Goal: Information Seeking & Learning: Check status

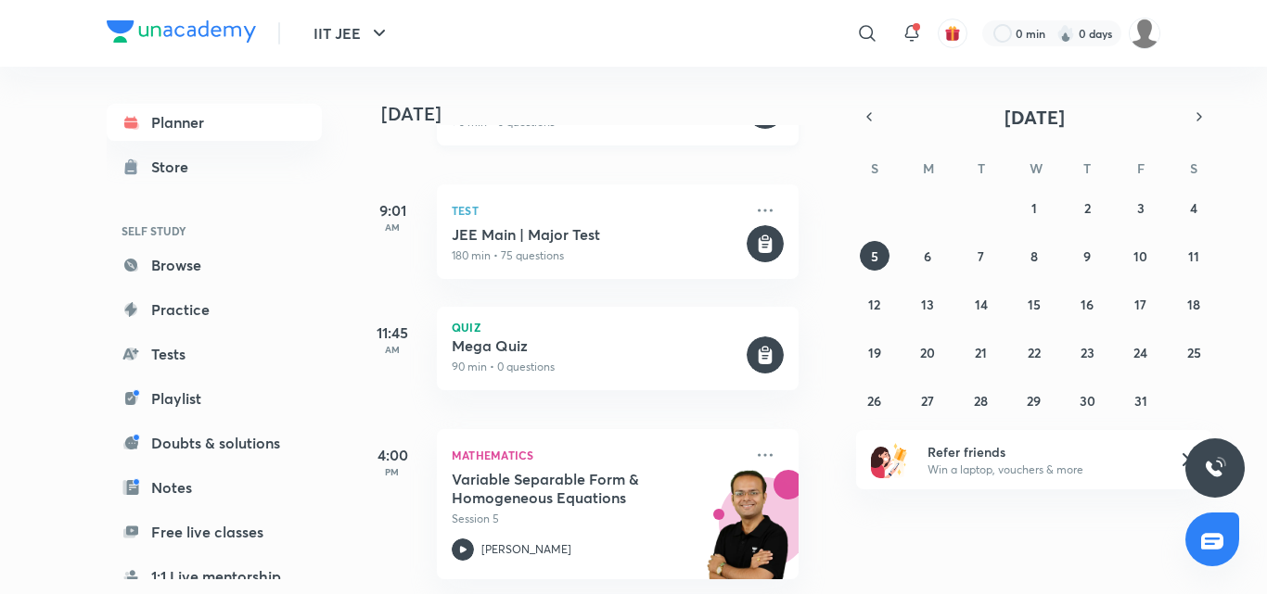
click at [587, 444] on p "Mathematics" at bounding box center [597, 455] width 291 height 22
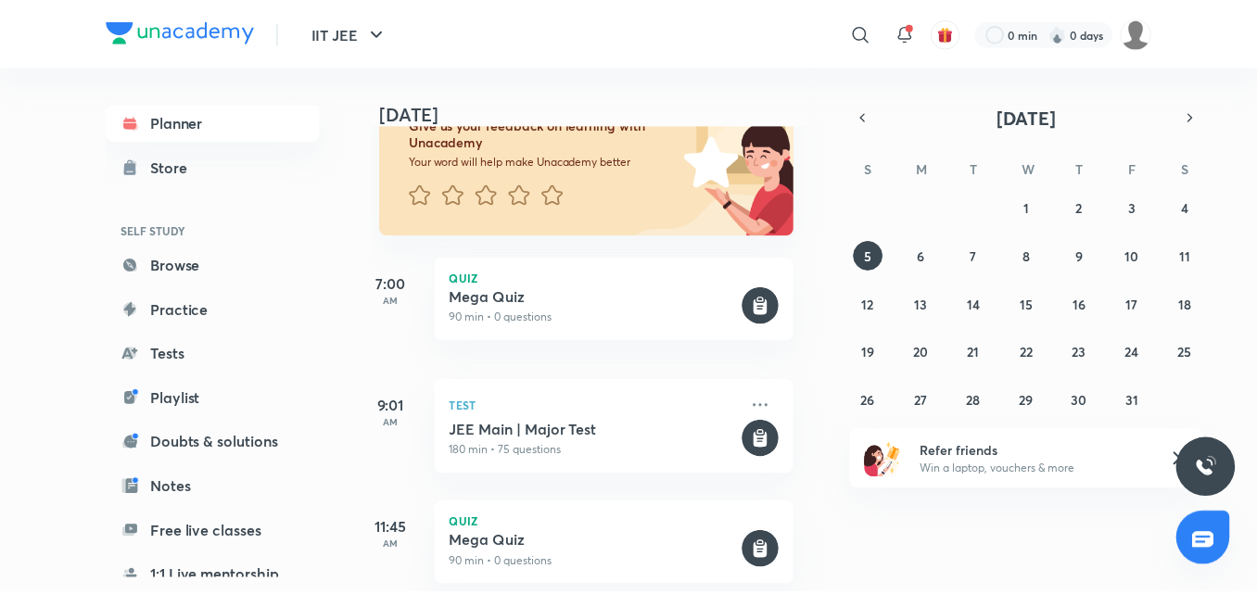
scroll to position [141, 18]
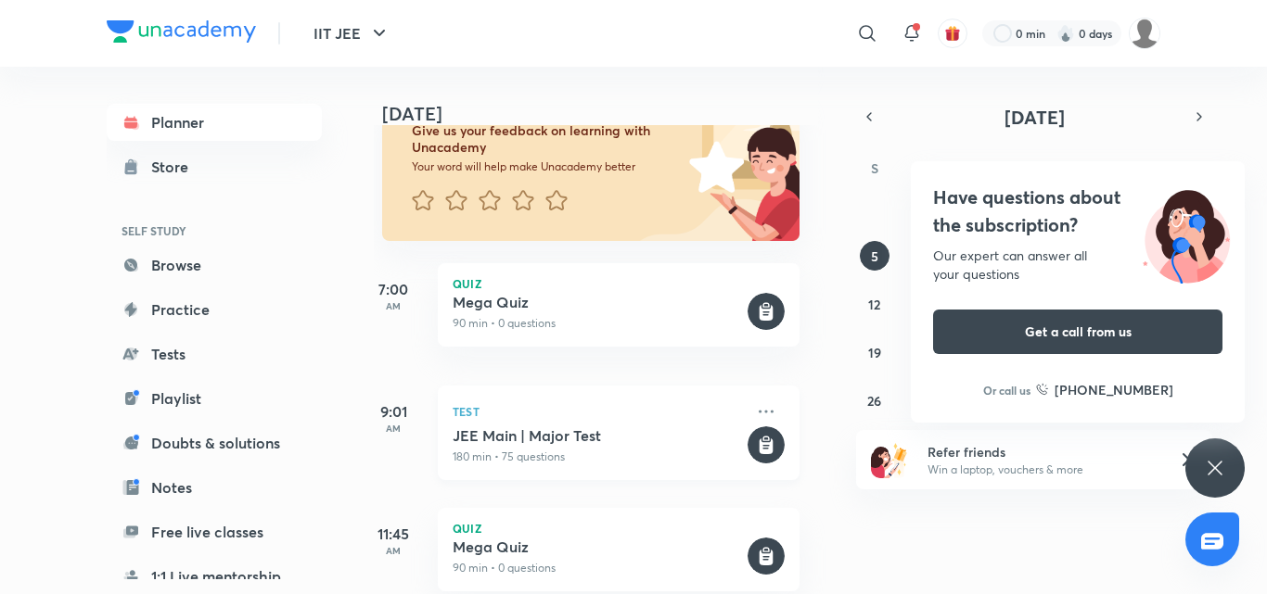
click at [517, 458] on p "180 min • 75 questions" at bounding box center [598, 457] width 291 height 17
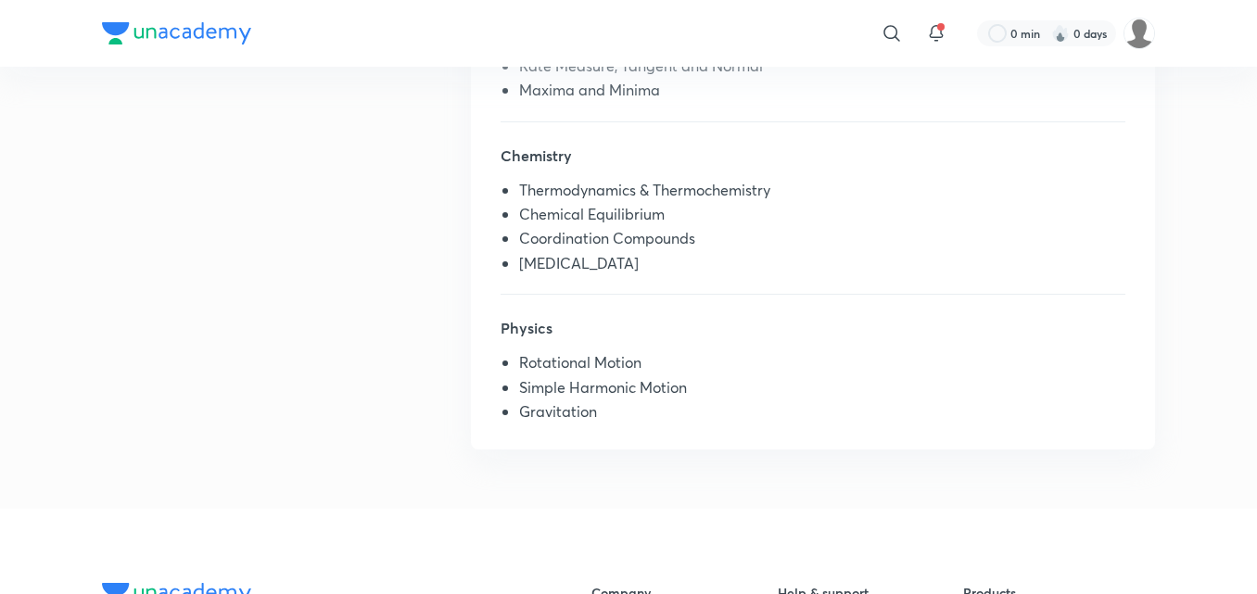
scroll to position [574, 0]
drag, startPoint x: 624, startPoint y: 399, endPoint x: 394, endPoint y: 350, distance: 235.2
click at [394, 350] on div "Syllabus Mathematics Monotonicity Rate Measure, Tangent and Normal Maxima and M…" at bounding box center [628, 208] width 1053 height 529
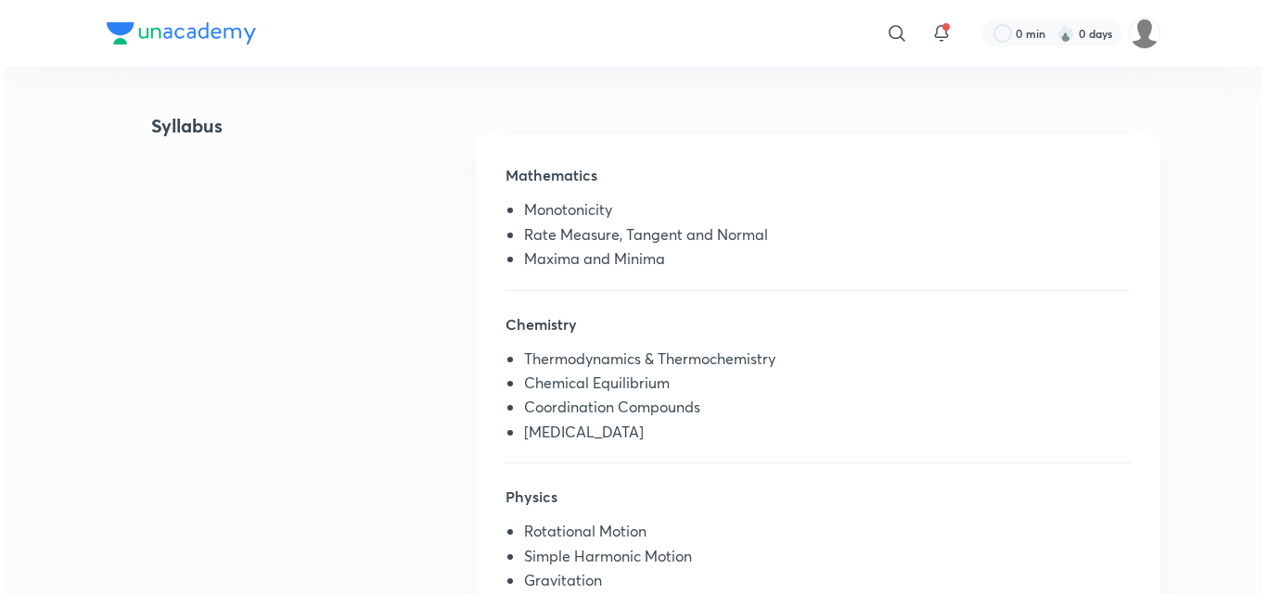
scroll to position [0, 0]
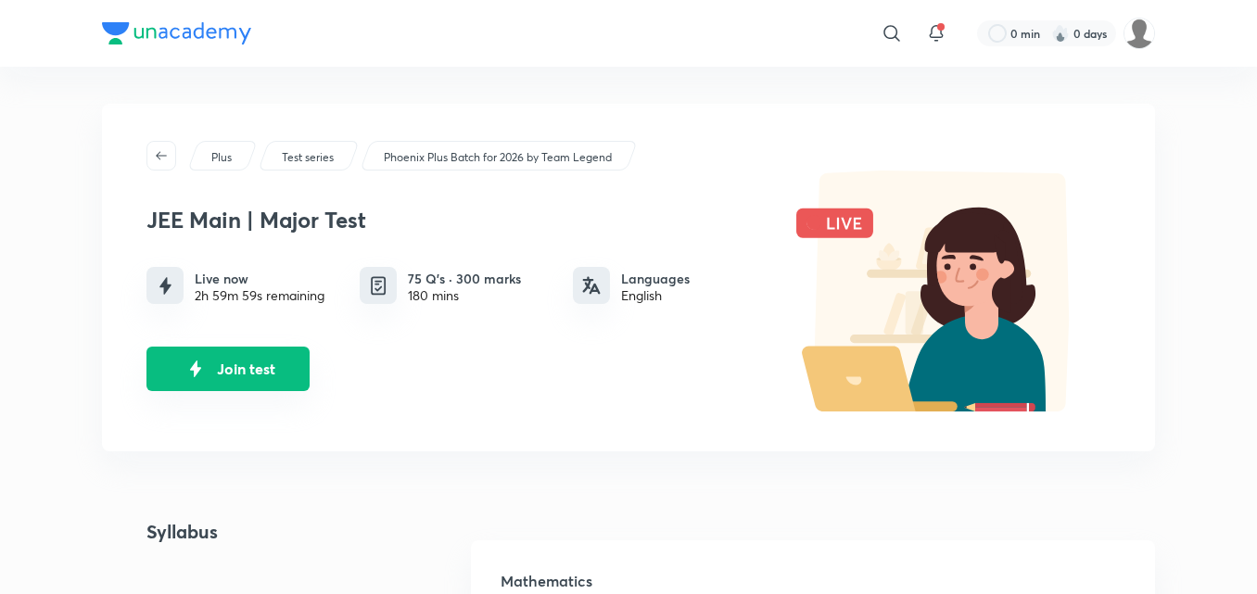
click at [275, 366] on button "Join test" at bounding box center [228, 369] width 163 height 45
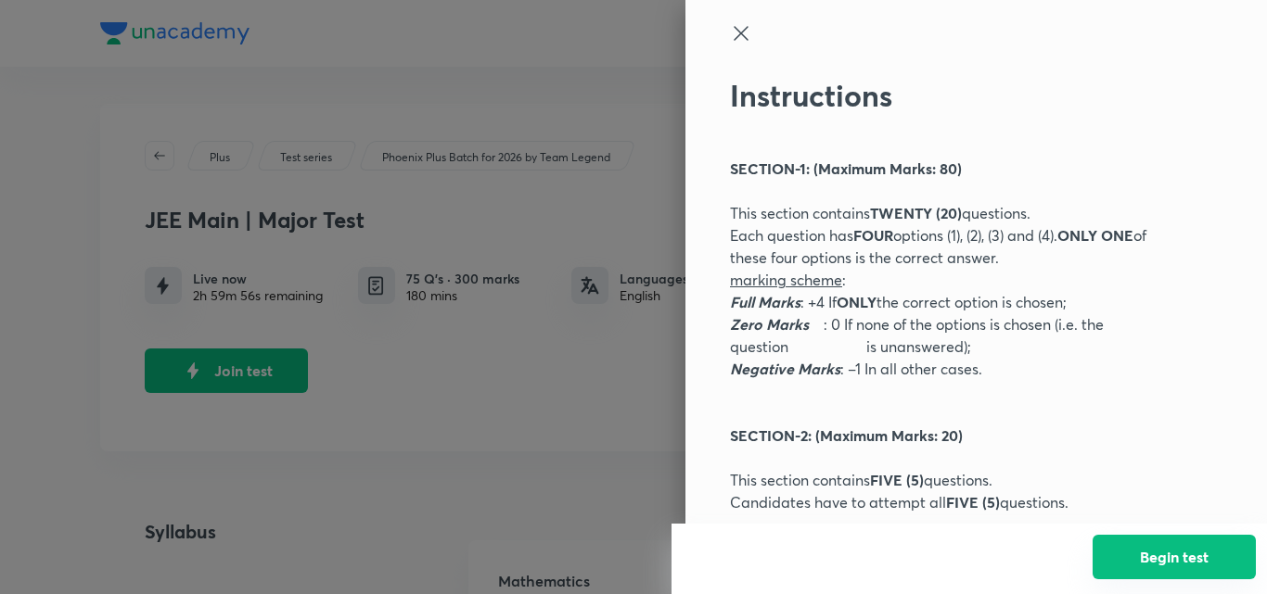
click at [1180, 565] on button "Begin test" at bounding box center [1173, 557] width 163 height 45
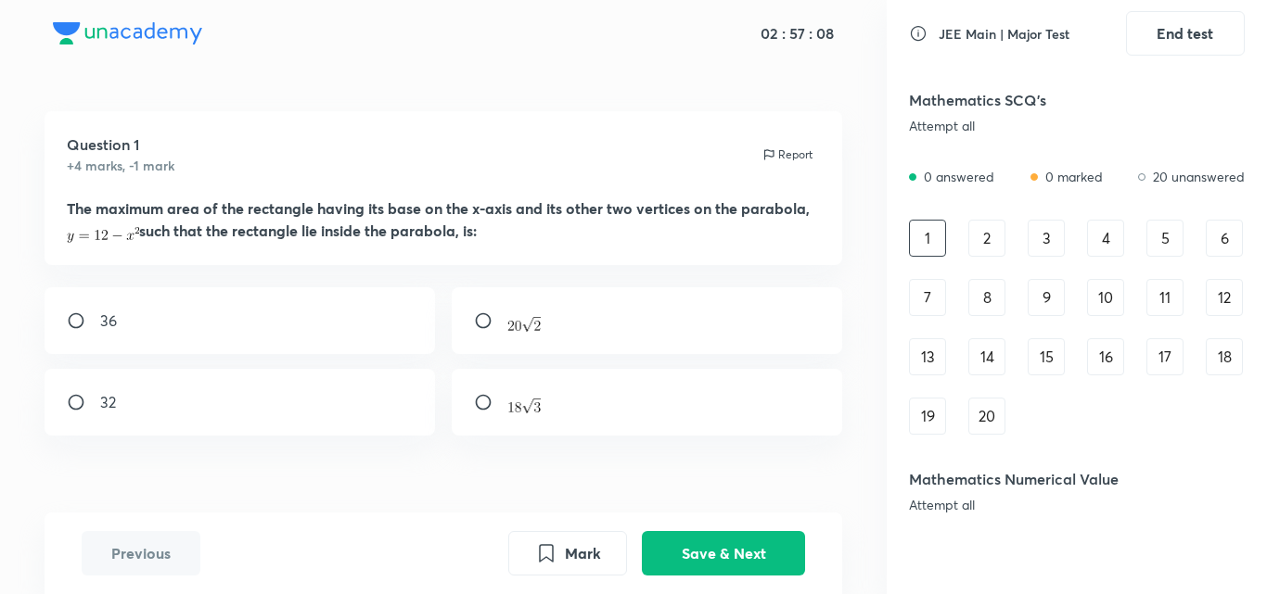
click at [85, 395] on input "radio" at bounding box center [83, 402] width 33 height 19
radio input "true"
click at [670, 558] on button "Save & Next" at bounding box center [723, 552] width 163 height 45
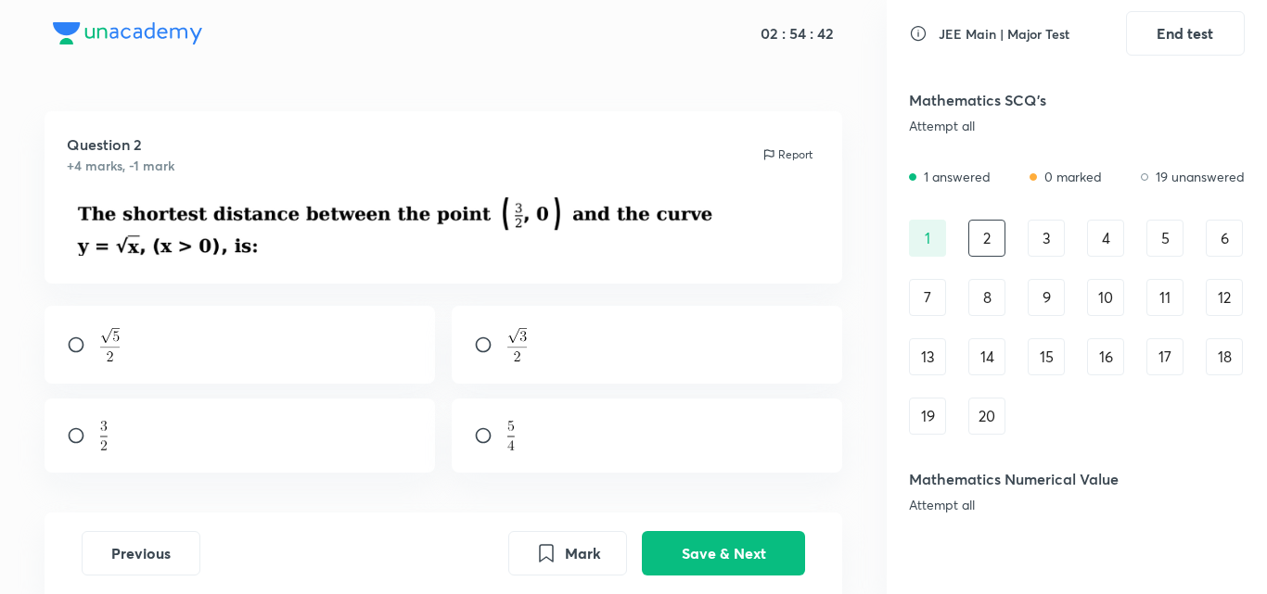
click at [71, 338] on input "radio" at bounding box center [83, 345] width 33 height 19
radio input "true"
click at [697, 547] on button "Save & Next" at bounding box center [723, 552] width 163 height 45
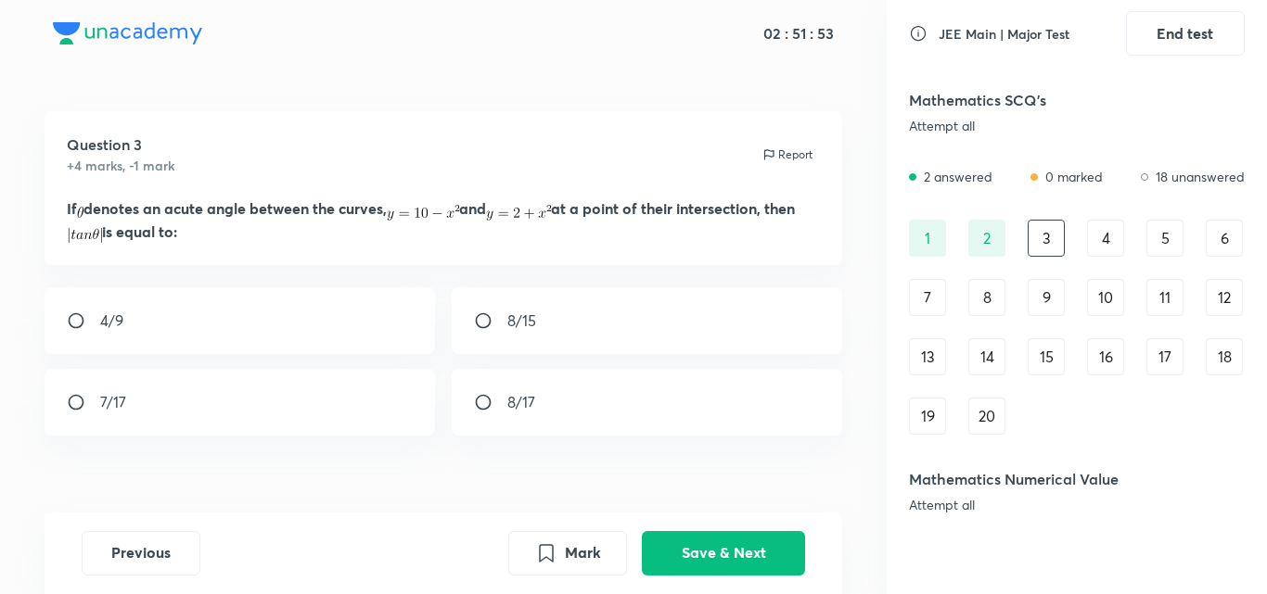
click at [483, 308] on div "8/15" at bounding box center [647, 320] width 391 height 67
radio input "true"
click at [717, 561] on button "Save & Next" at bounding box center [723, 552] width 163 height 45
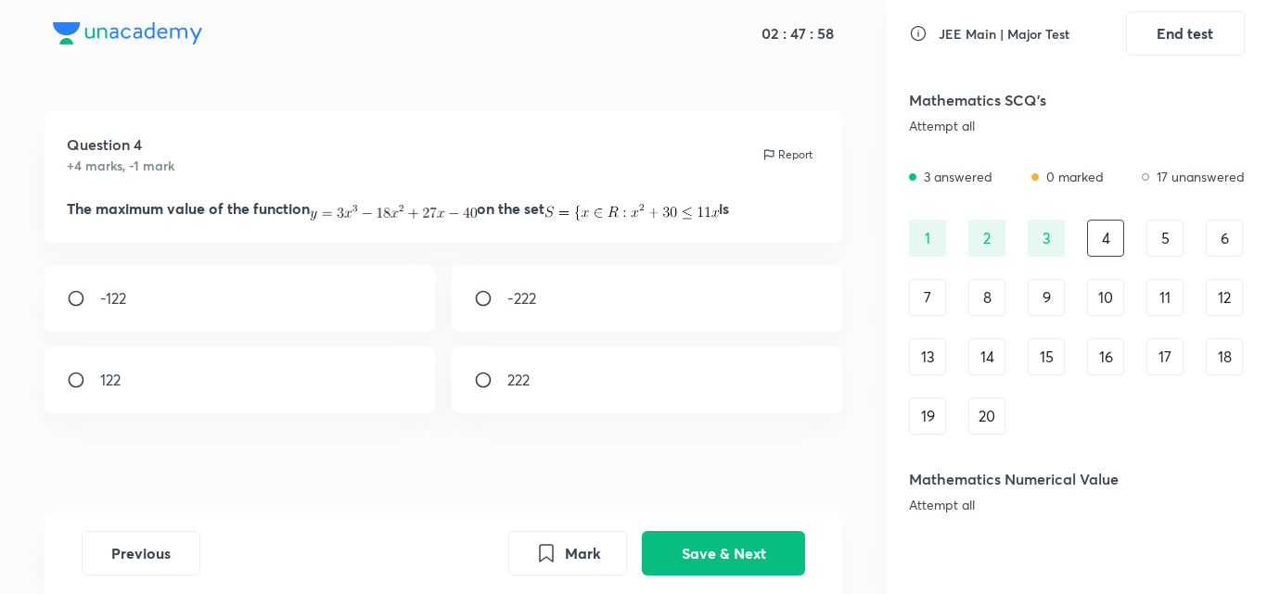
click at [73, 387] on input "radio" at bounding box center [83, 380] width 33 height 19
radio input "true"
click at [685, 540] on button "Save & Next" at bounding box center [723, 552] width 163 height 45
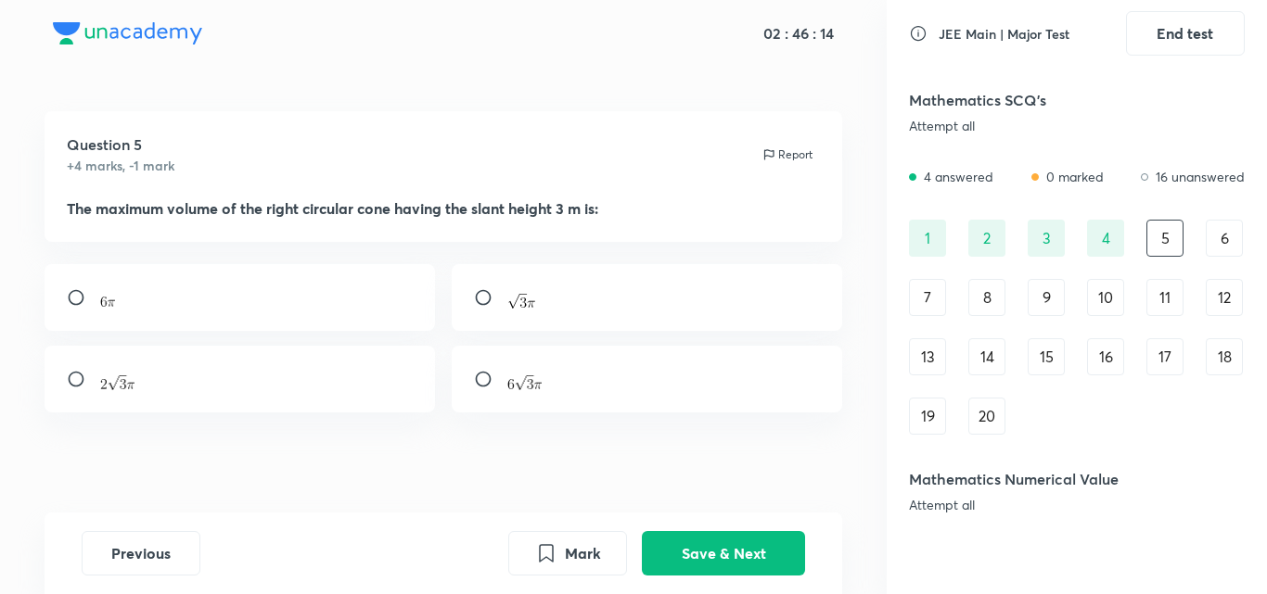
click at [78, 368] on div at bounding box center [240, 379] width 391 height 67
radio input "true"
click at [762, 545] on button "Save & Next" at bounding box center [723, 552] width 163 height 45
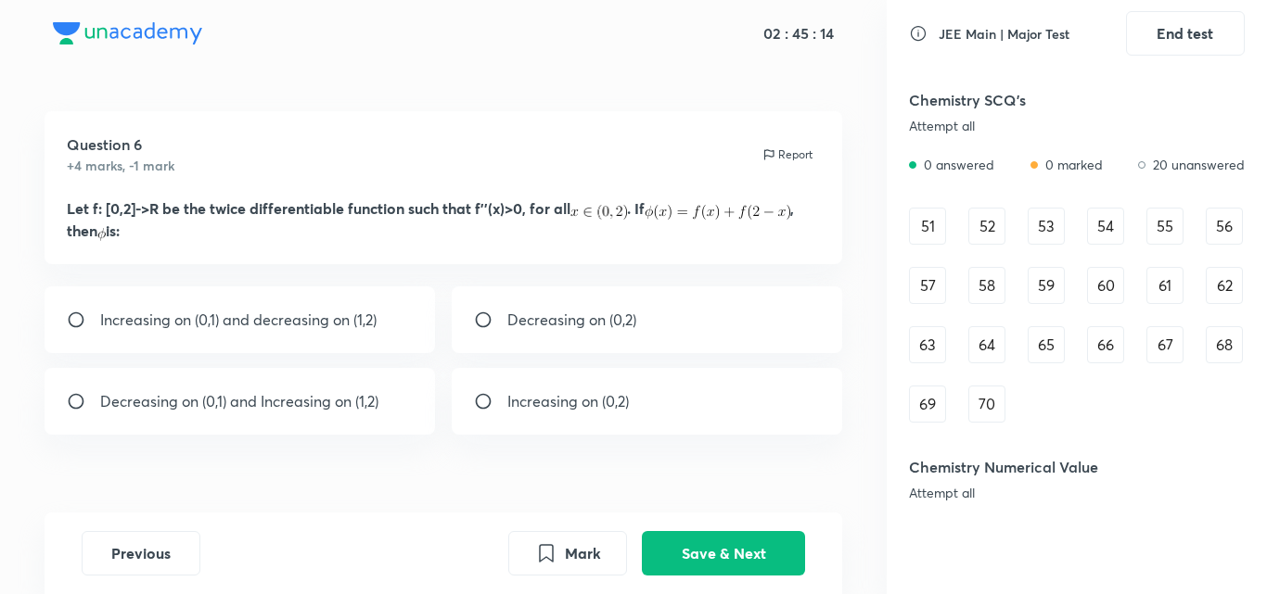
scroll to position [1175, 0]
click at [926, 216] on div "51" at bounding box center [927, 224] width 37 height 37
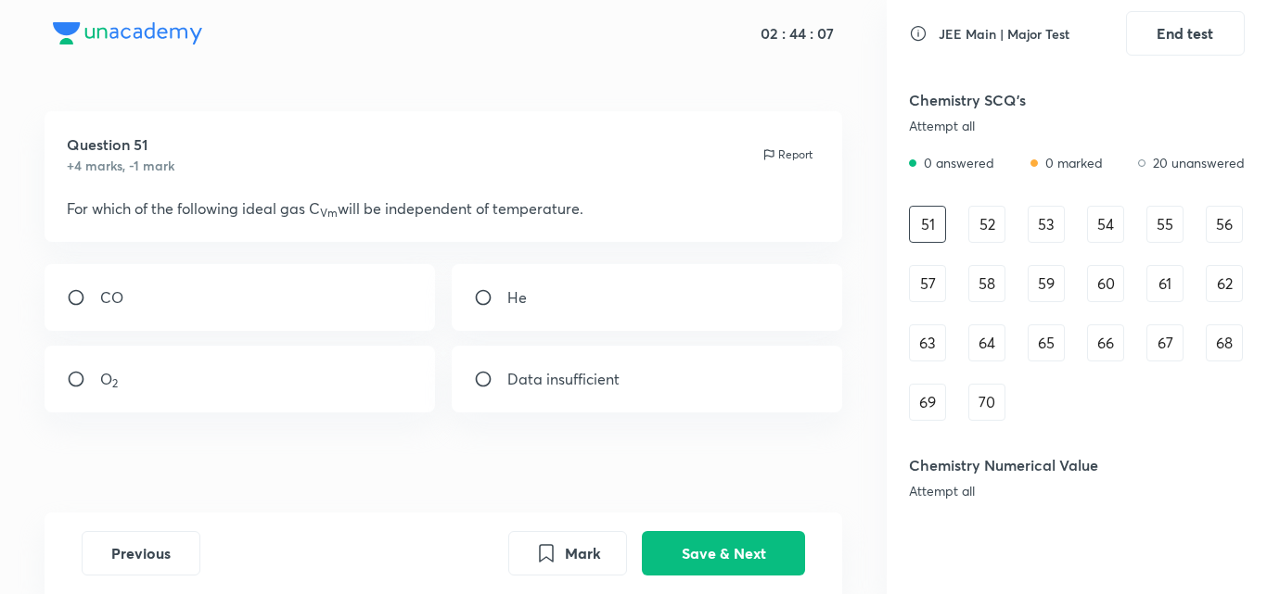
click at [493, 308] on div "He" at bounding box center [647, 297] width 391 height 67
radio input "true"
click at [696, 561] on button "Save & Next" at bounding box center [723, 552] width 163 height 45
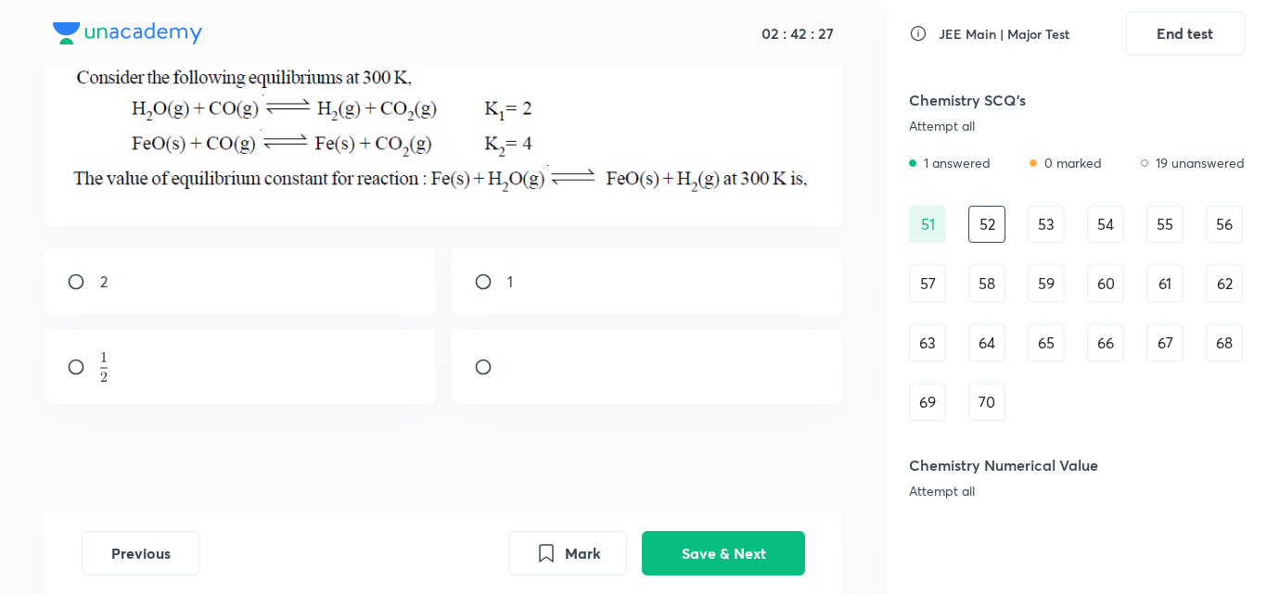
scroll to position [141, 0]
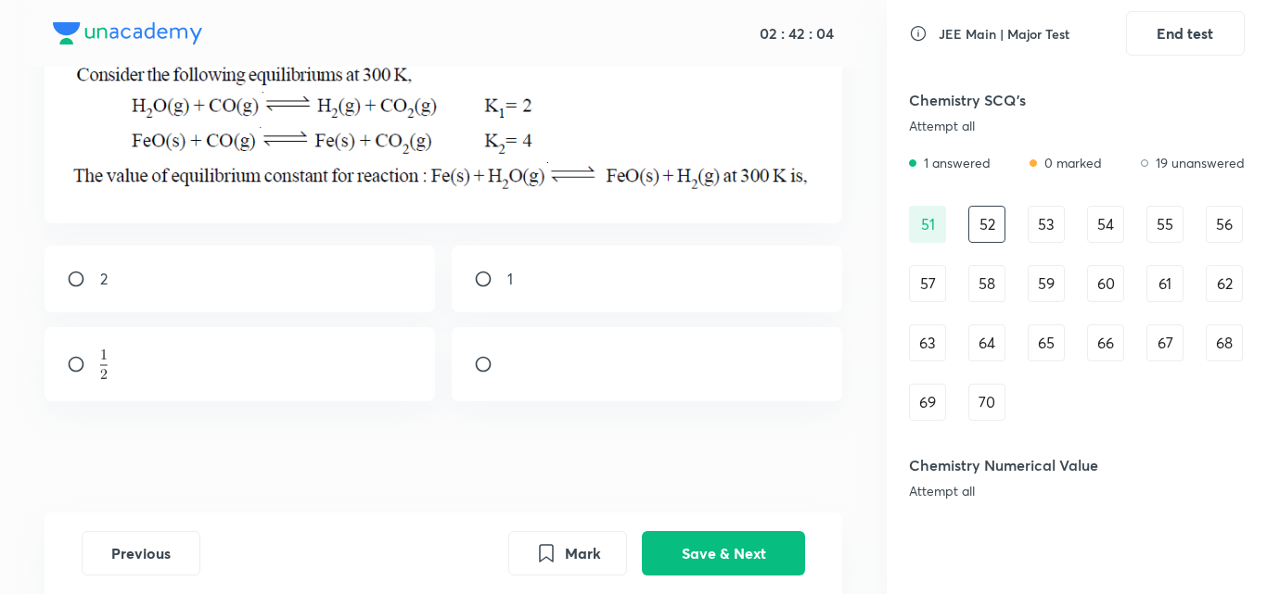
click at [77, 356] on input "radio" at bounding box center [83, 364] width 33 height 19
radio input "true"
click at [719, 534] on button "Save & Next" at bounding box center [723, 552] width 163 height 45
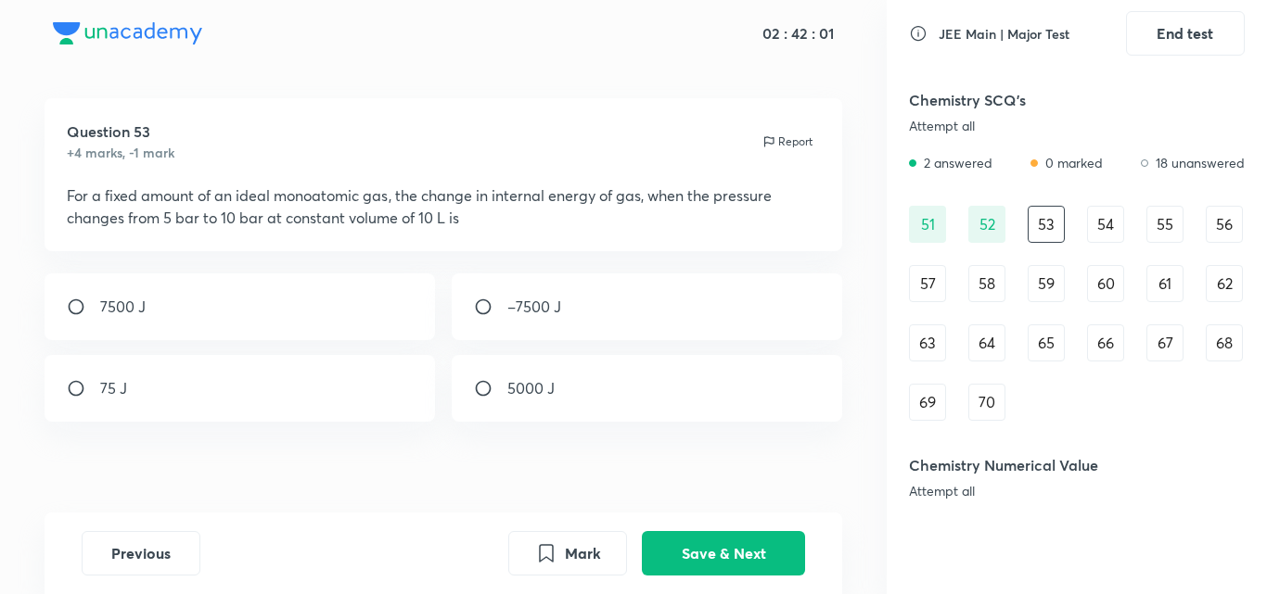
scroll to position [0, 0]
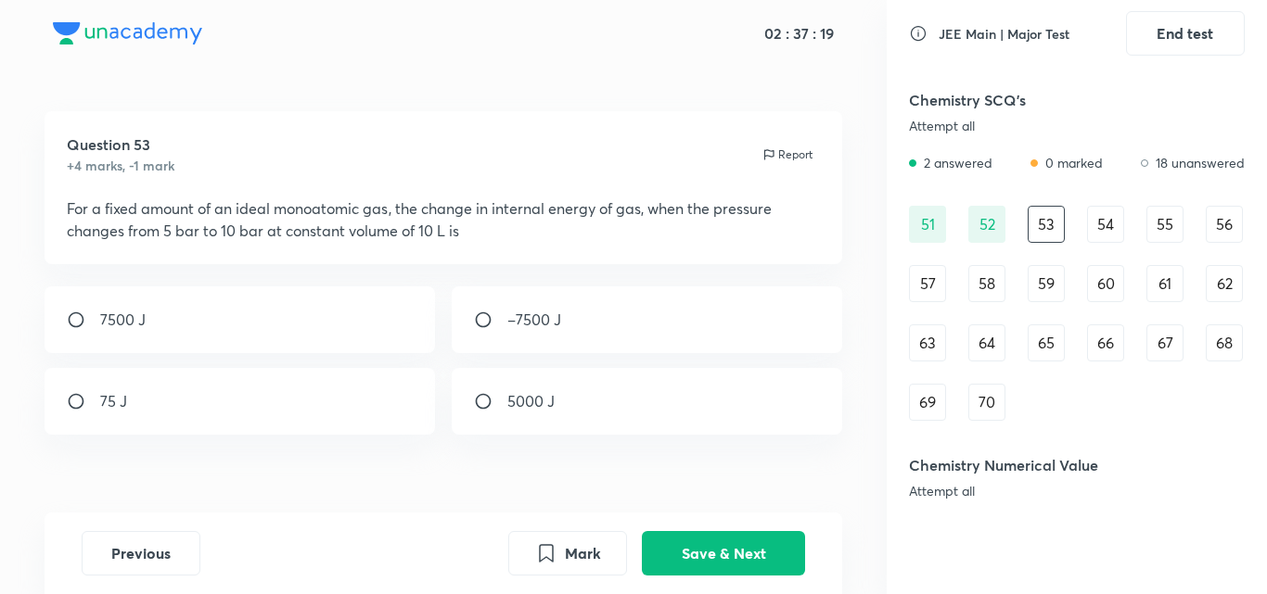
click at [72, 329] on input "radio" at bounding box center [83, 320] width 33 height 19
radio input "true"
click at [694, 569] on button "Save & Next" at bounding box center [723, 552] width 163 height 45
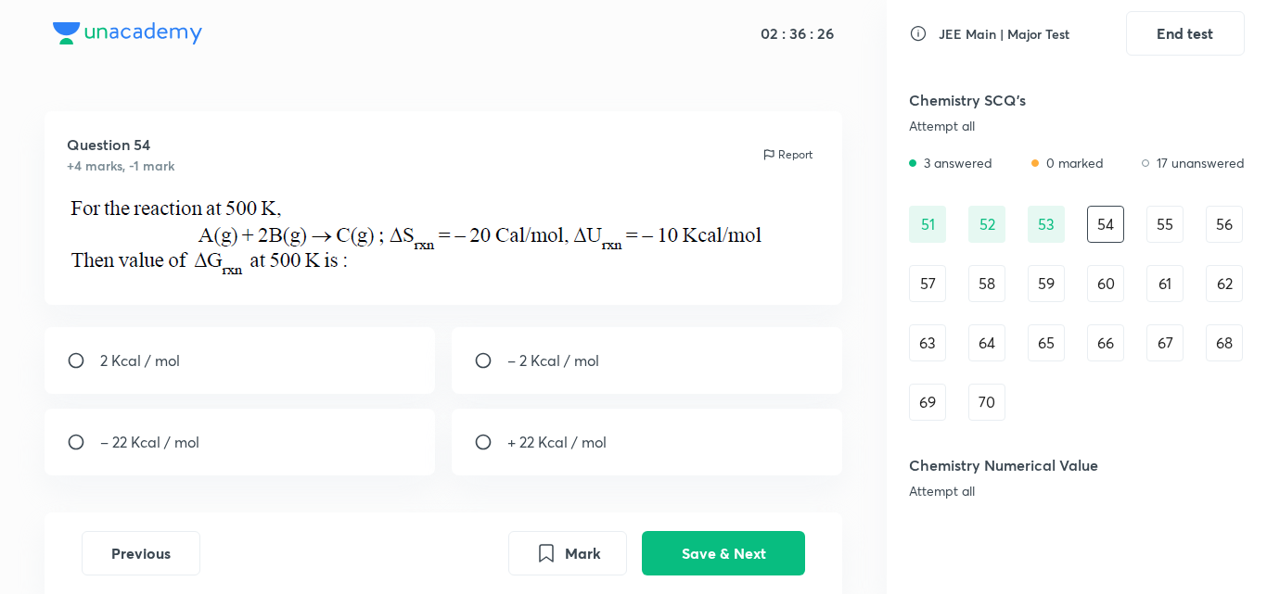
click at [1173, 211] on div "55" at bounding box center [1164, 224] width 37 height 37
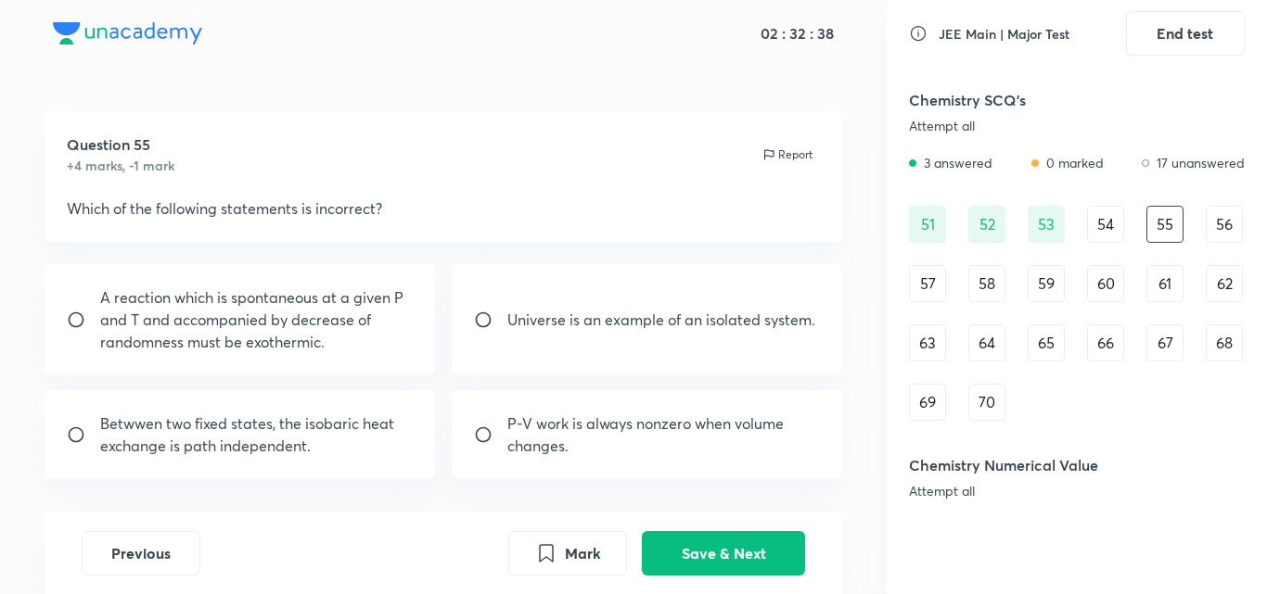
click at [79, 429] on input "radio" at bounding box center [83, 435] width 33 height 19
radio input "true"
click at [685, 558] on button "Save & Next" at bounding box center [723, 552] width 163 height 45
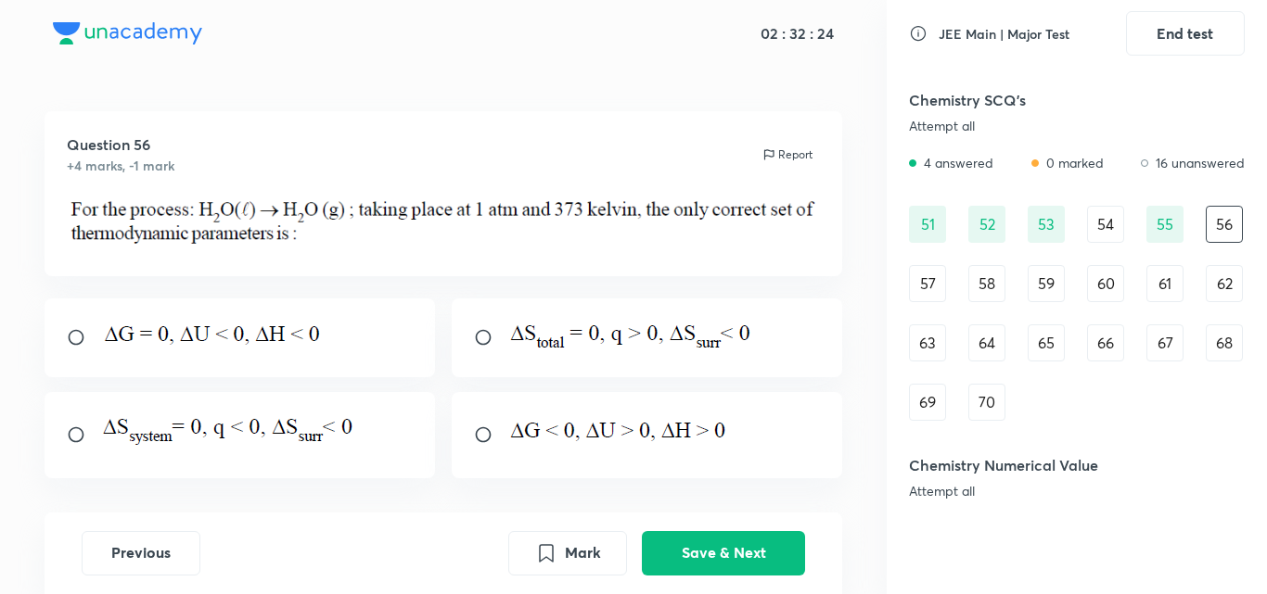
click at [1166, 211] on div "55" at bounding box center [1164, 224] width 37 height 37
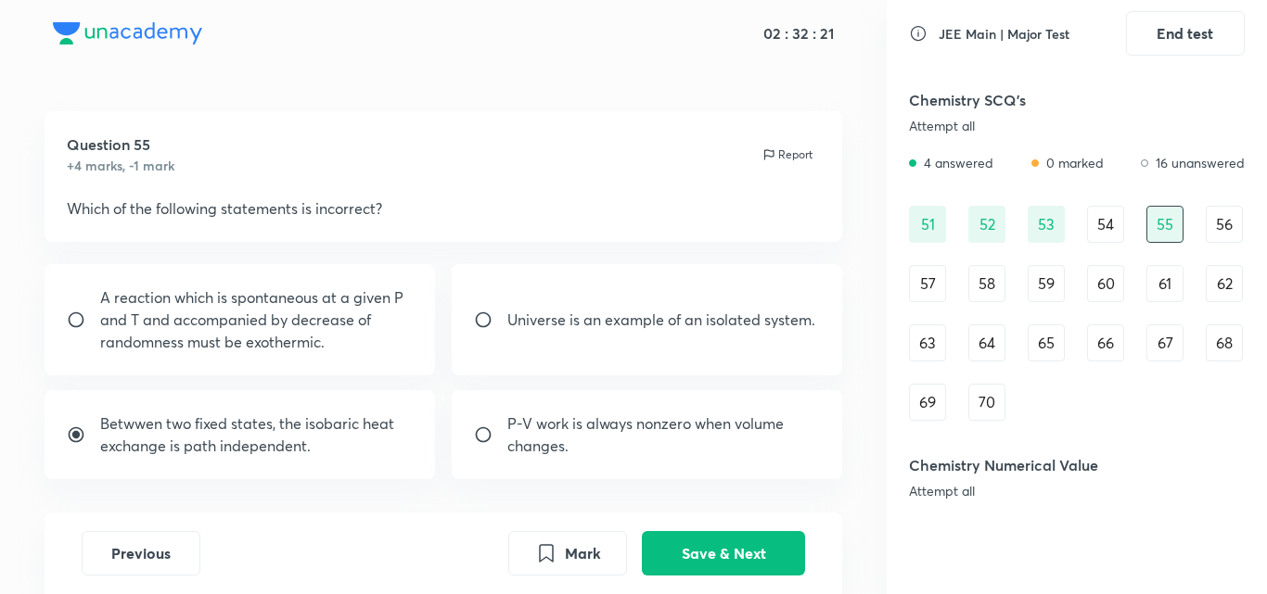
click at [73, 440] on input "radio" at bounding box center [83, 435] width 33 height 19
radio input "false"
click at [715, 552] on button "Save & Next" at bounding box center [723, 552] width 163 height 45
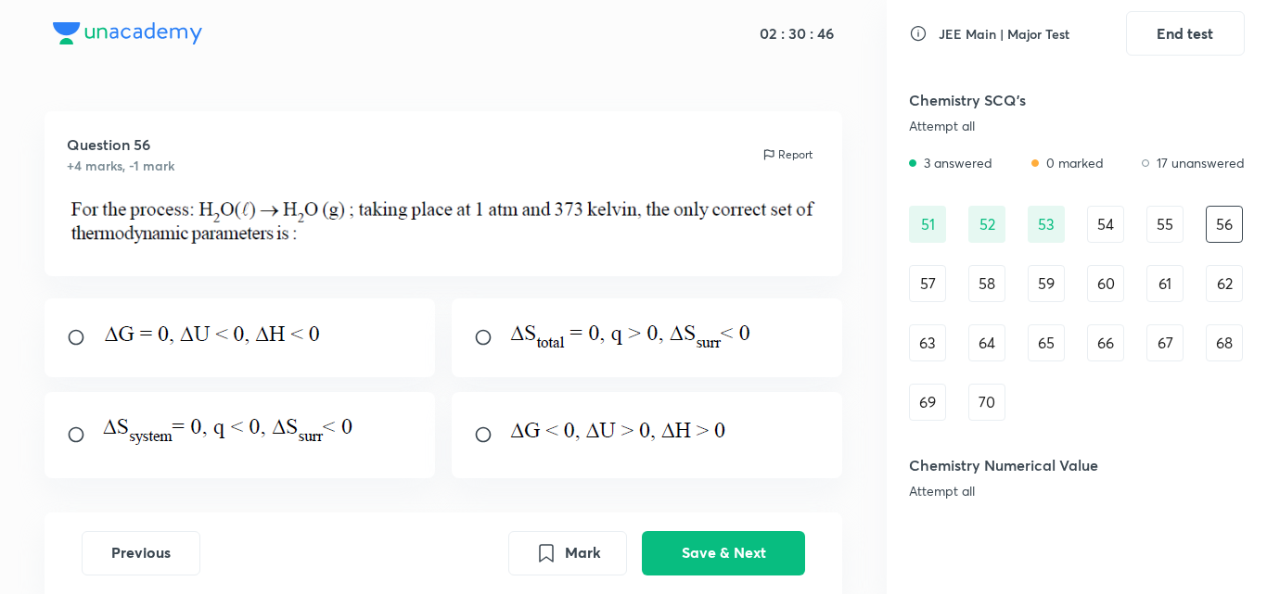
click at [934, 289] on div "57" at bounding box center [927, 283] width 37 height 37
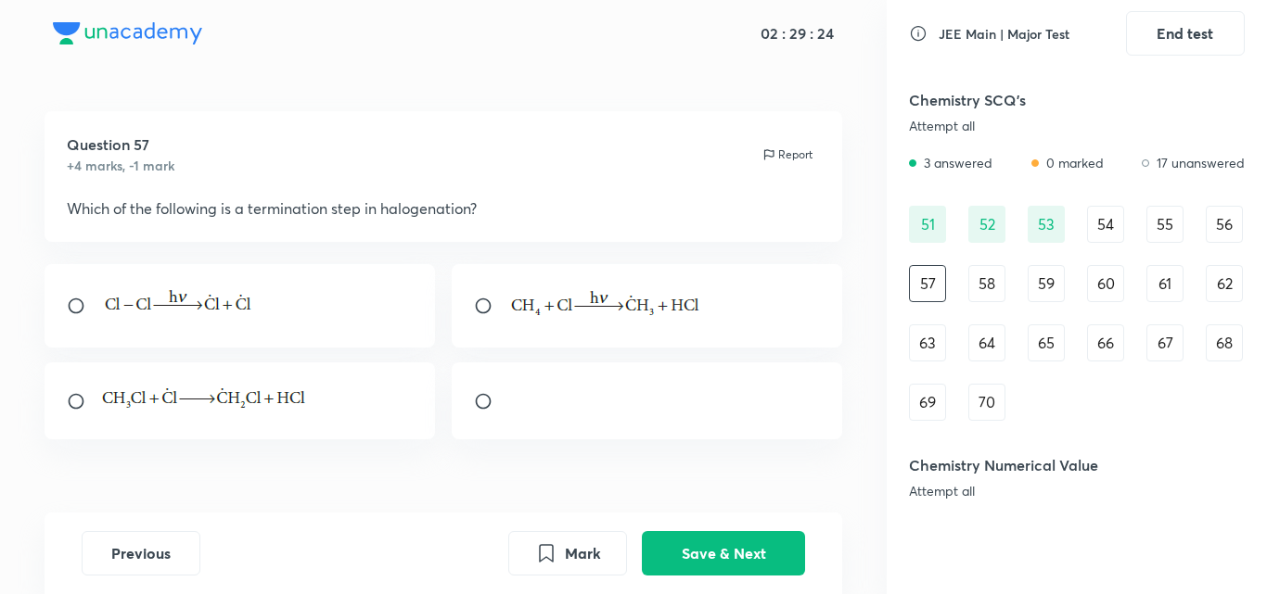
click at [486, 409] on input "radio" at bounding box center [490, 401] width 33 height 19
radio input "true"
click at [731, 534] on button "Save & Next" at bounding box center [723, 552] width 163 height 45
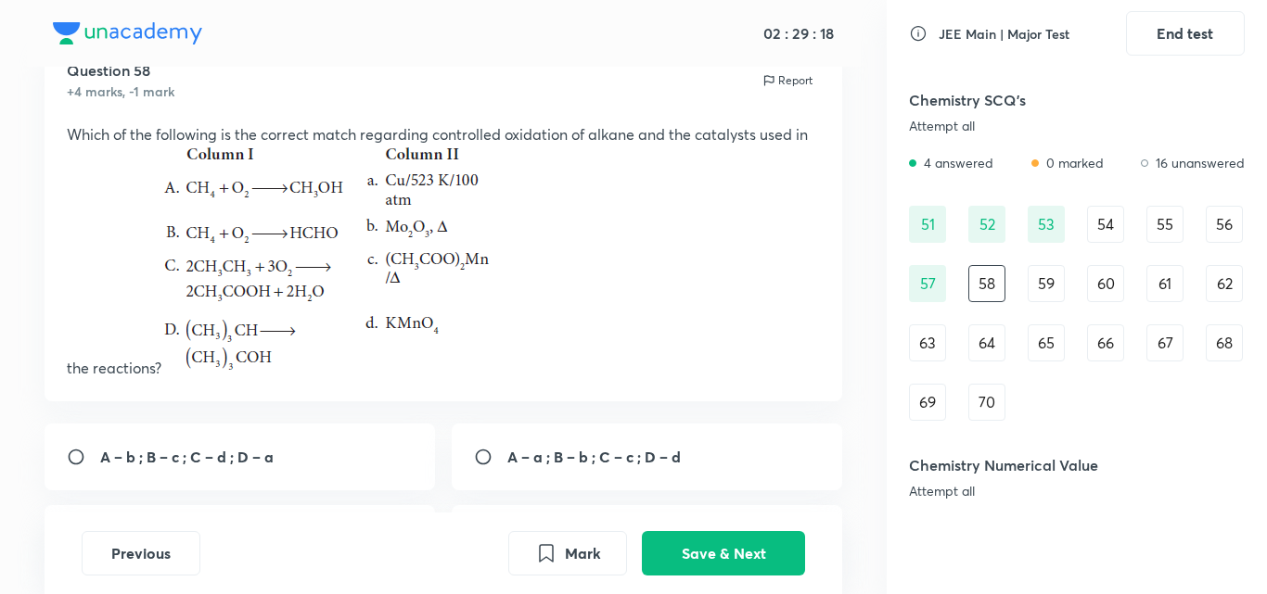
scroll to position [71, 0]
click at [711, 422] on div "Question 58 +4 marks, -1 mark Report Which of the following is the correct matc…" at bounding box center [443, 363] width 887 height 646
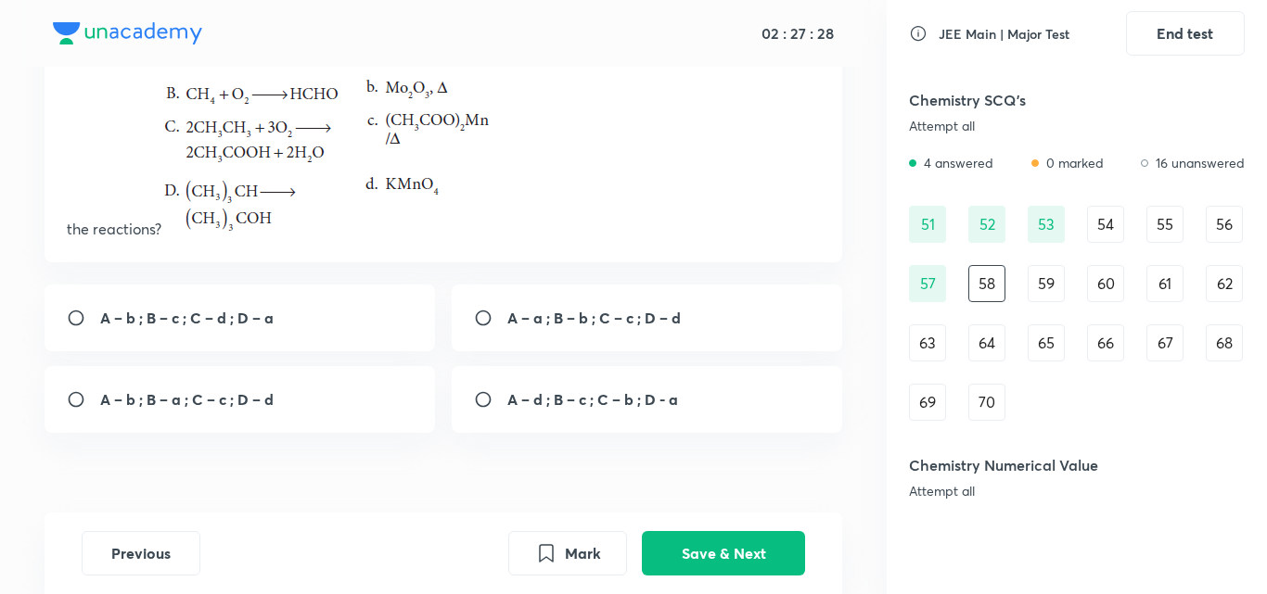
scroll to position [194, 0]
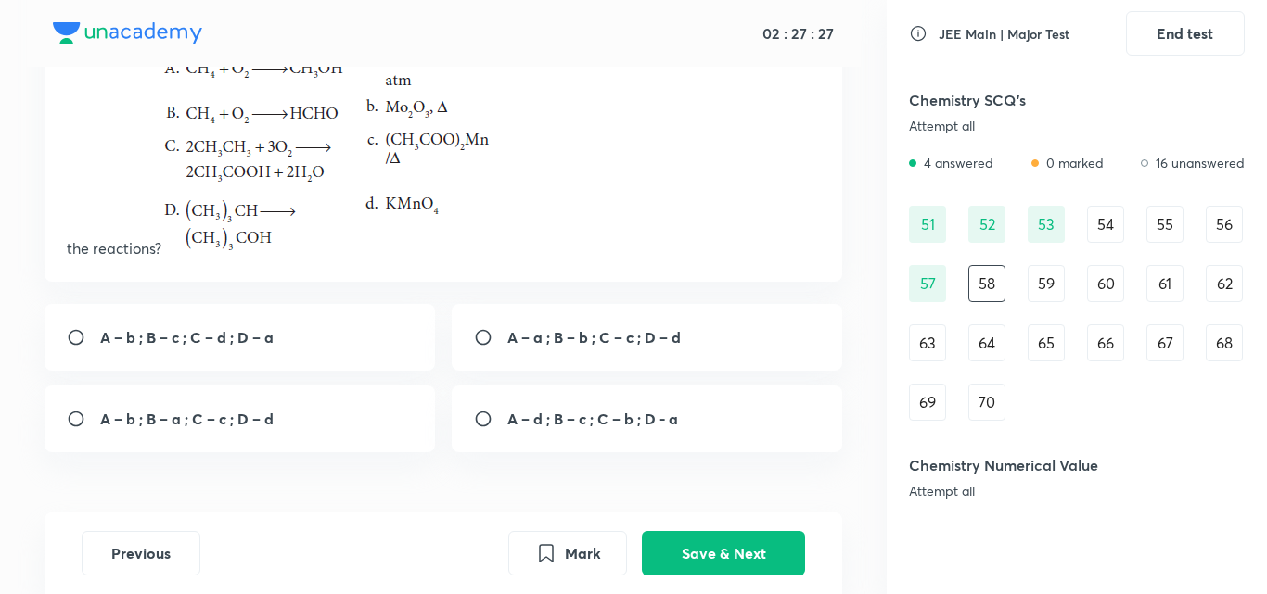
click at [482, 327] on div "A – a ; B – b ; C – c ; D – d" at bounding box center [647, 337] width 391 height 67
radio input "true"
click at [716, 550] on button "Save & Next" at bounding box center [723, 552] width 163 height 45
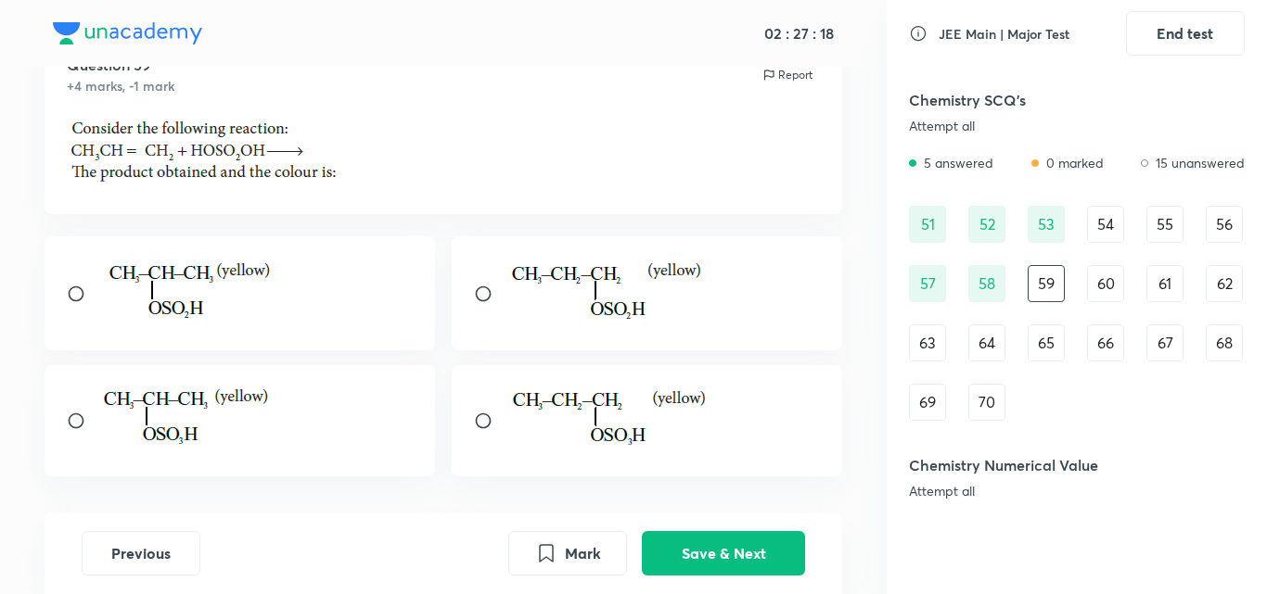
scroll to position [79, 0]
click at [1089, 274] on div "60" at bounding box center [1105, 283] width 37 height 37
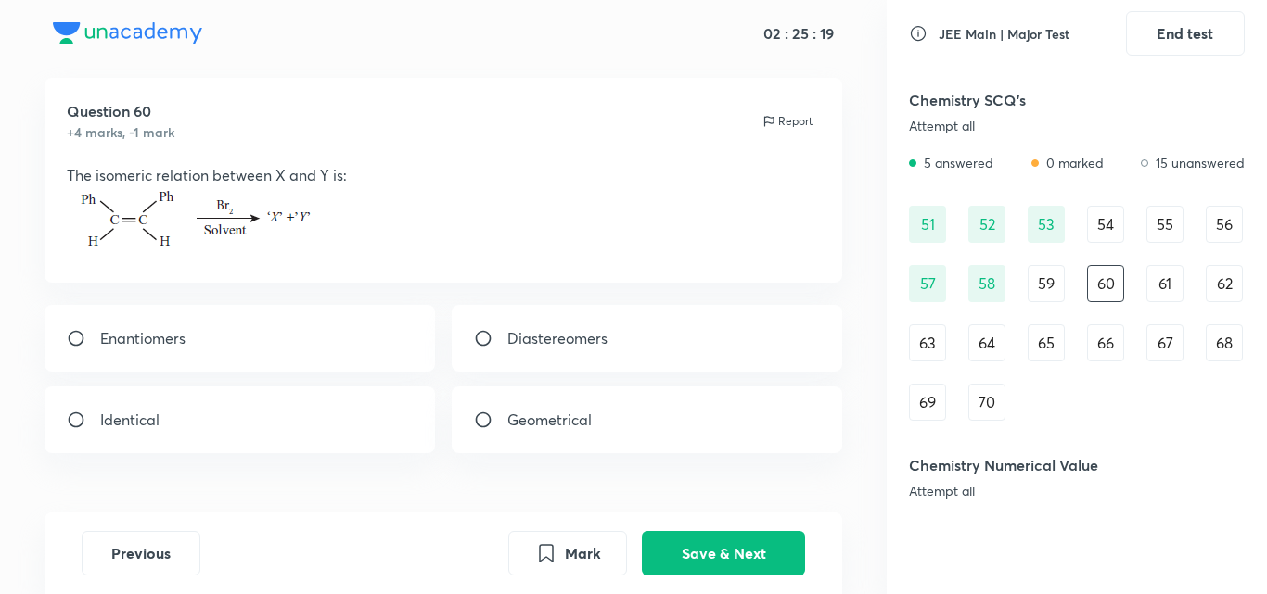
click at [1089, 274] on div "60" at bounding box center [1105, 283] width 37 height 37
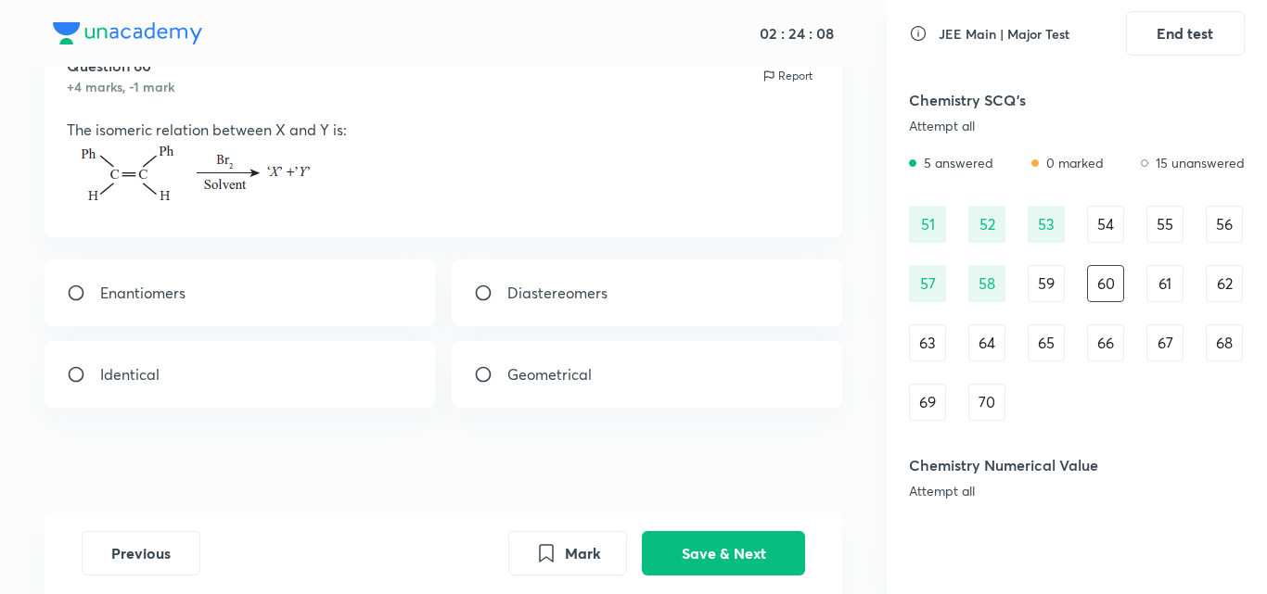
click at [94, 301] on input "radio" at bounding box center [83, 293] width 33 height 19
radio input "true"
click at [723, 566] on button "Save & Next" at bounding box center [723, 552] width 163 height 45
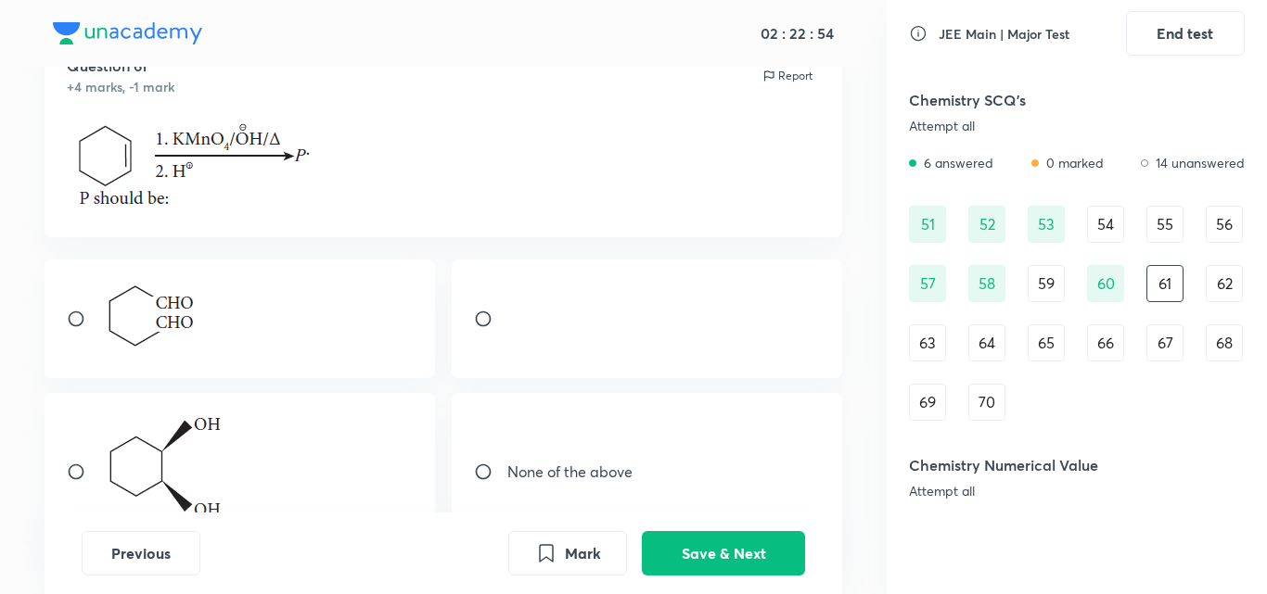
click at [1233, 287] on div "62" at bounding box center [1224, 283] width 37 height 37
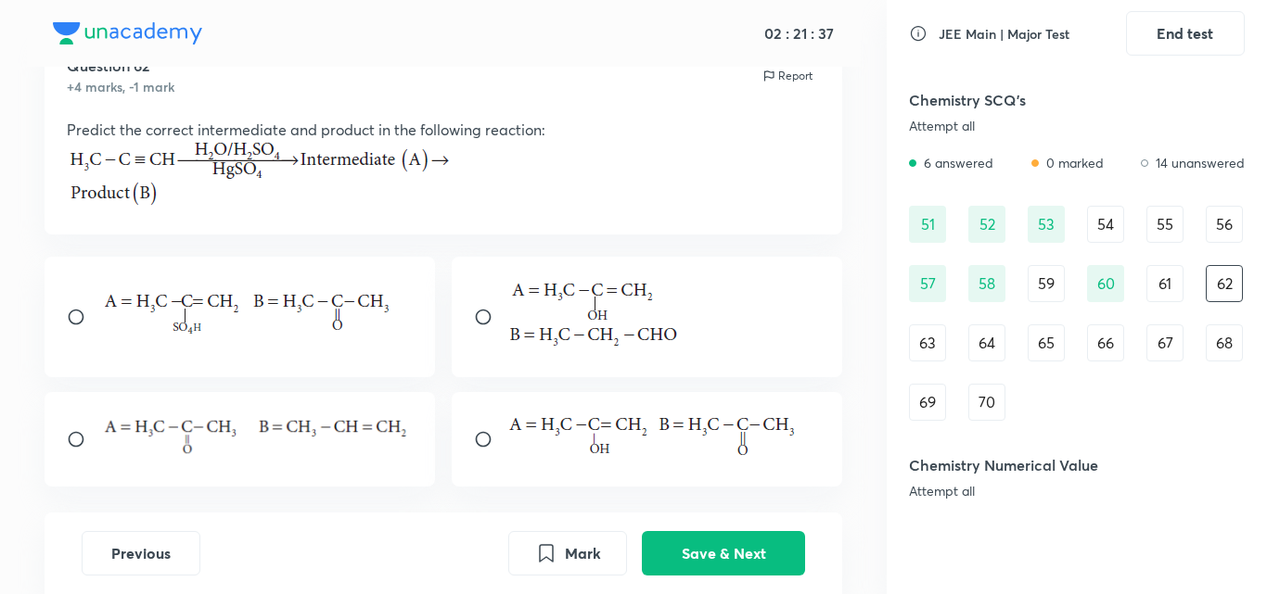
click at [489, 437] on input "radio" at bounding box center [490, 439] width 33 height 19
radio input "true"
click at [739, 552] on button "Save & Next" at bounding box center [723, 552] width 163 height 45
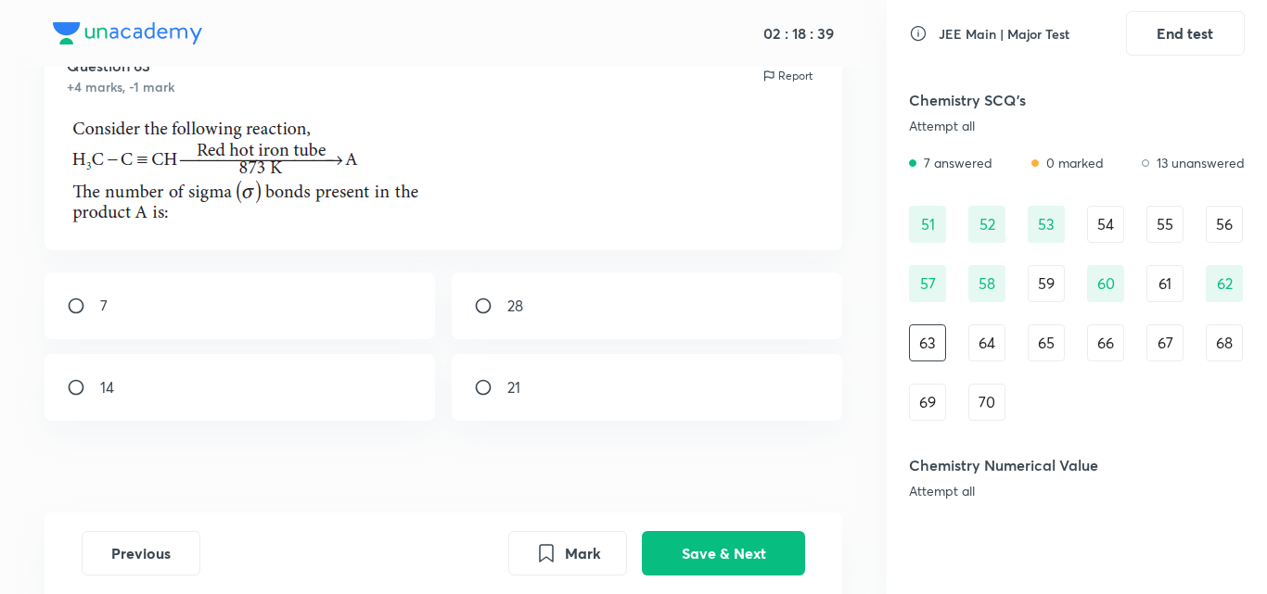
click at [490, 389] on input "radio" at bounding box center [490, 387] width 33 height 19
radio input "true"
click at [759, 555] on button "Save & Next" at bounding box center [723, 552] width 163 height 45
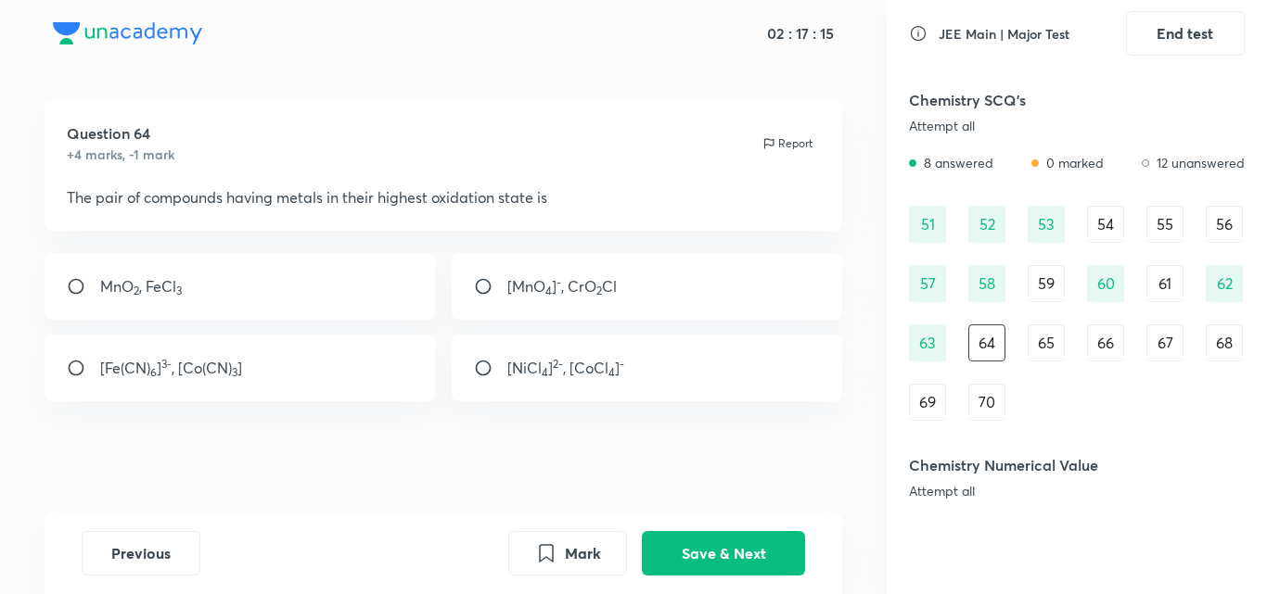
click at [480, 274] on div "[MnO 4 ] - , CrO 2 Cl" at bounding box center [647, 286] width 391 height 67
radio input "true"
click at [716, 534] on button "Save & Next" at bounding box center [723, 552] width 163 height 45
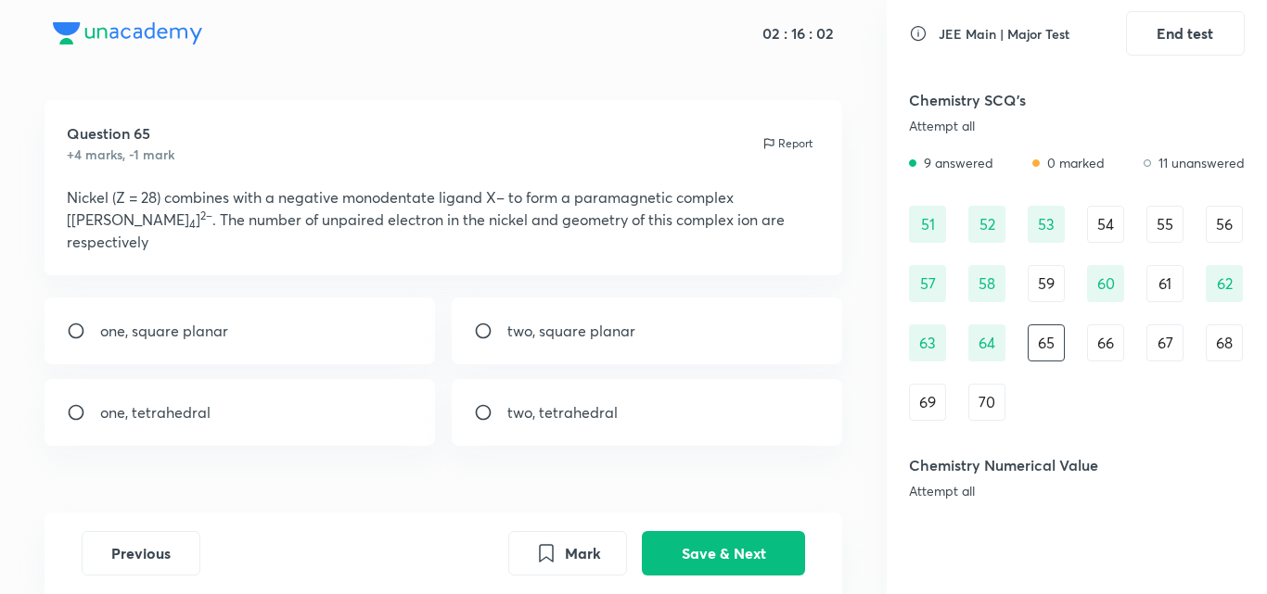
click at [490, 403] on input "radio" at bounding box center [490, 412] width 33 height 19
radio input "true"
click at [673, 547] on button "Save & Next" at bounding box center [723, 552] width 163 height 45
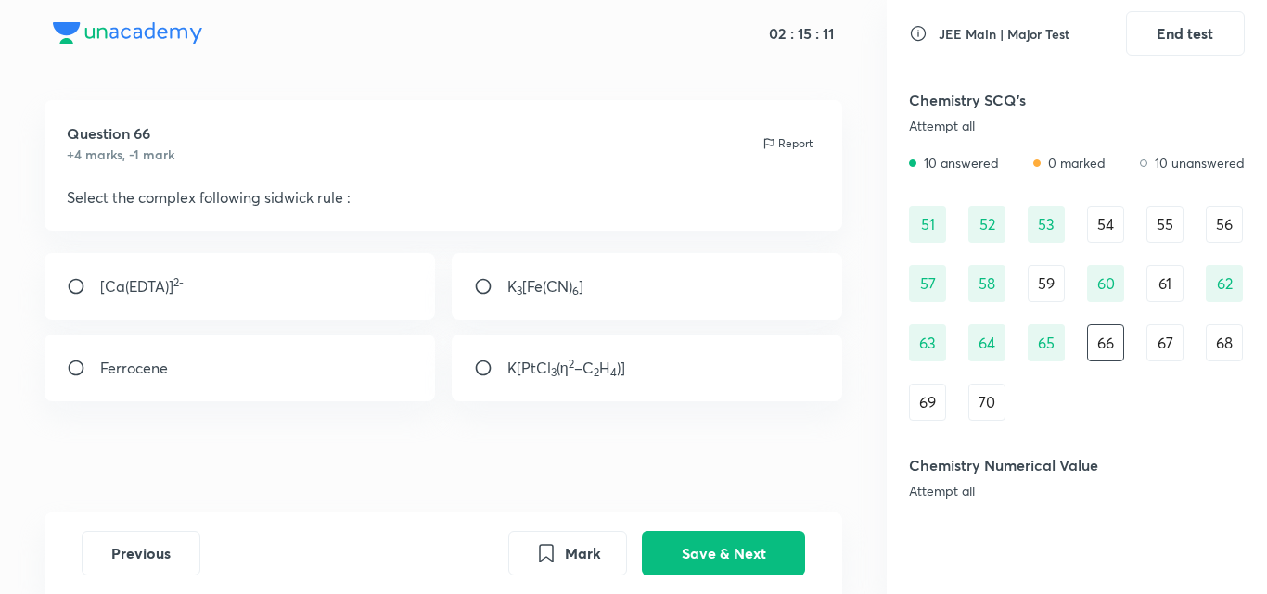
click at [1176, 338] on div "67" at bounding box center [1164, 343] width 37 height 37
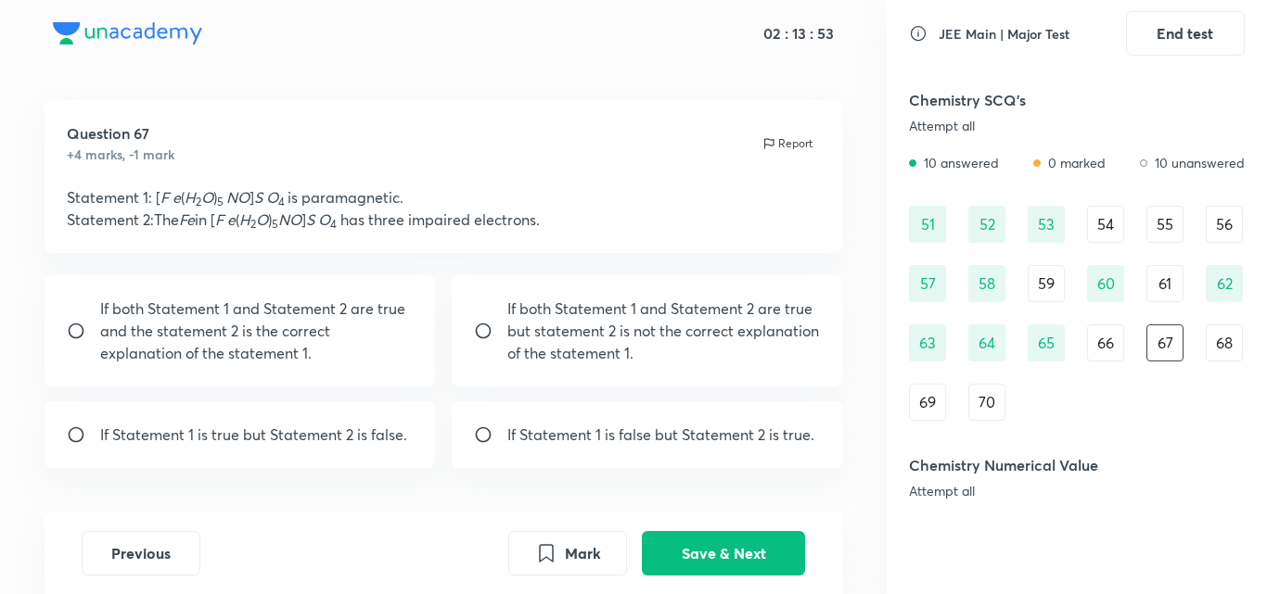
click at [91, 327] on input "radio" at bounding box center [83, 331] width 33 height 19
radio input "true"
click at [723, 568] on button "Save & Next" at bounding box center [723, 552] width 163 height 45
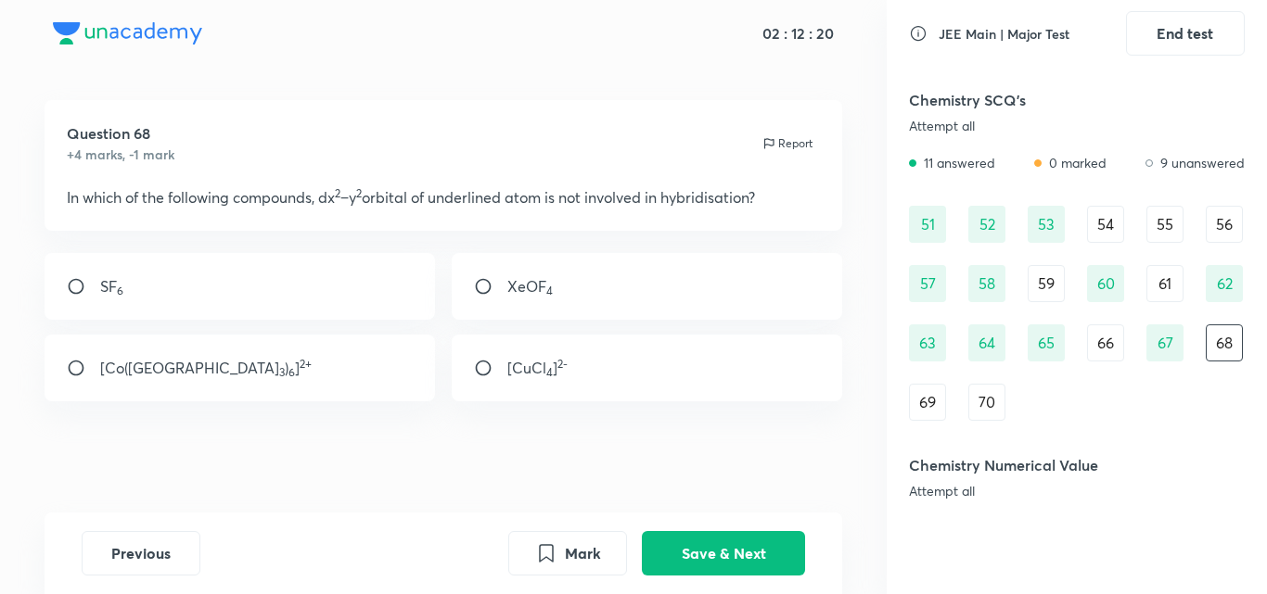
click at [930, 390] on div "69" at bounding box center [927, 402] width 37 height 37
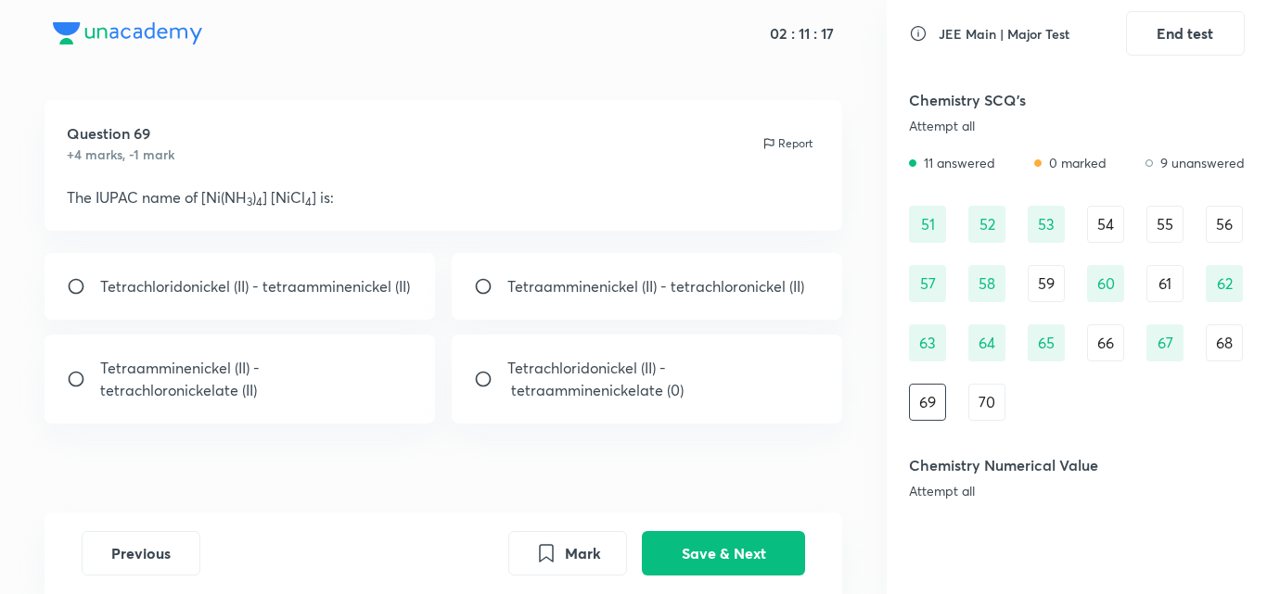
click at [83, 376] on input "radio" at bounding box center [83, 379] width 33 height 19
radio input "true"
click at [674, 545] on button "Save & Next" at bounding box center [723, 552] width 163 height 45
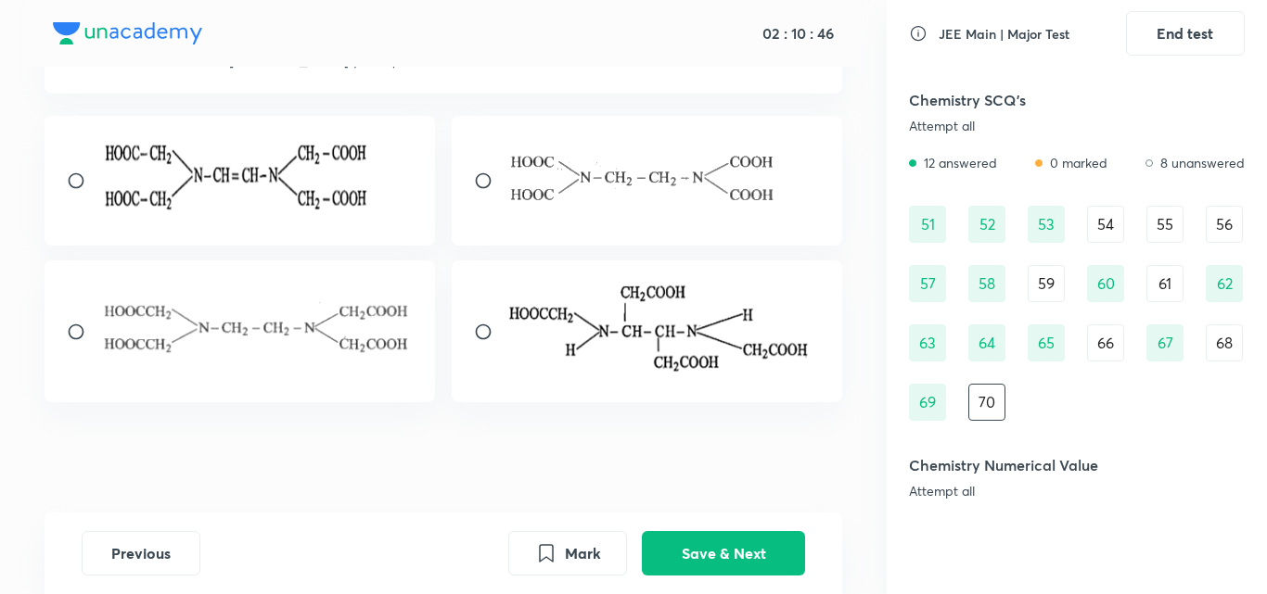
scroll to position [149, 0]
click at [65, 315] on div at bounding box center [240, 331] width 391 height 142
radio input "true"
click at [692, 559] on button "Save & Next" at bounding box center [723, 552] width 163 height 45
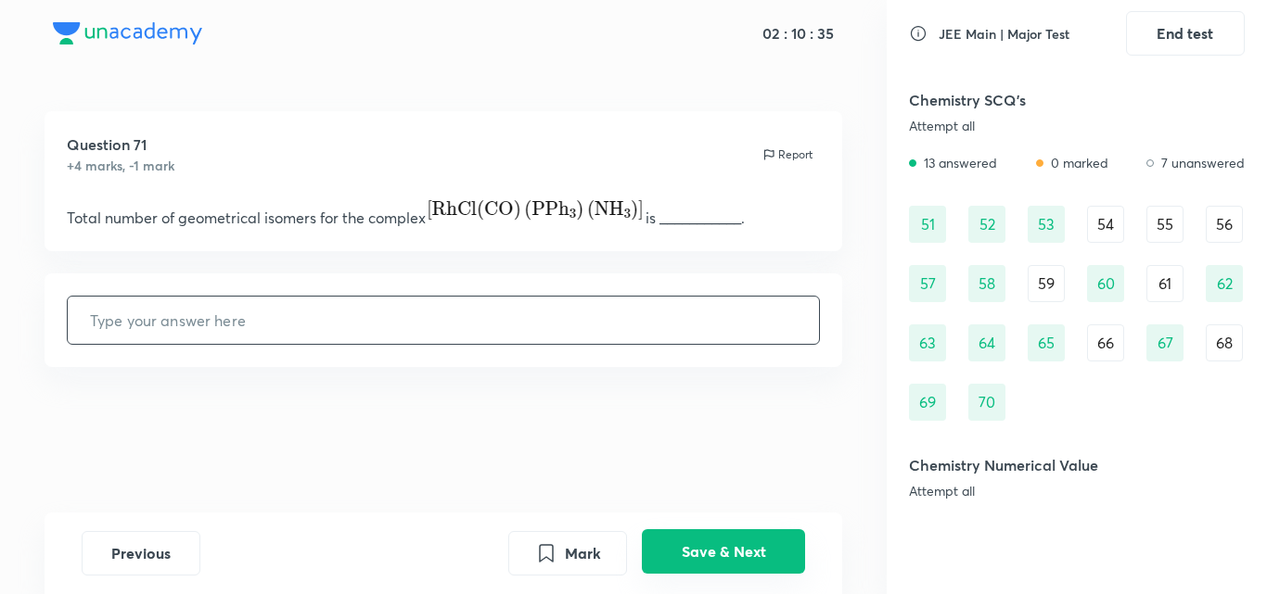
scroll to position [1274, 0]
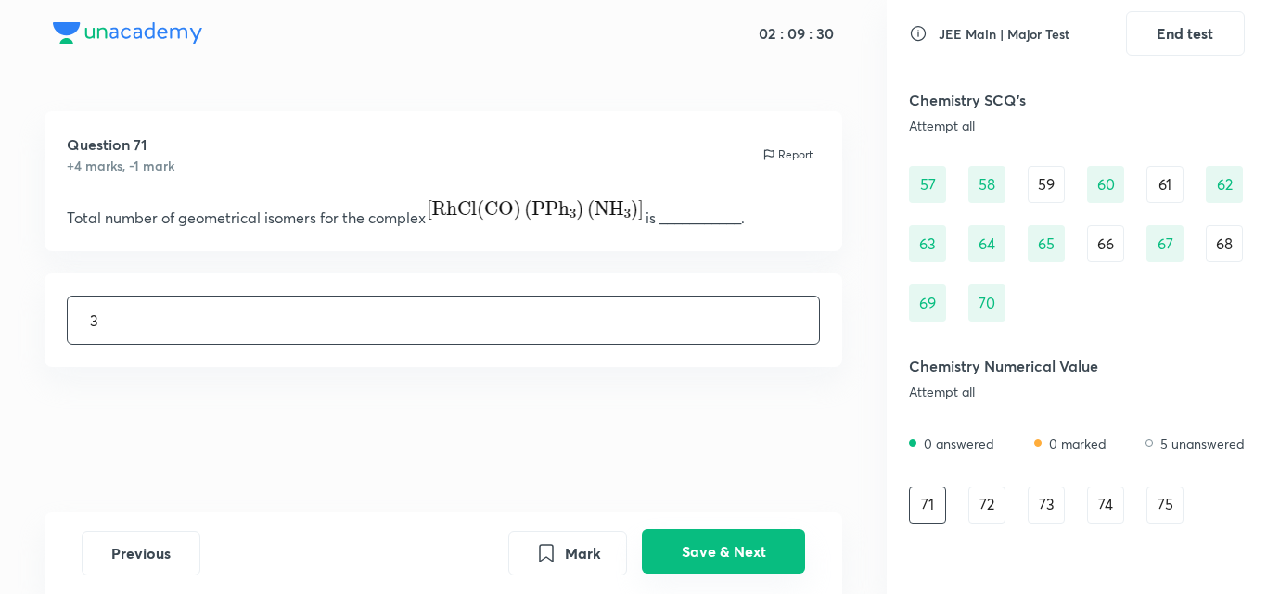
type input "3"
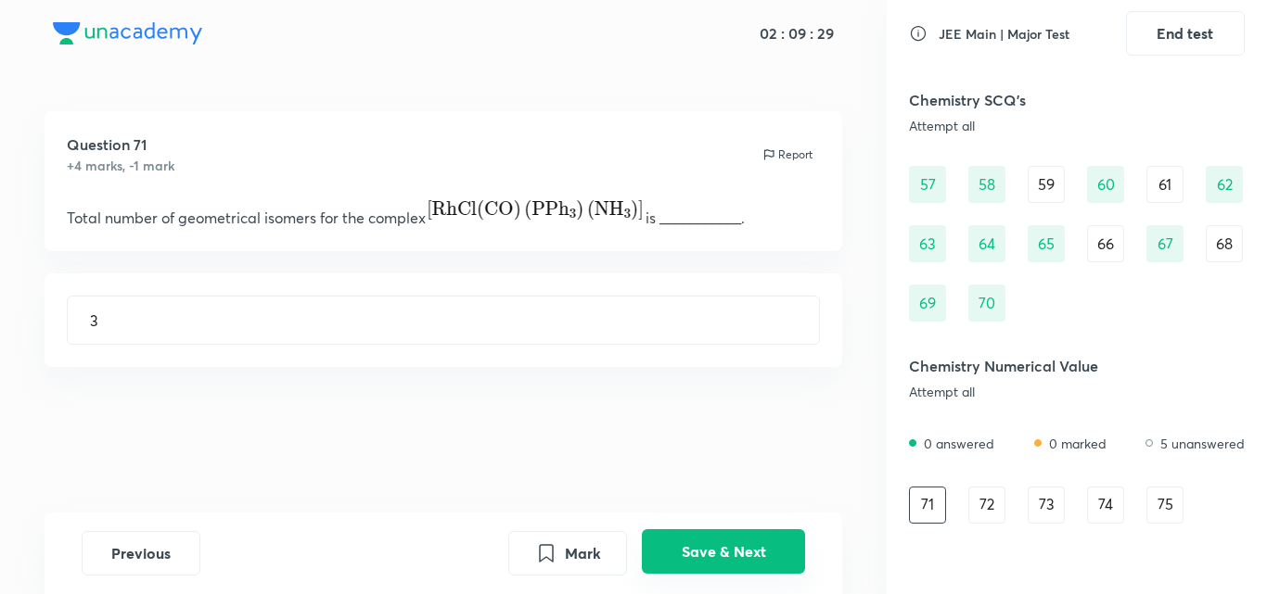
click at [738, 571] on button "Save & Next" at bounding box center [723, 552] width 163 height 45
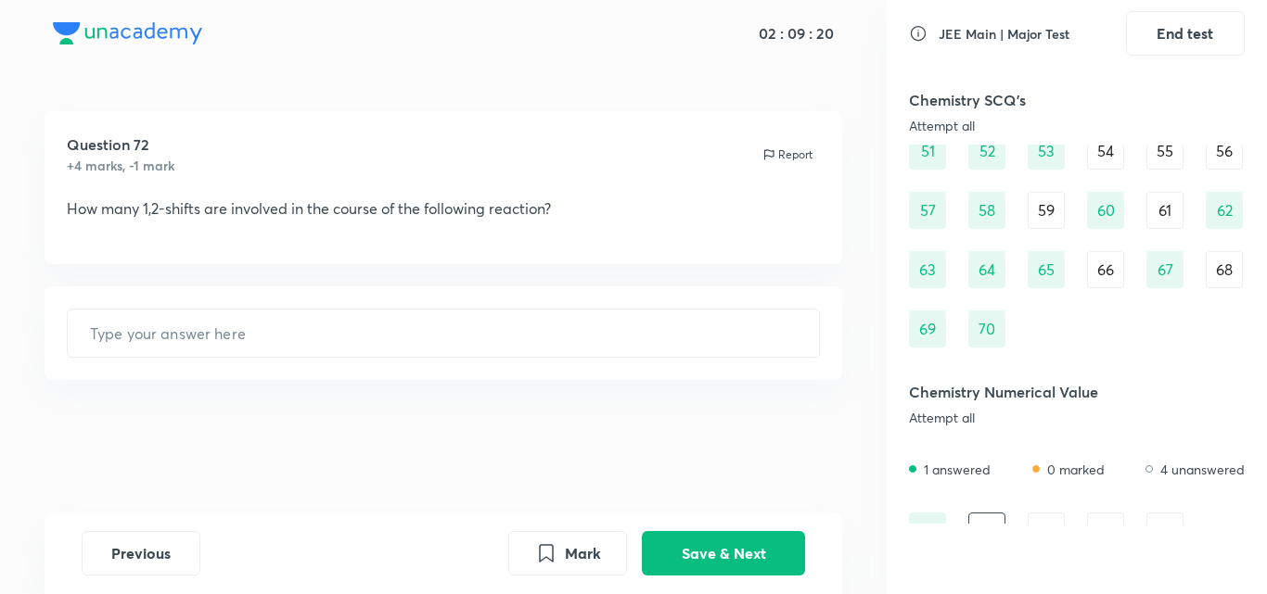
scroll to position [1316, 0]
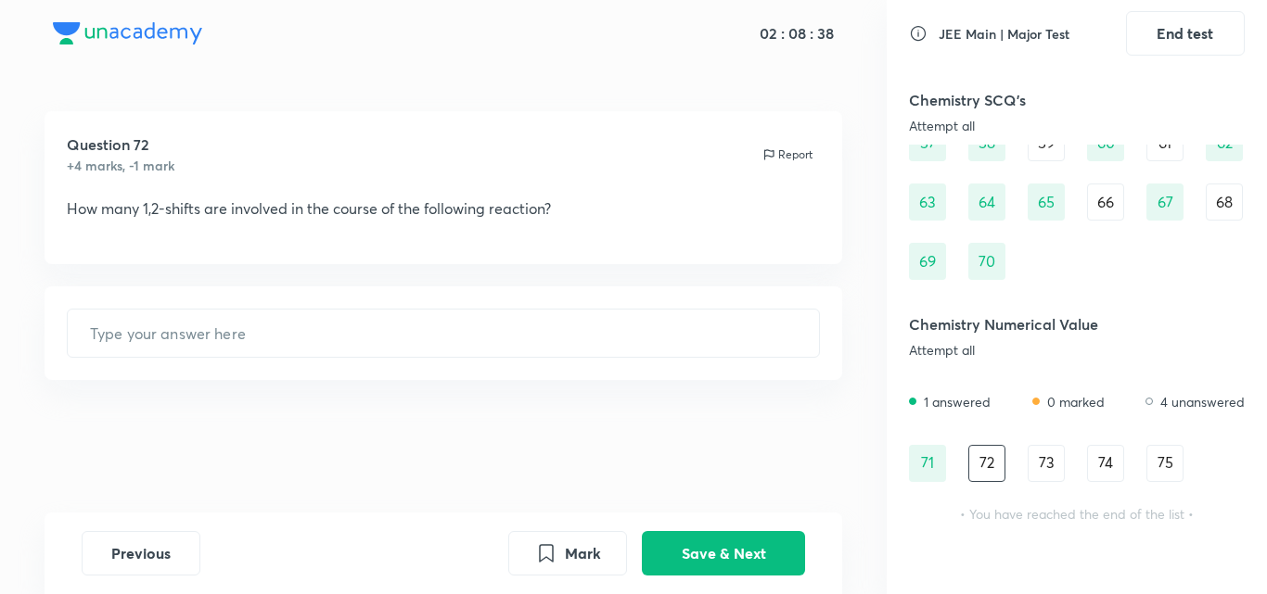
click at [1047, 449] on div "73" at bounding box center [1045, 463] width 37 height 37
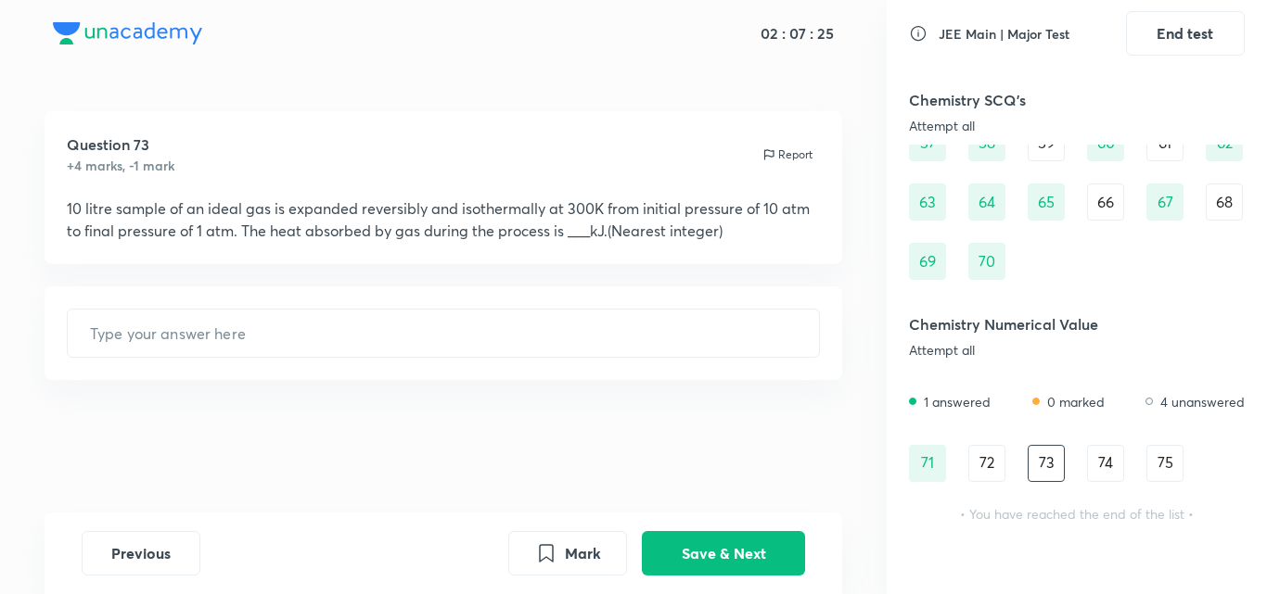
click at [1097, 478] on div "74" at bounding box center [1105, 463] width 37 height 37
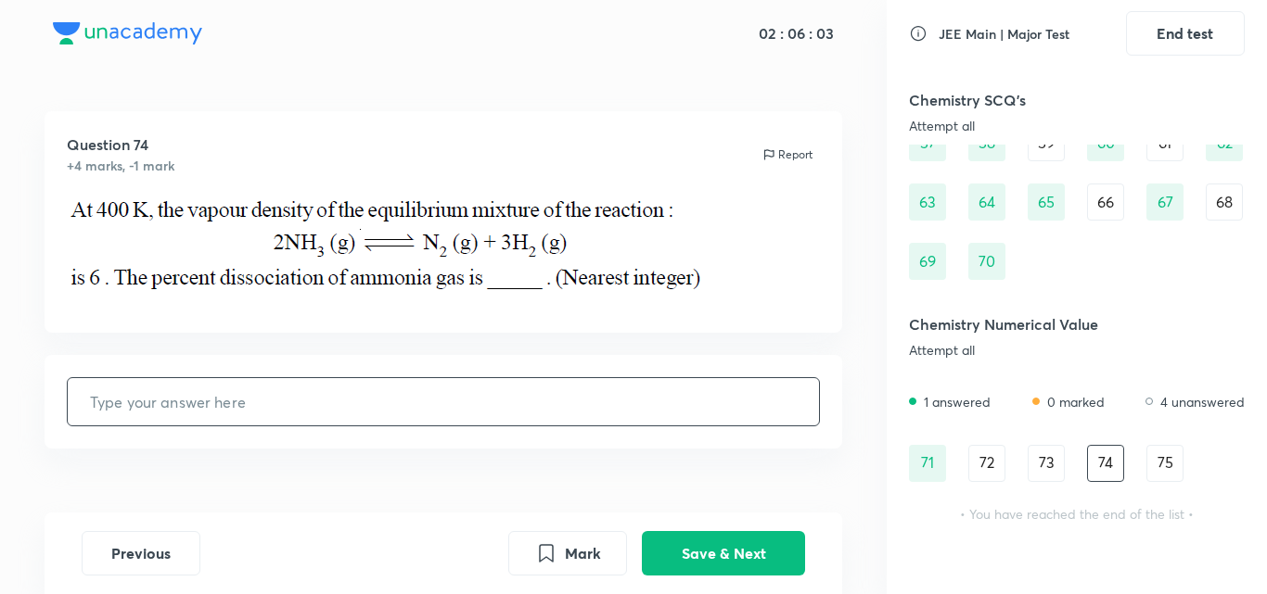
click at [243, 415] on input "text" at bounding box center [444, 401] width 752 height 47
type input "42"
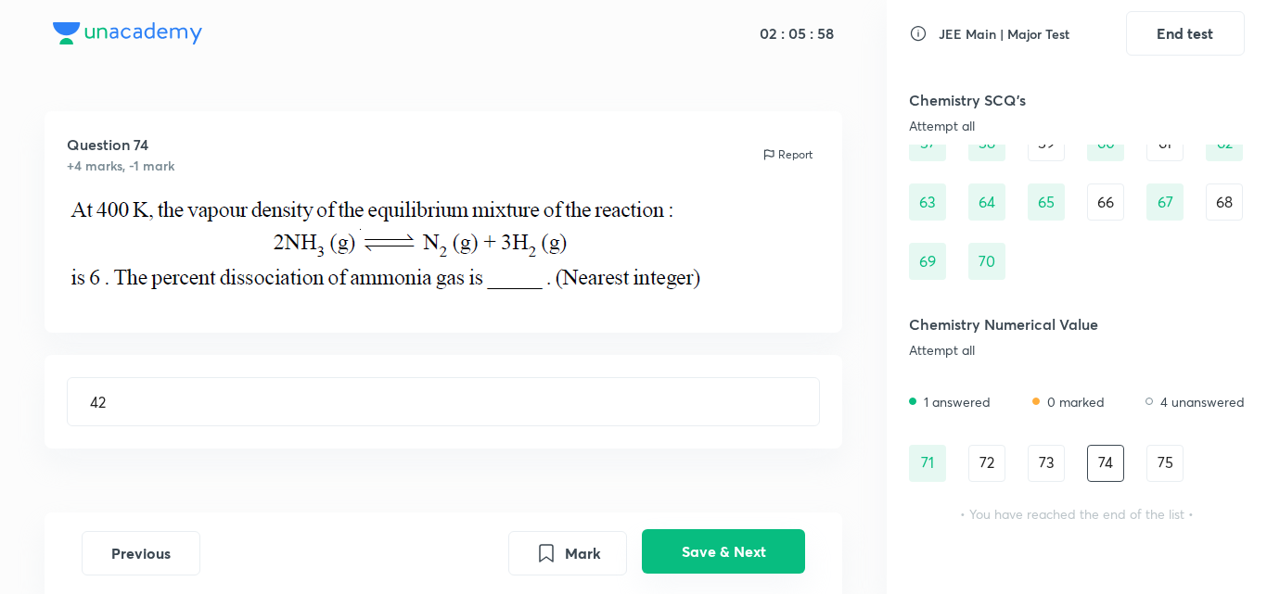
click at [666, 542] on button "Save & Next" at bounding box center [723, 552] width 163 height 45
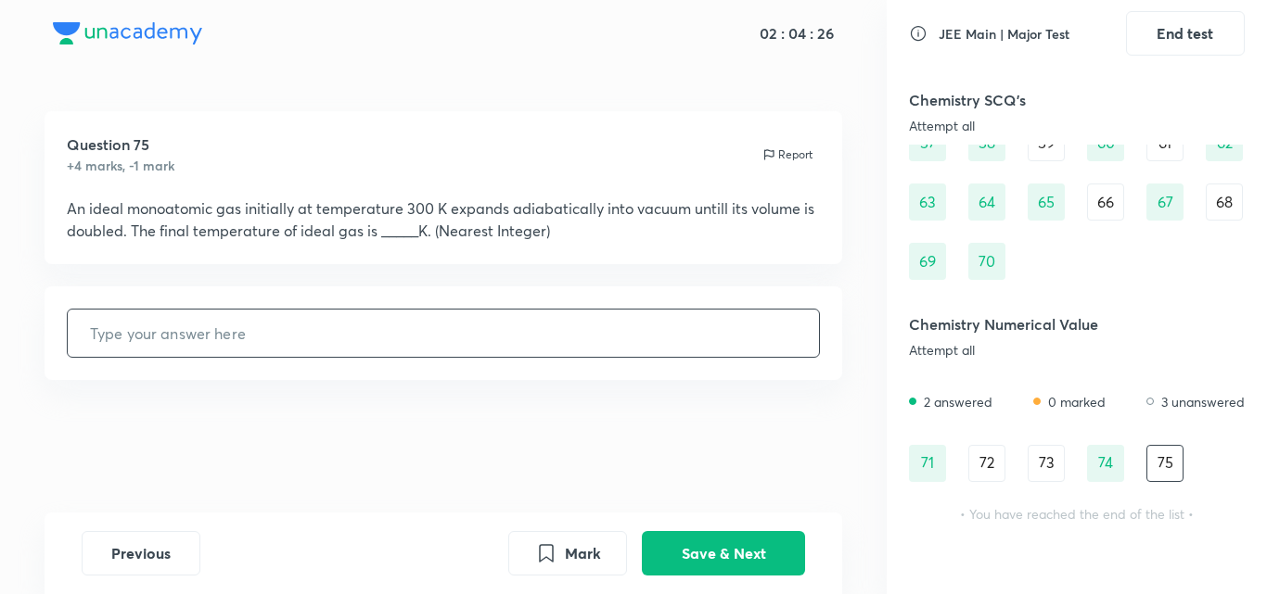
click at [406, 338] on input "text" at bounding box center [444, 333] width 752 height 47
type input "189"
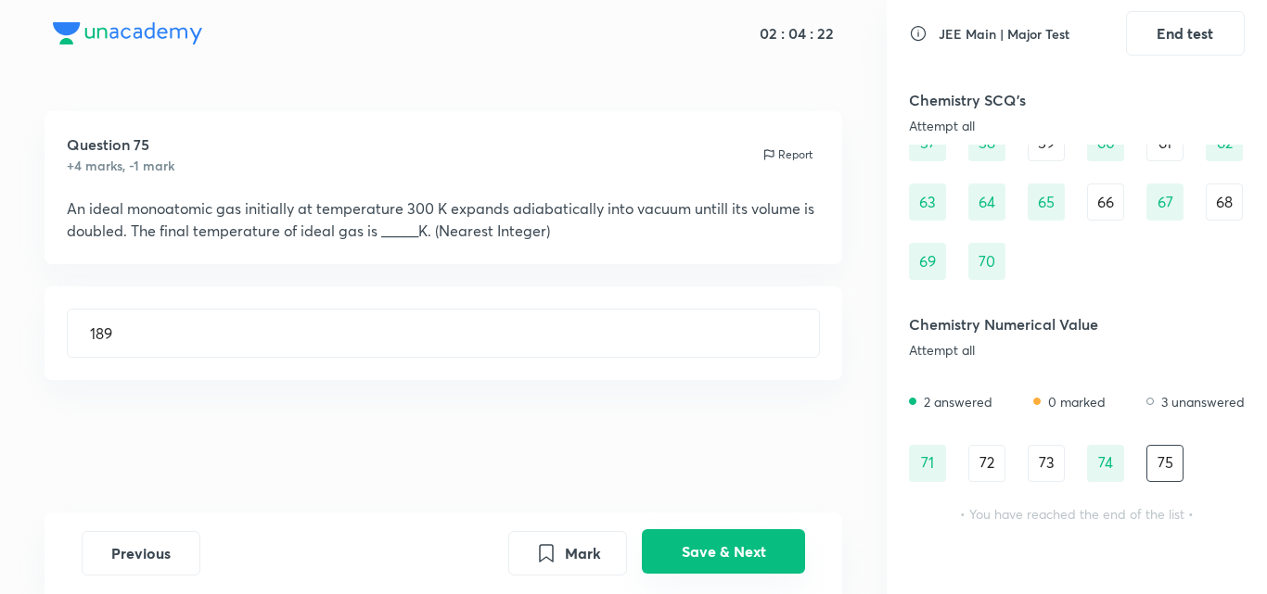
click at [726, 549] on button "Save & Next" at bounding box center [723, 552] width 163 height 45
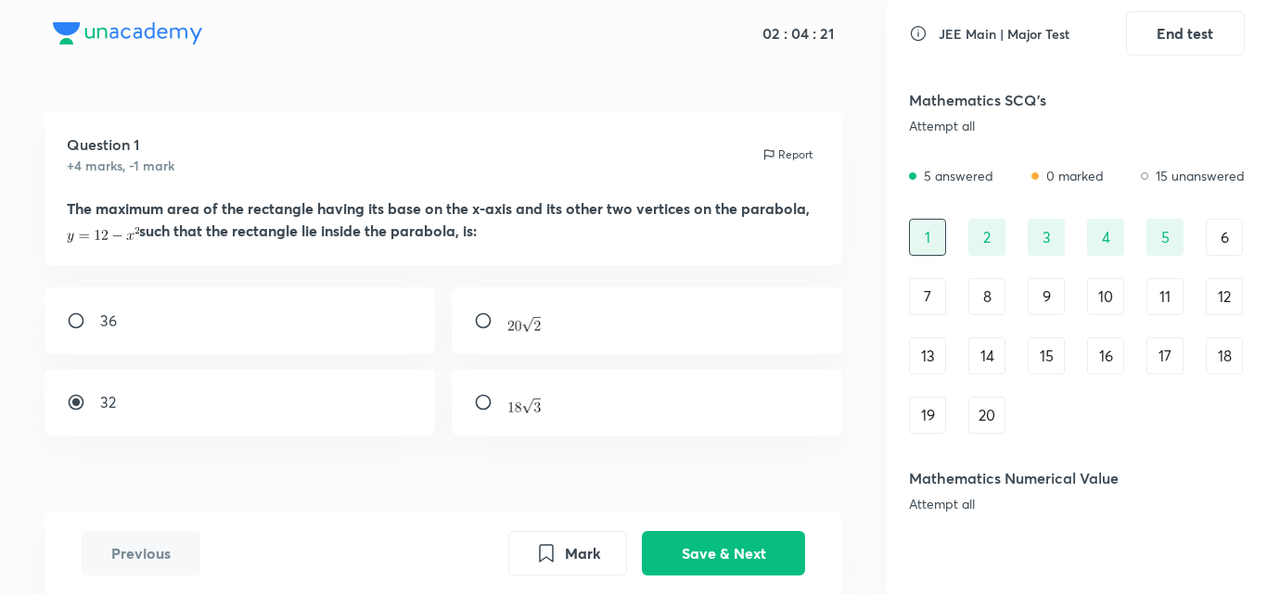
scroll to position [0, 0]
click at [1216, 231] on div "6" at bounding box center [1224, 238] width 37 height 37
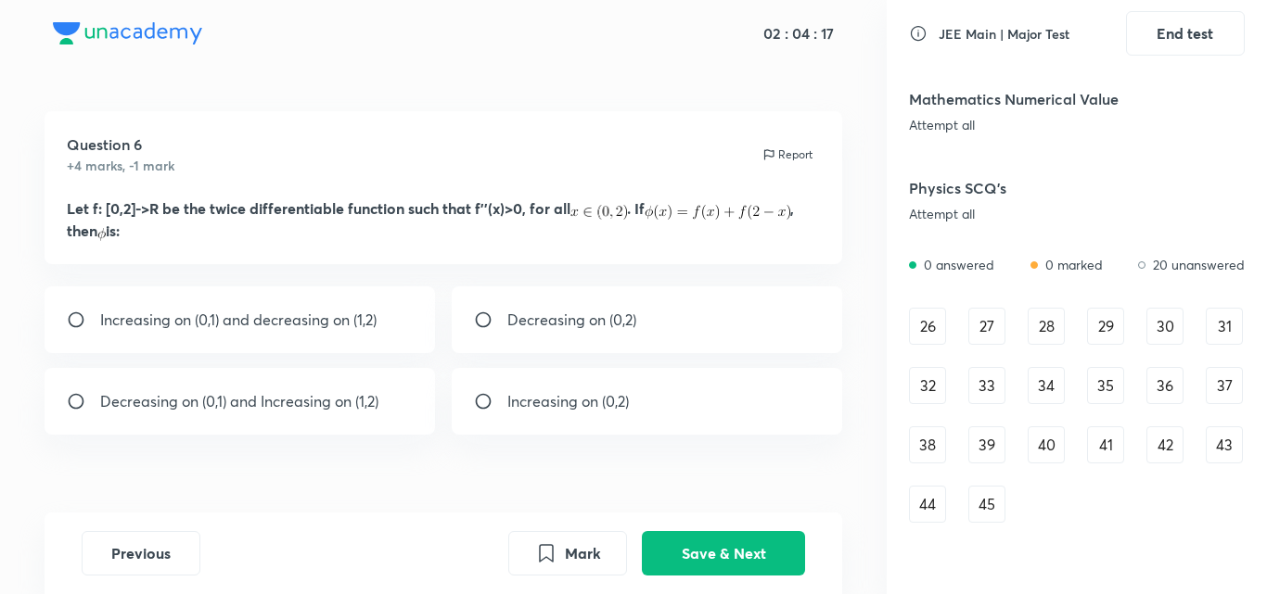
scroll to position [493, 0]
click at [938, 324] on div "26" at bounding box center [927, 325] width 37 height 37
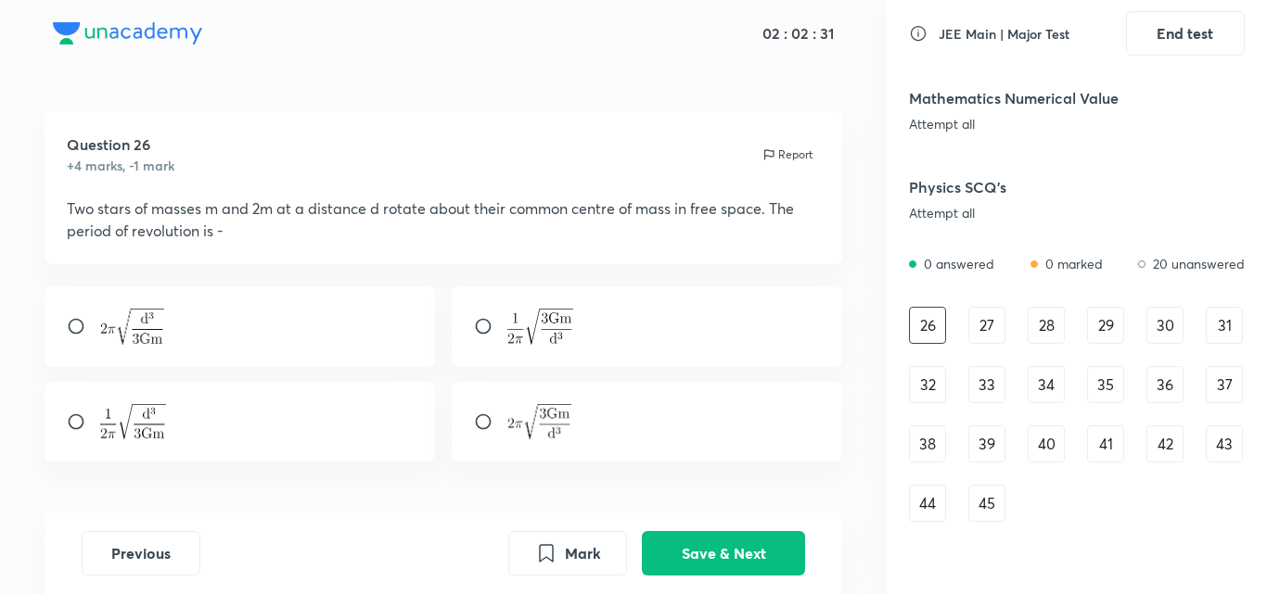
click at [72, 323] on input "radio" at bounding box center [83, 326] width 33 height 19
radio input "true"
click at [722, 546] on button "Save & Next" at bounding box center [723, 552] width 163 height 45
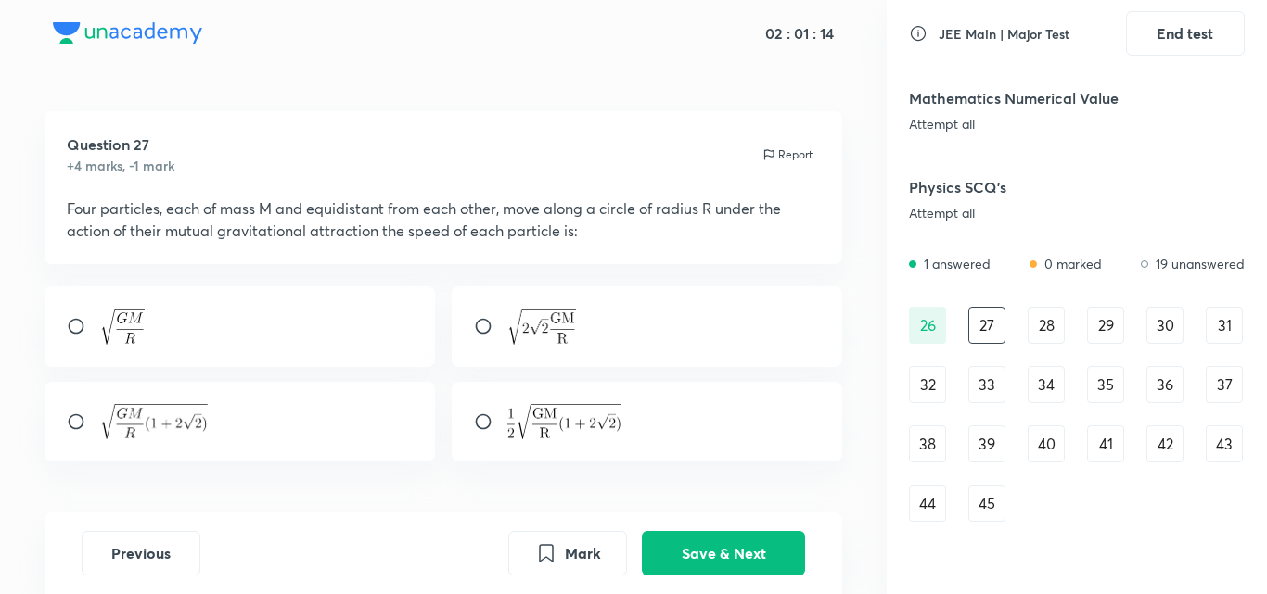
click at [480, 425] on input "radio" at bounding box center [490, 422] width 33 height 19
radio input "true"
click at [723, 550] on button "Save & Next" at bounding box center [723, 552] width 163 height 45
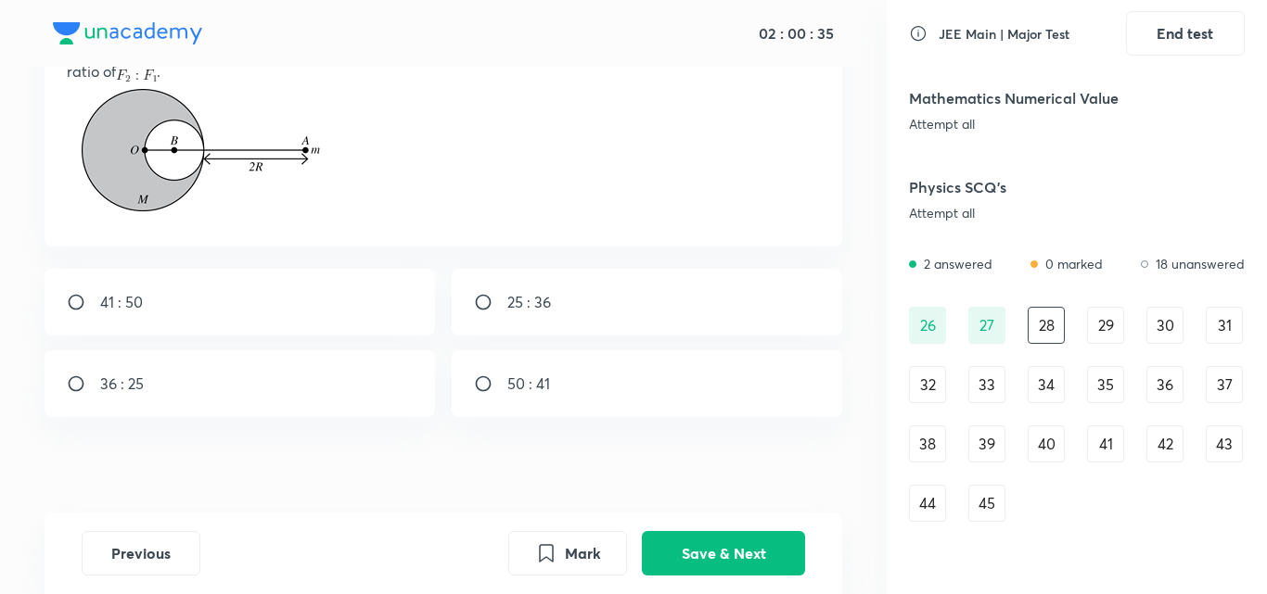
scroll to position [183, 0]
click at [104, 298] on p "41 : 50" at bounding box center [121, 301] width 43 height 22
radio input "true"
click at [694, 537] on button "Save & Next" at bounding box center [723, 552] width 163 height 45
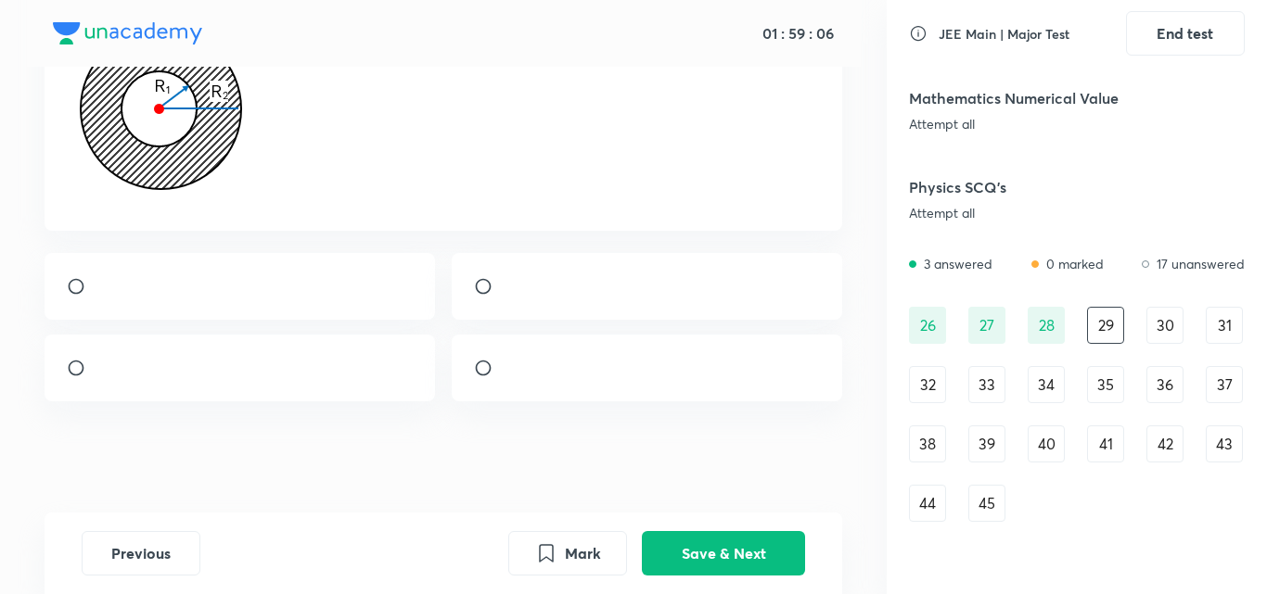
scroll to position [409, 0]
click at [480, 277] on input "radio" at bounding box center [490, 286] width 33 height 19
radio input "true"
drag, startPoint x: 699, startPoint y: 577, endPoint x: 699, endPoint y: 560, distance: 16.7
click at [699, 560] on div "Previous Mark Save & Next" at bounding box center [444, 554] width 798 height 82
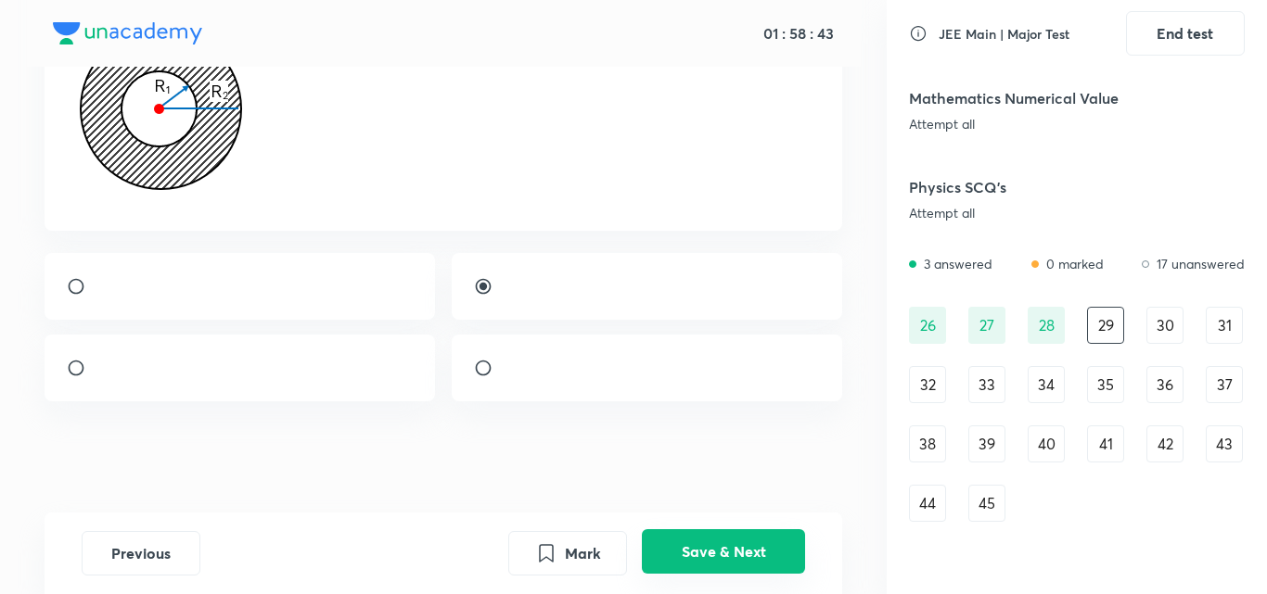
click at [699, 560] on button "Save & Next" at bounding box center [723, 552] width 163 height 45
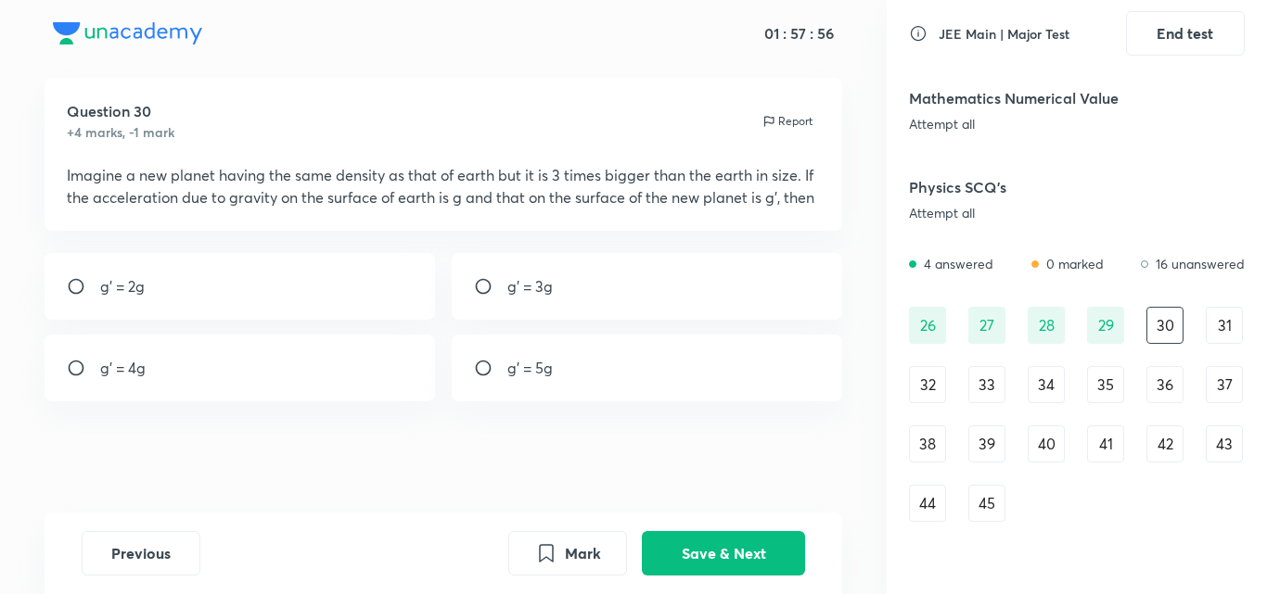
click at [486, 280] on input "radio" at bounding box center [490, 286] width 33 height 19
radio input "true"
click at [682, 551] on button "Save & Next" at bounding box center [723, 552] width 163 height 45
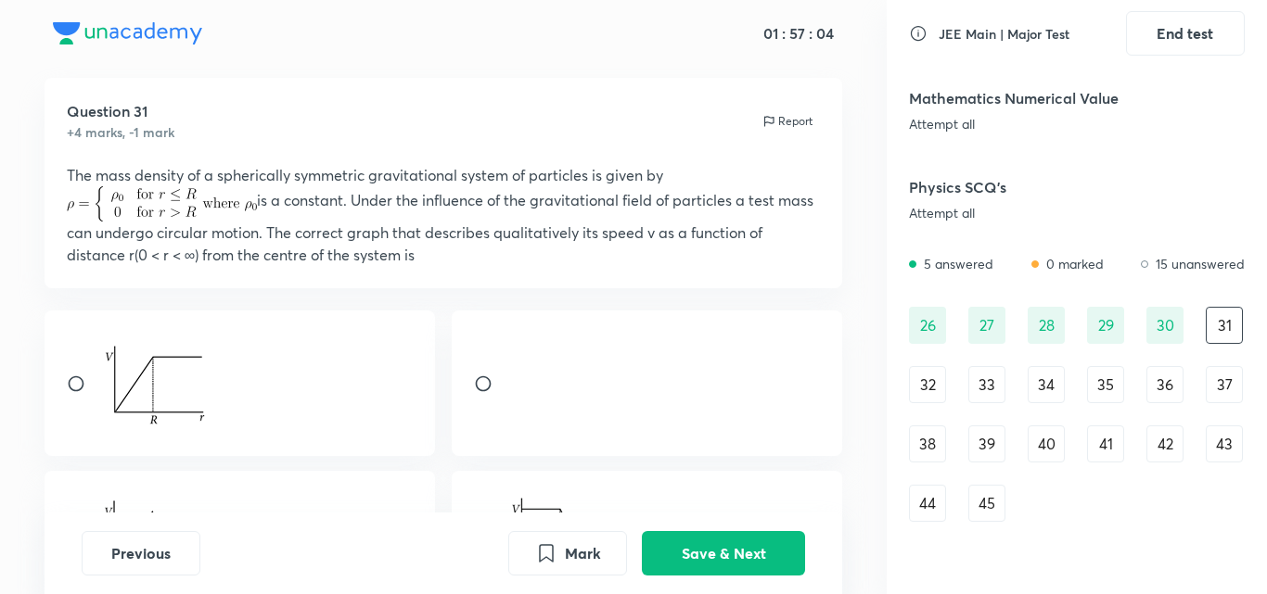
click at [922, 397] on div "32" at bounding box center [927, 384] width 37 height 37
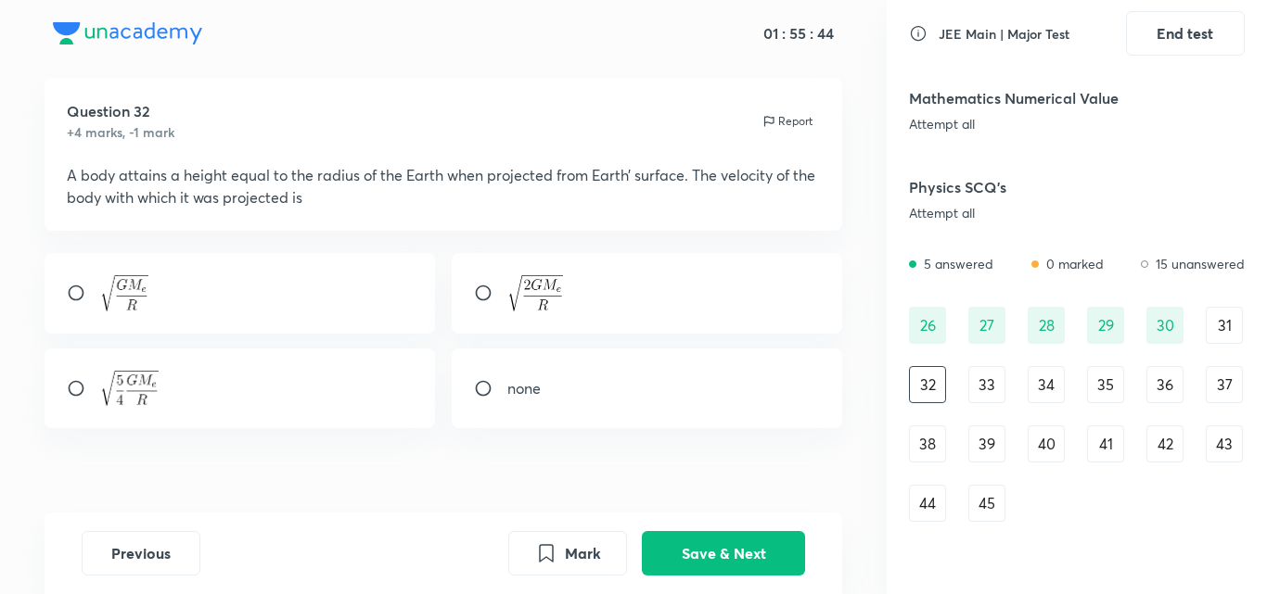
click at [69, 305] on div at bounding box center [240, 293] width 391 height 81
radio input "true"
click at [705, 548] on button "Save & Next" at bounding box center [723, 552] width 163 height 45
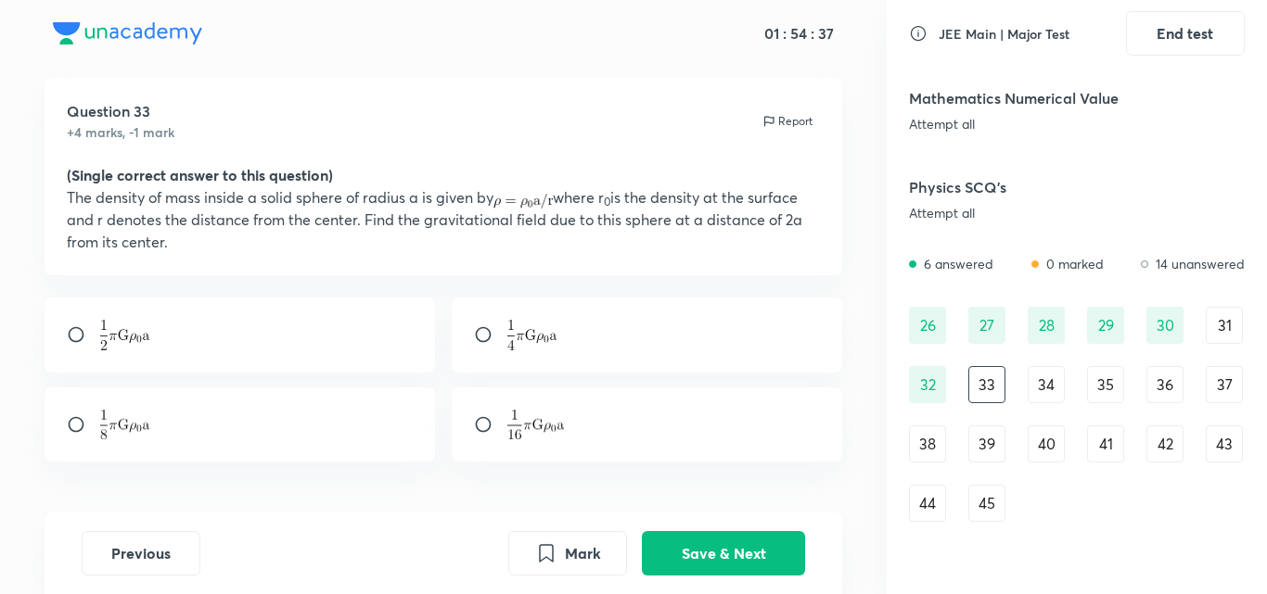
click at [1039, 389] on div "34" at bounding box center [1045, 384] width 37 height 37
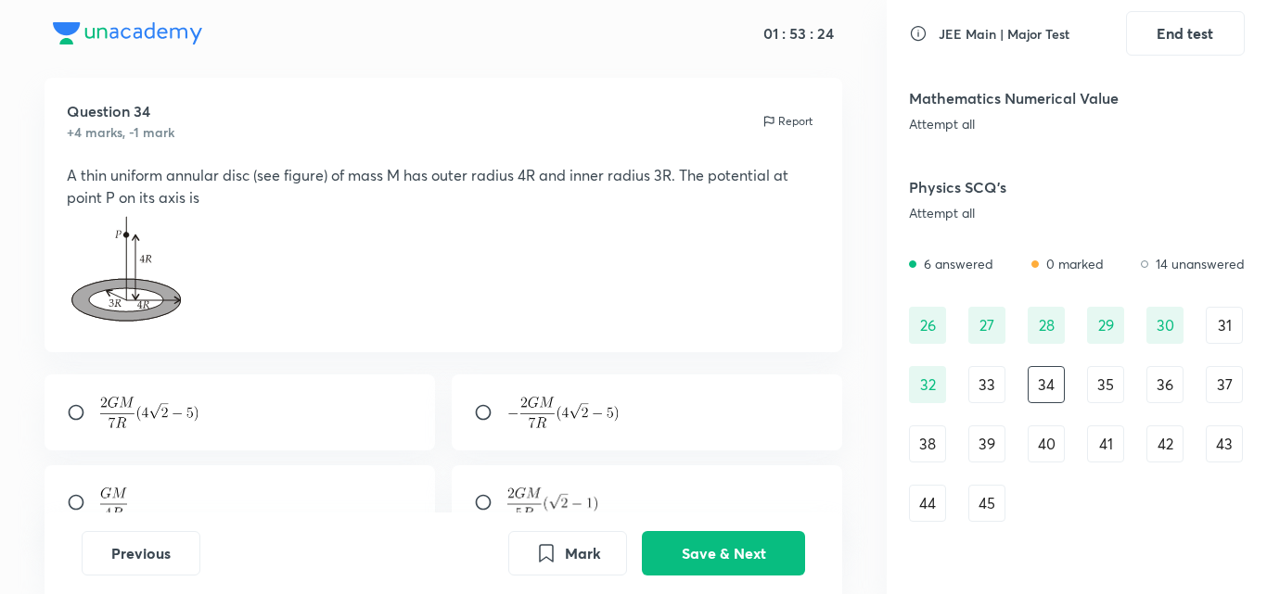
scroll to position [95, 0]
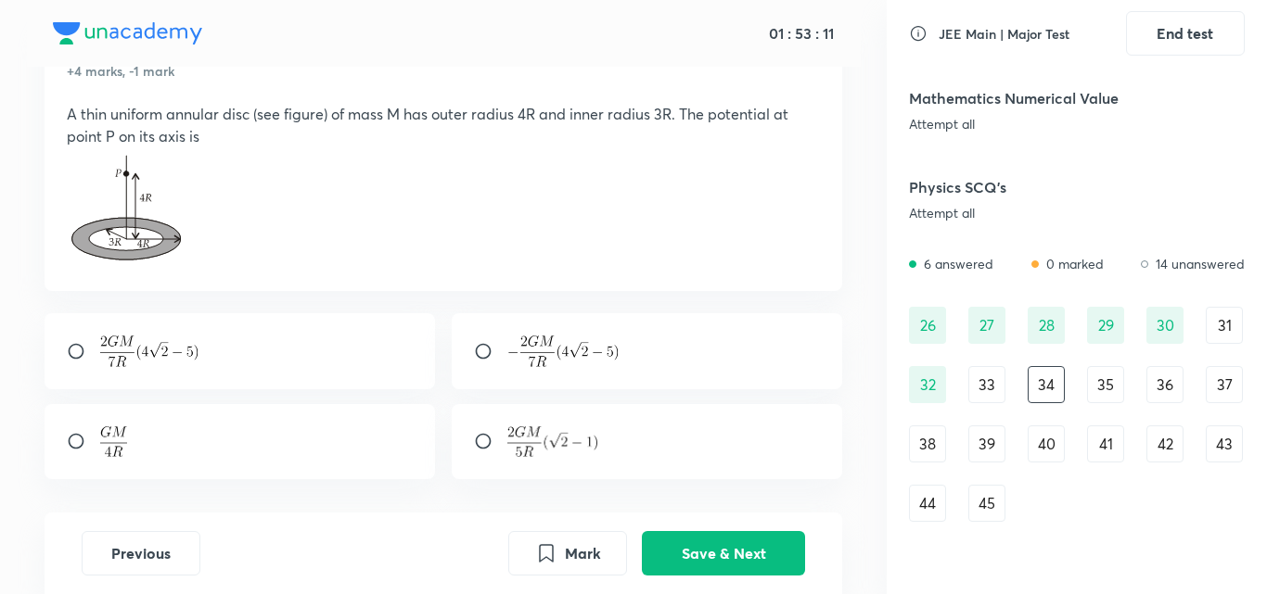
click at [489, 351] on input "radio" at bounding box center [490, 351] width 33 height 19
radio input "true"
click at [695, 537] on button "Save & Next" at bounding box center [723, 552] width 163 height 45
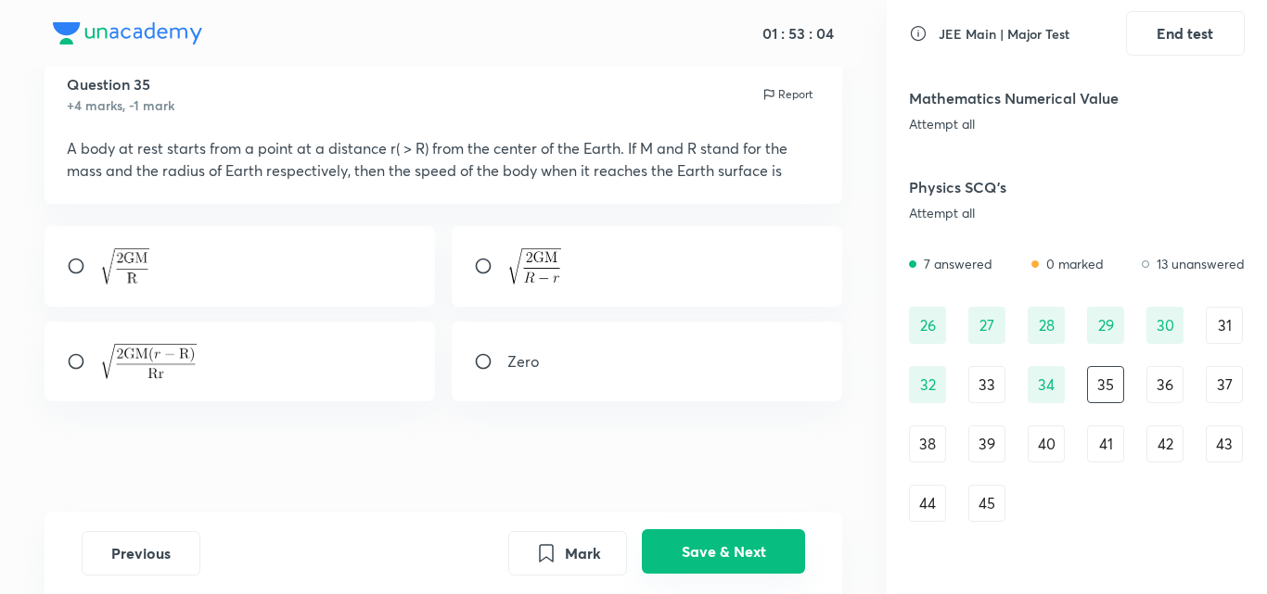
scroll to position [60, 0]
click at [77, 366] on input "radio" at bounding box center [83, 361] width 33 height 19
radio input "true"
click at [688, 562] on button "Save & Next" at bounding box center [723, 552] width 163 height 45
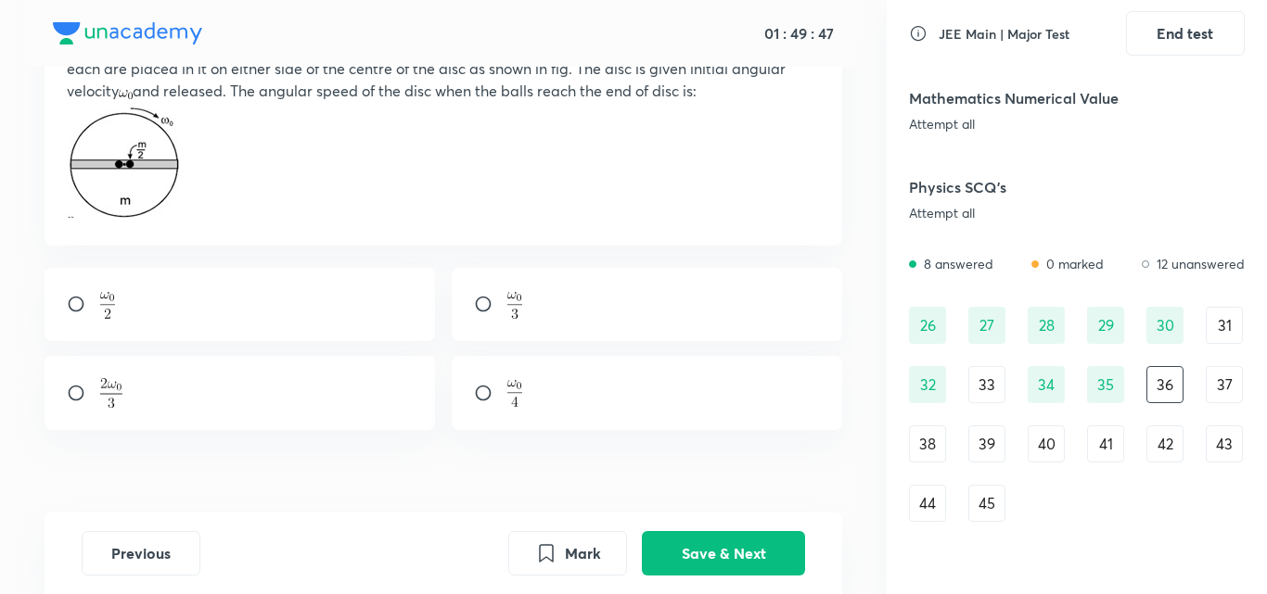
scroll to position [213, 0]
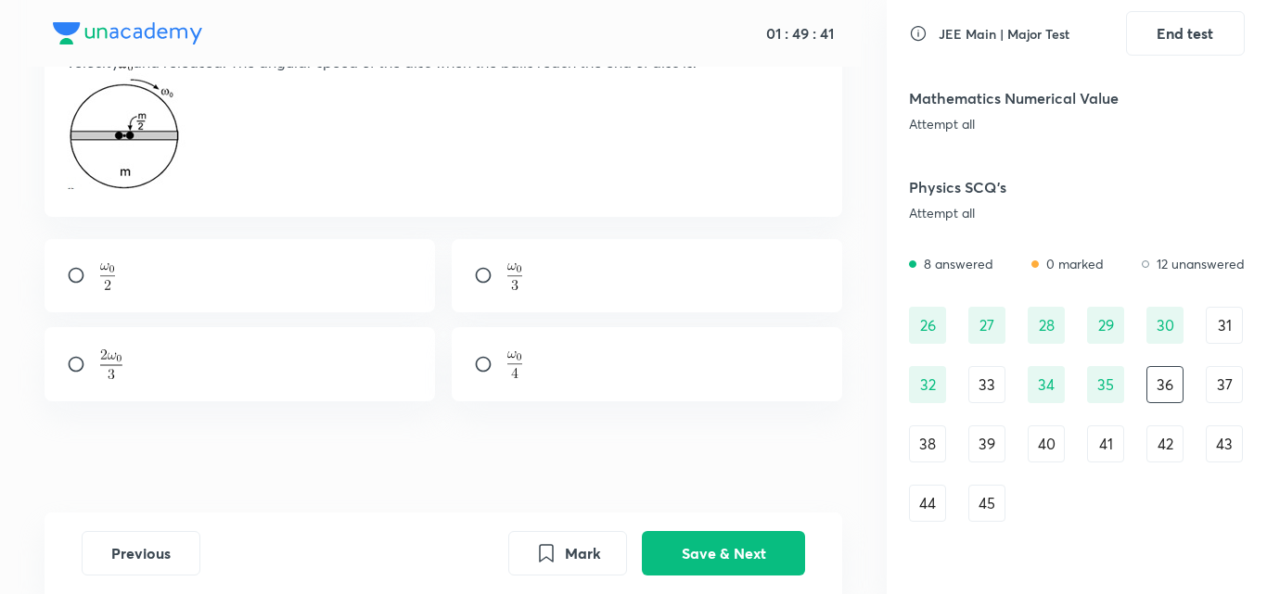
click at [82, 352] on div at bounding box center [240, 364] width 391 height 75
radio input "true"
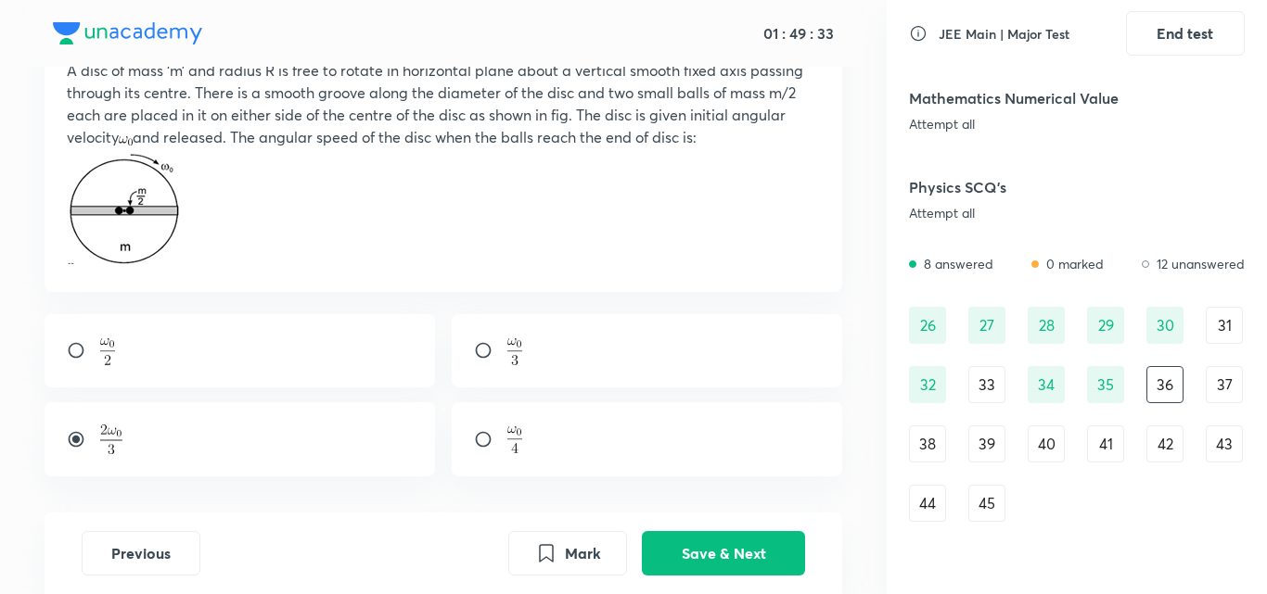
scroll to position [135, 0]
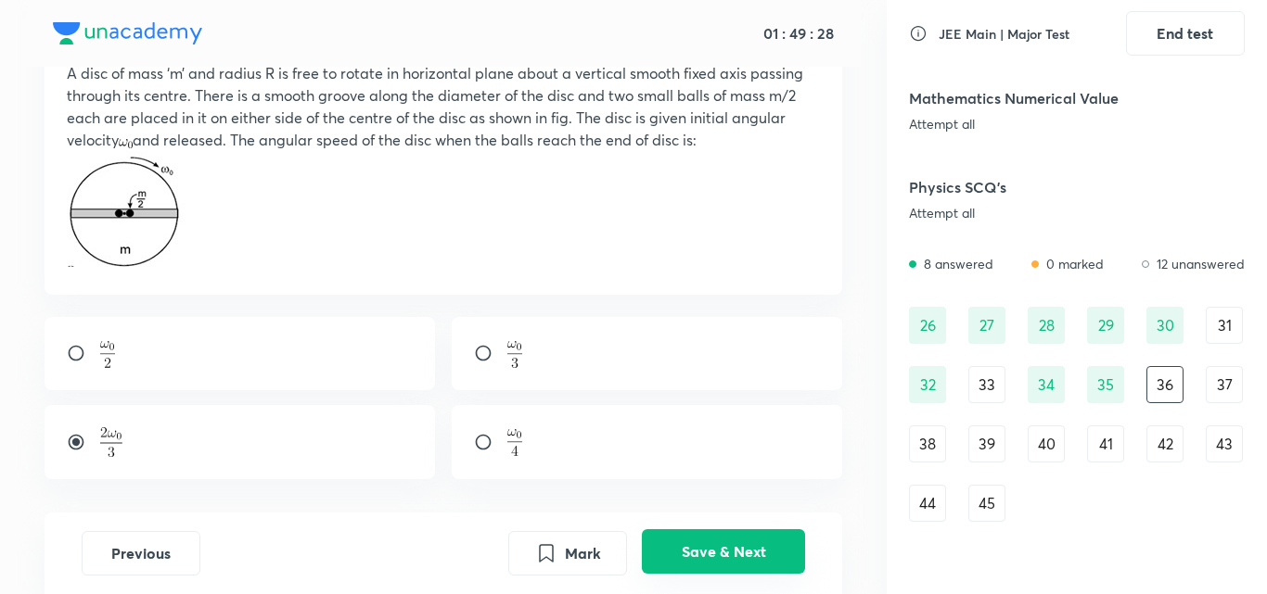
click at [734, 568] on button "Save & Next" at bounding box center [723, 552] width 163 height 45
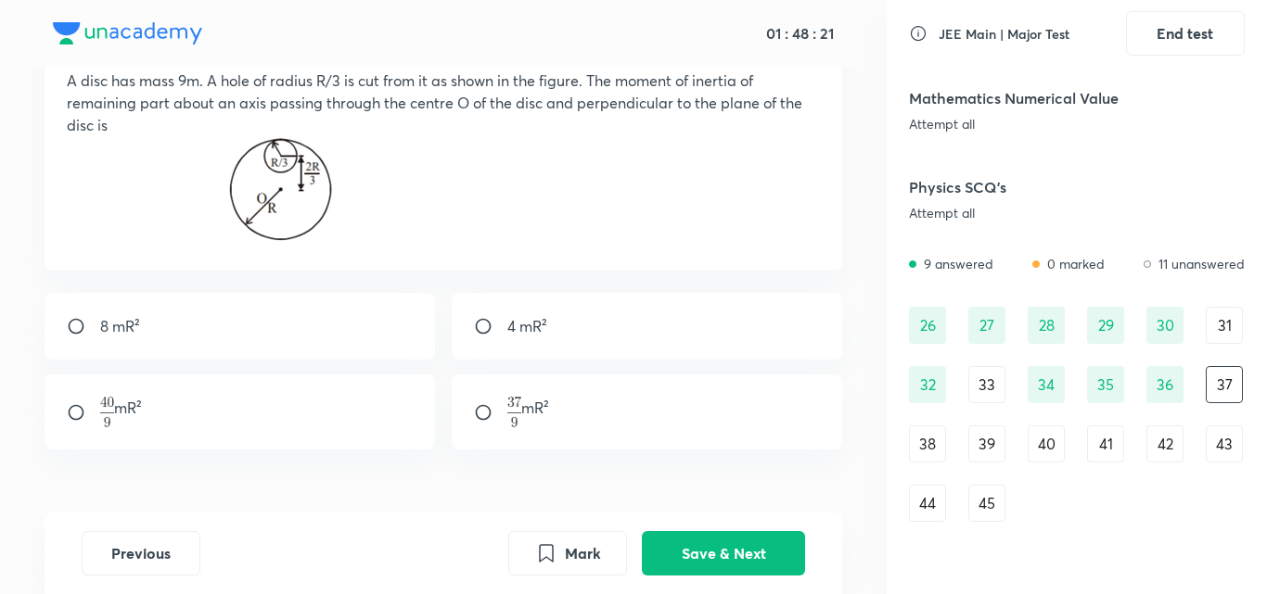
scroll to position [158, 0]
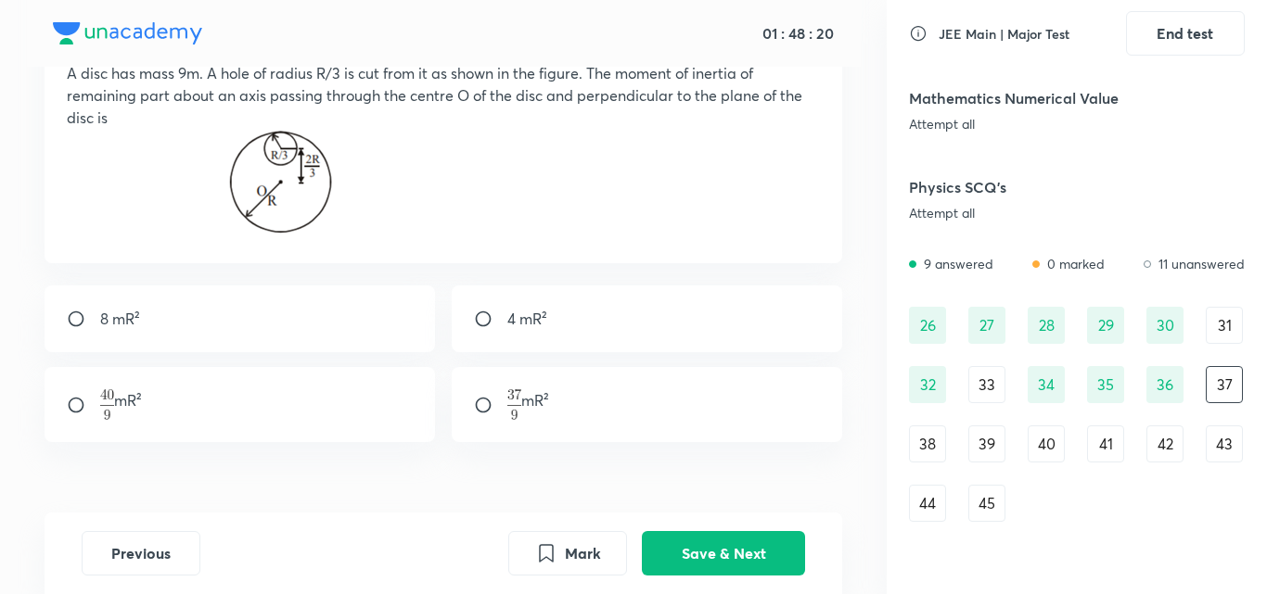
click at [484, 319] on input "radio" at bounding box center [490, 319] width 33 height 19
radio input "true"
click at [674, 556] on button "Save & Next" at bounding box center [723, 552] width 163 height 45
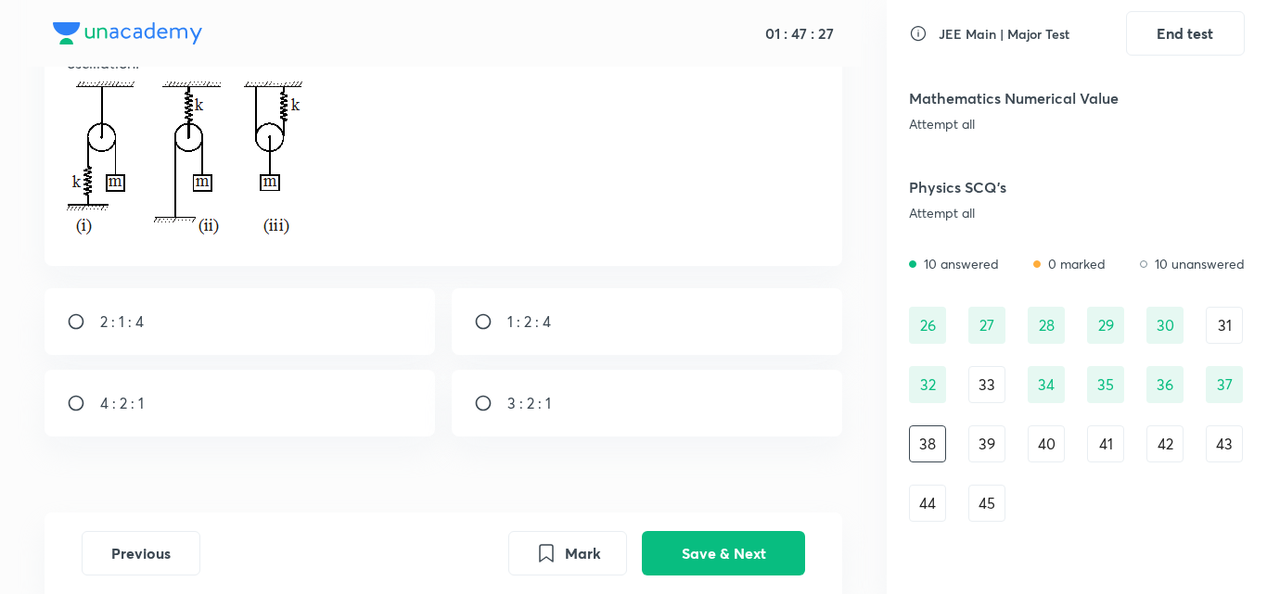
scroll to position [203, 0]
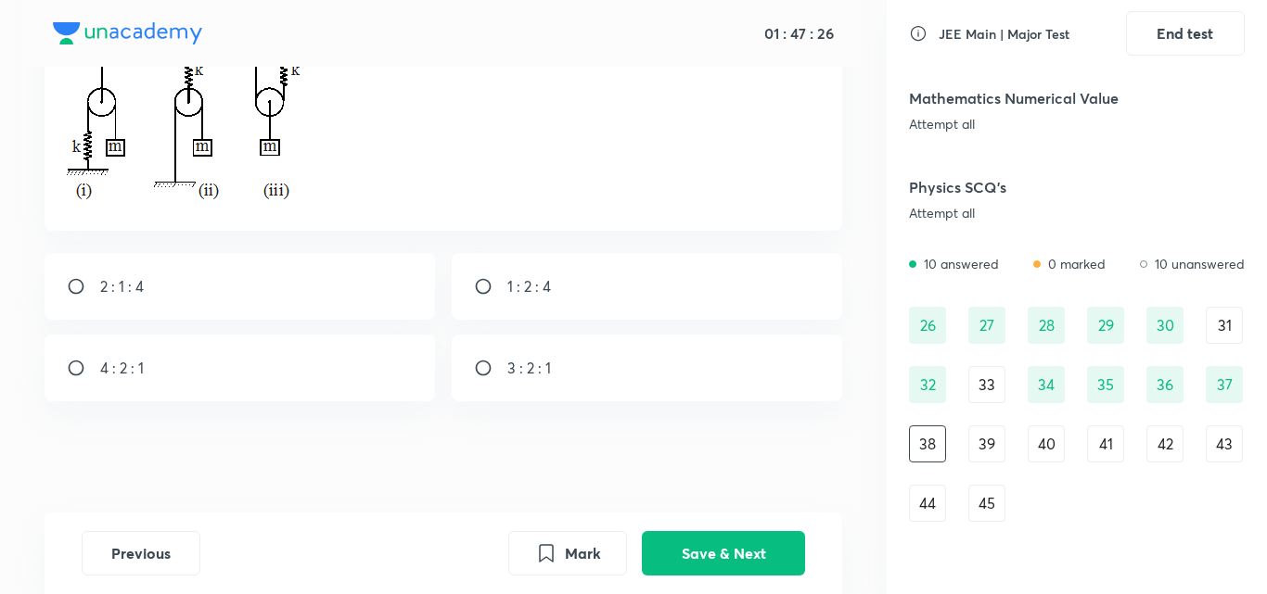
click at [79, 287] on input "radio" at bounding box center [83, 286] width 33 height 19
radio input "true"
click at [685, 546] on button "Save & Next" at bounding box center [723, 552] width 163 height 45
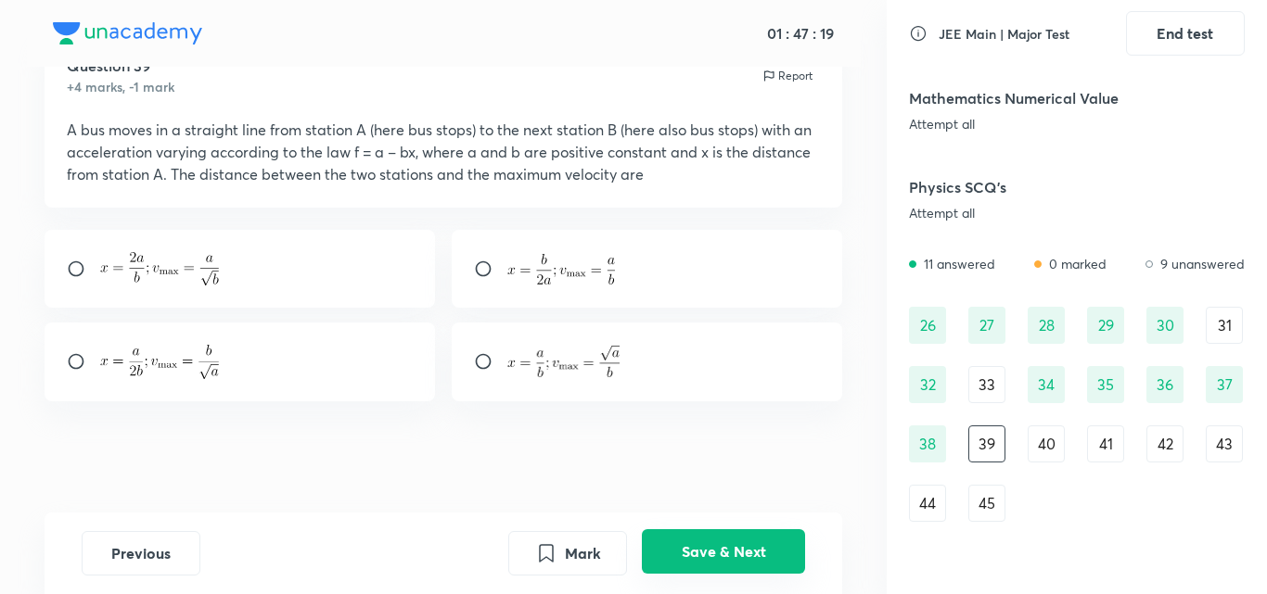
scroll to position [79, 0]
click at [80, 271] on input "radio" at bounding box center [83, 269] width 33 height 19
radio input "true"
click at [693, 547] on button "Save & Next" at bounding box center [723, 552] width 163 height 45
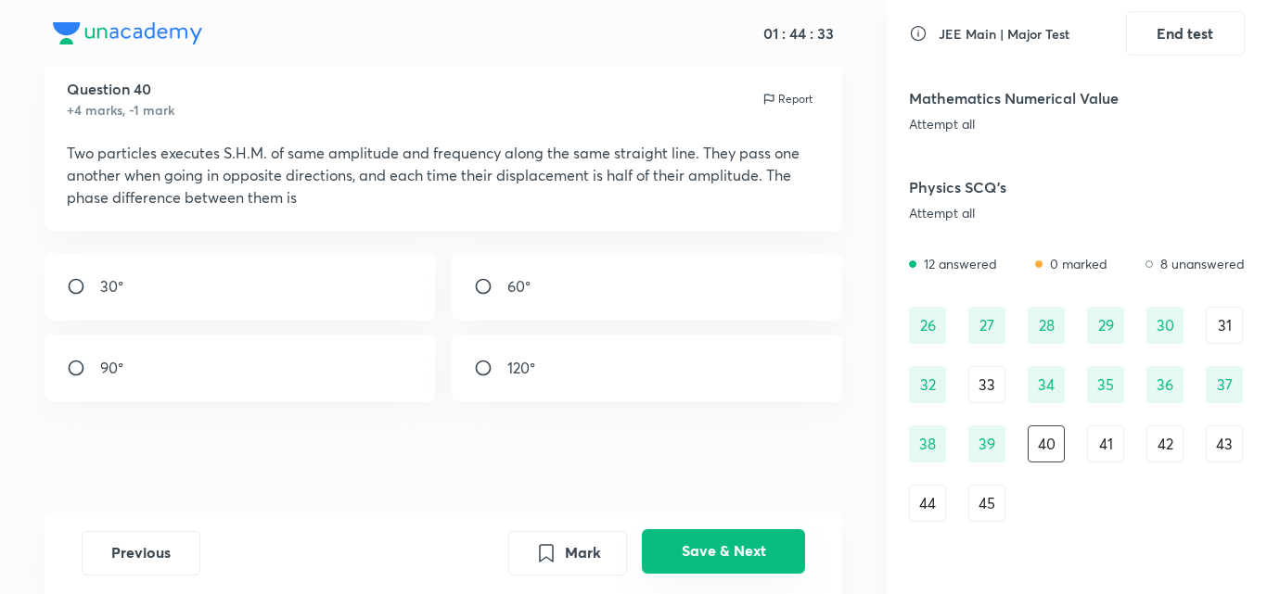
scroll to position [56, 0]
click at [1104, 434] on div "41" at bounding box center [1105, 444] width 37 height 37
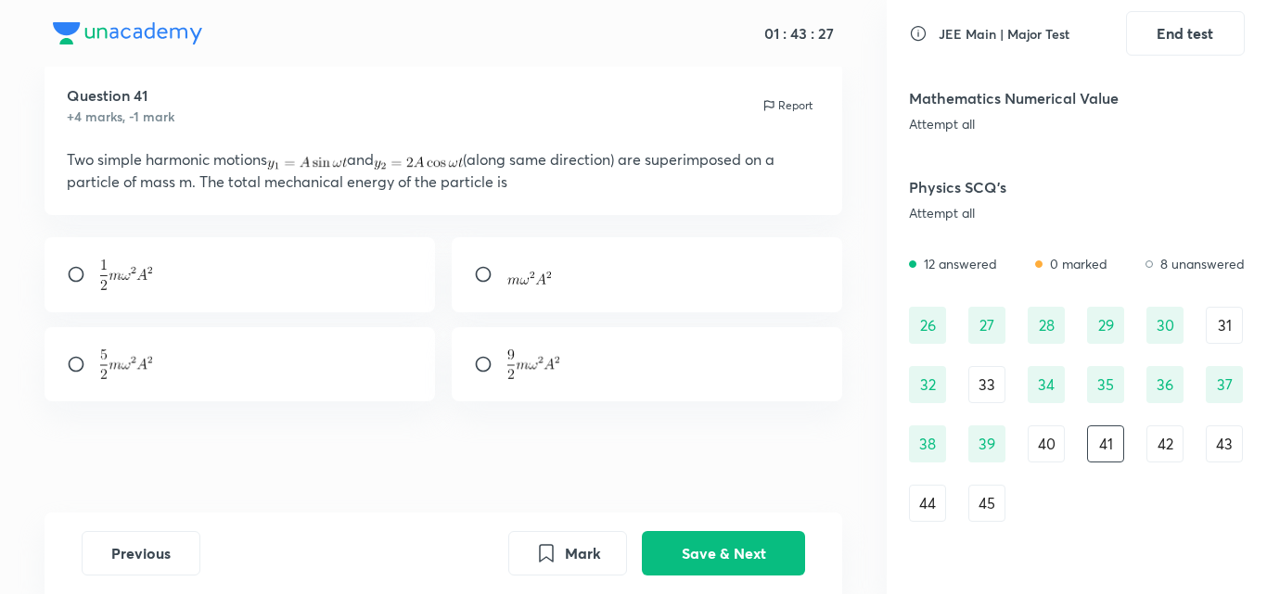
scroll to position [49, 0]
click at [73, 375] on div at bounding box center [240, 364] width 391 height 75
radio input "true"
click at [706, 547] on button "Save & Next" at bounding box center [723, 552] width 163 height 45
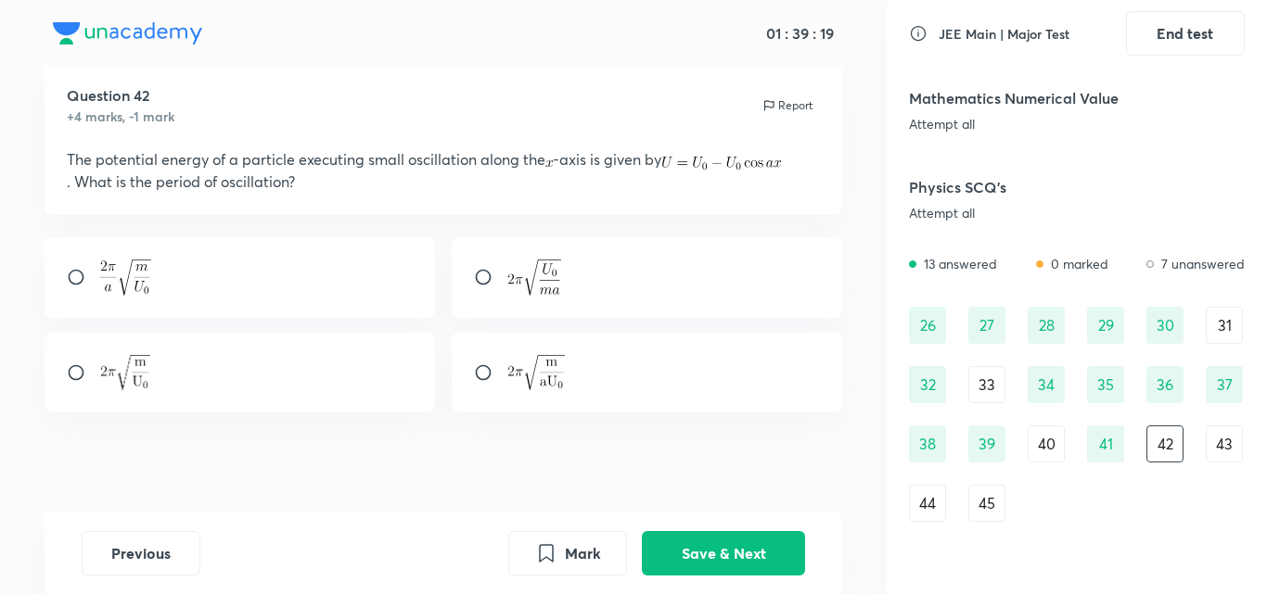
click at [58, 271] on div at bounding box center [240, 277] width 391 height 81
radio input "true"
click at [732, 553] on button "Save & Next" at bounding box center [723, 552] width 163 height 45
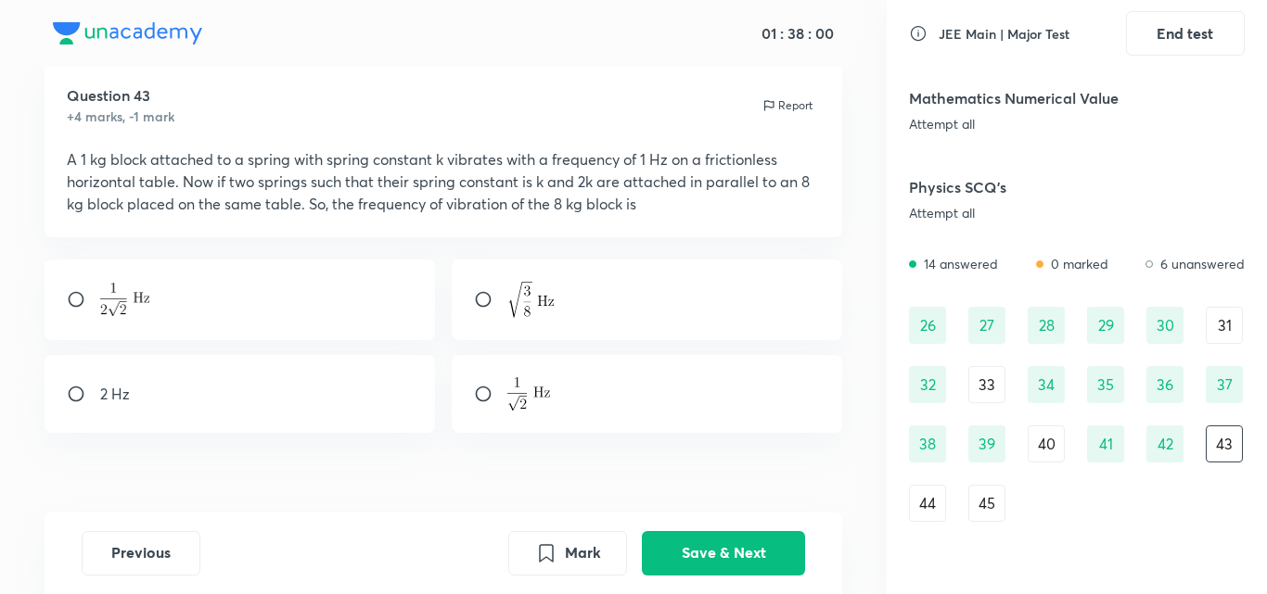
click at [935, 491] on div "44" at bounding box center [927, 503] width 37 height 37
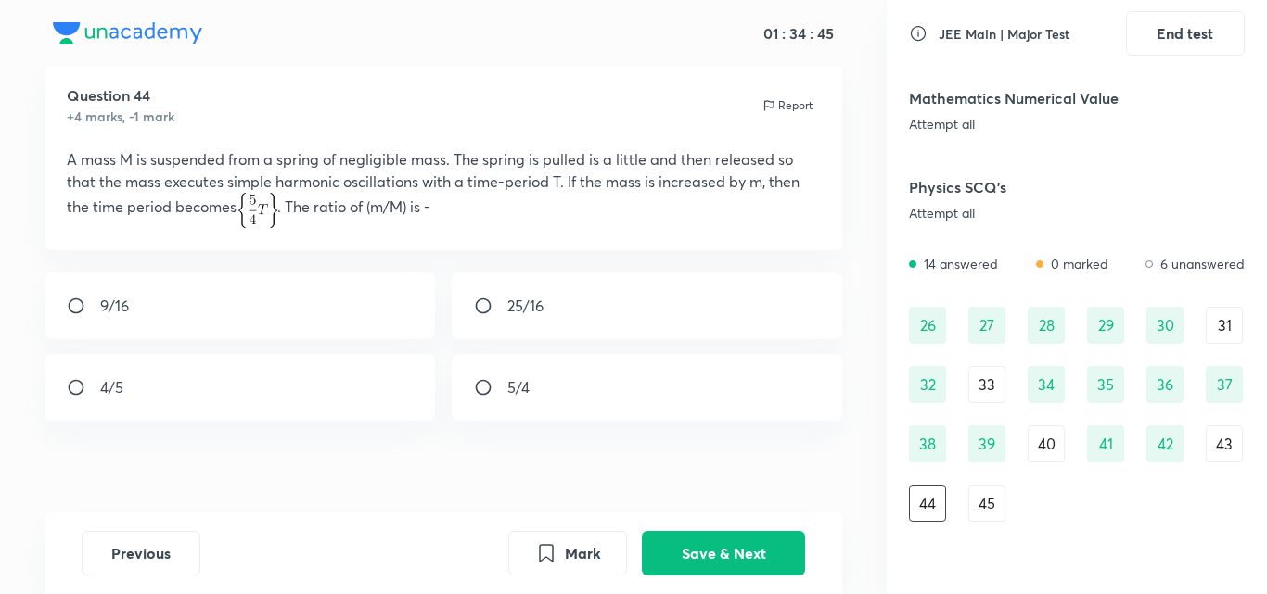
click at [72, 306] on input "radio" at bounding box center [83, 306] width 33 height 19
radio input "true"
click at [683, 563] on button "Save & Next" at bounding box center [723, 552] width 163 height 45
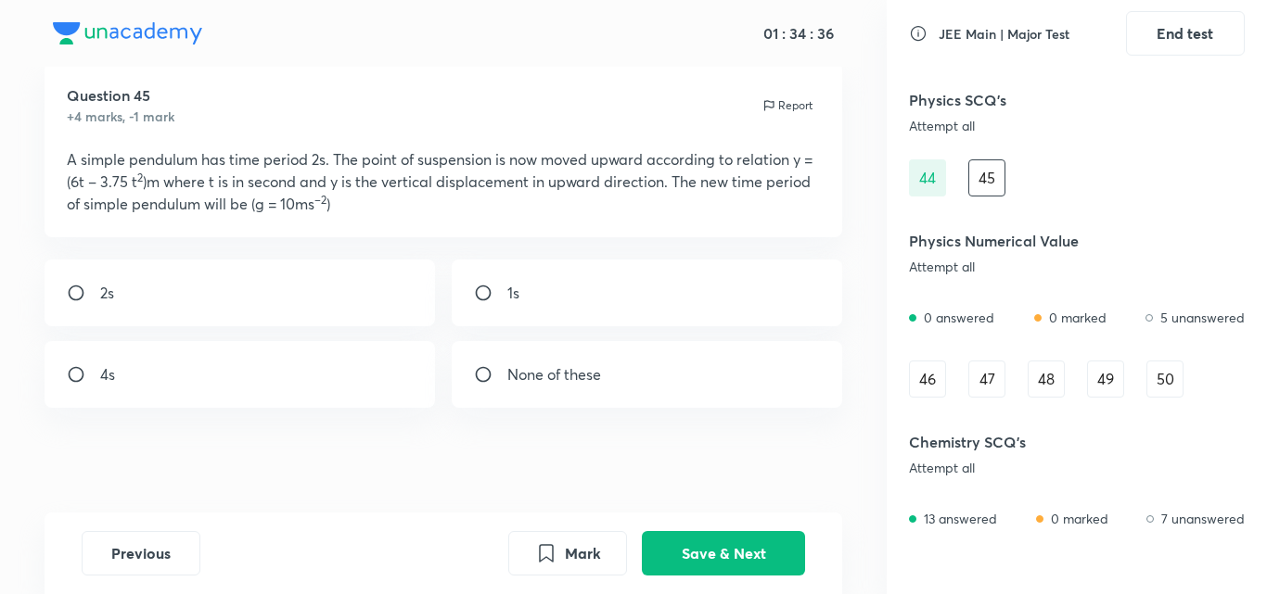
scroll to position [818, 0]
click at [87, 381] on input "radio" at bounding box center [83, 374] width 33 height 19
radio input "true"
click at [715, 535] on button "Save & Next" at bounding box center [723, 552] width 163 height 45
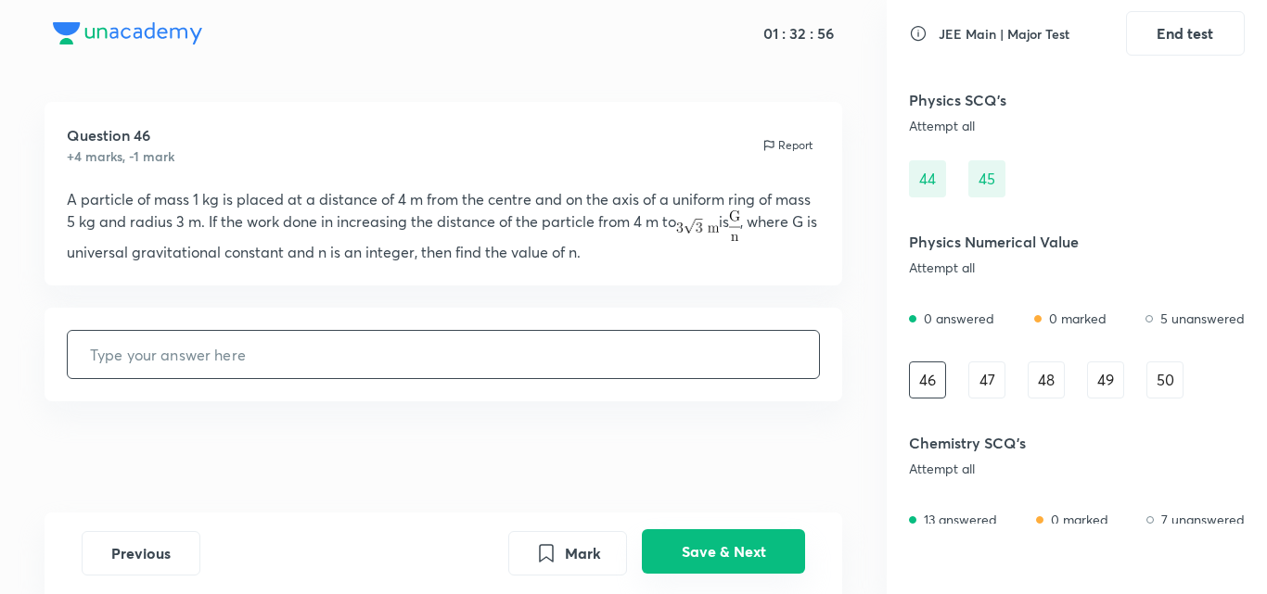
scroll to position [9, 0]
type input "6"
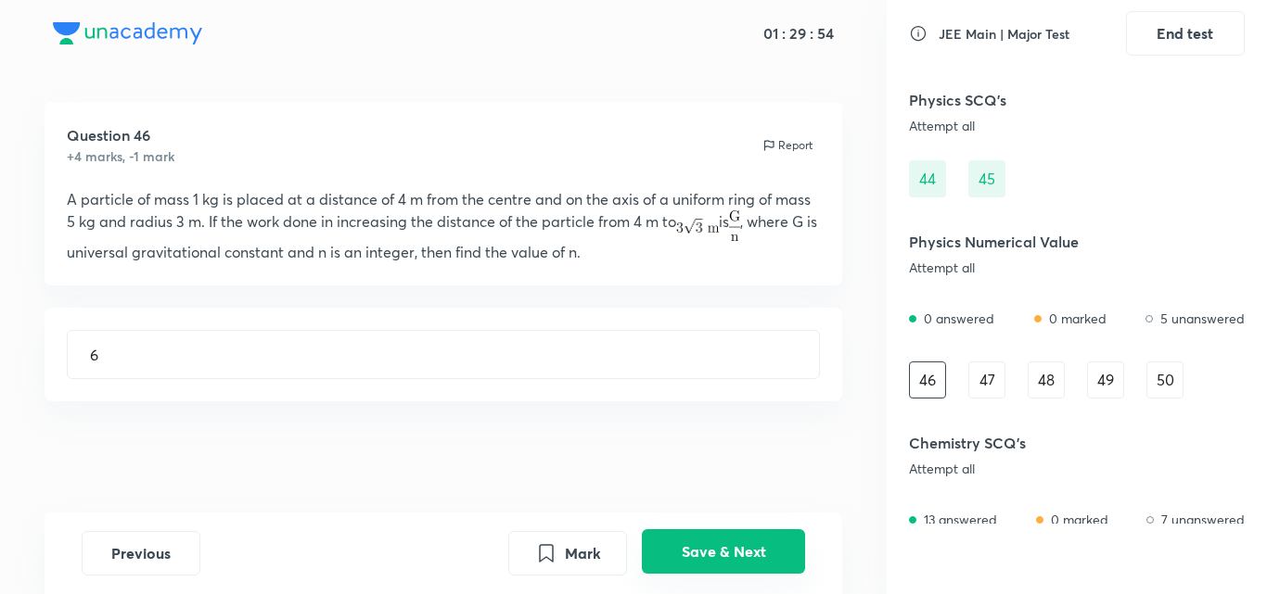
click at [728, 561] on button "Save & Next" at bounding box center [723, 552] width 163 height 45
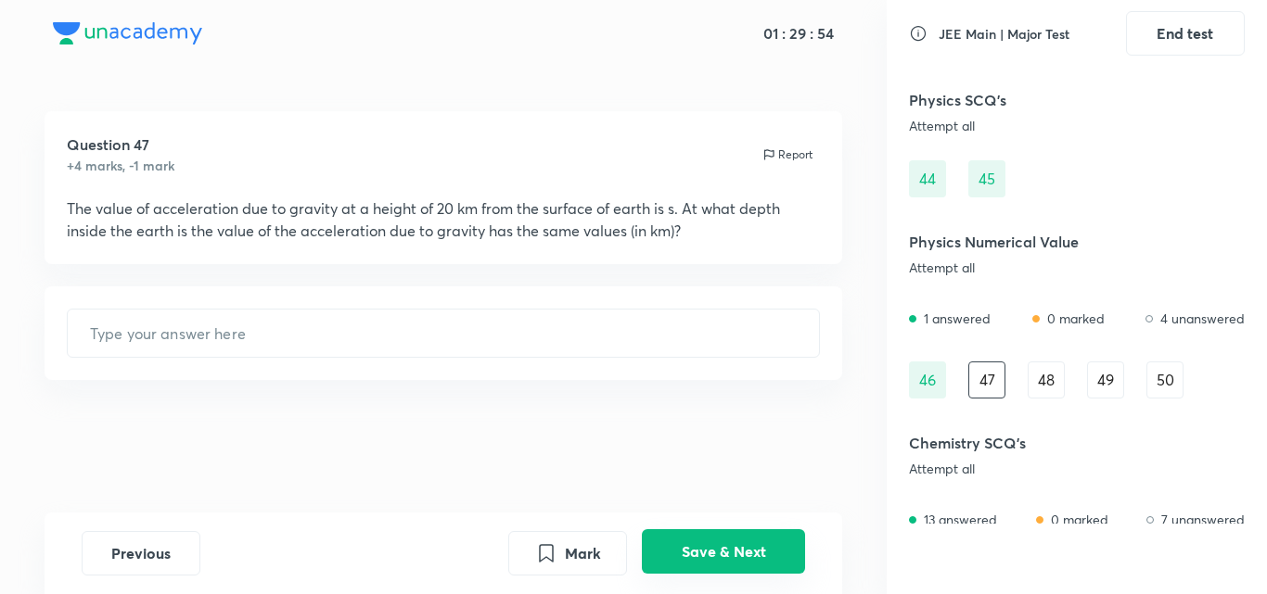
scroll to position [0, 0]
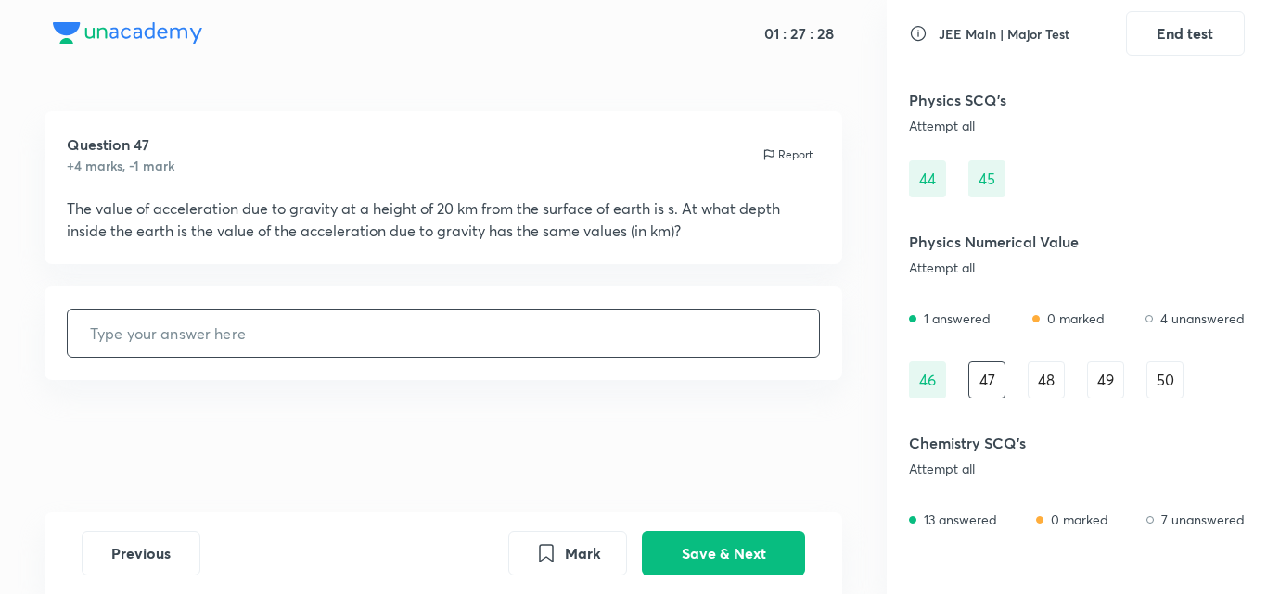
click at [337, 336] on input "text" at bounding box center [444, 333] width 752 height 47
type input "40"
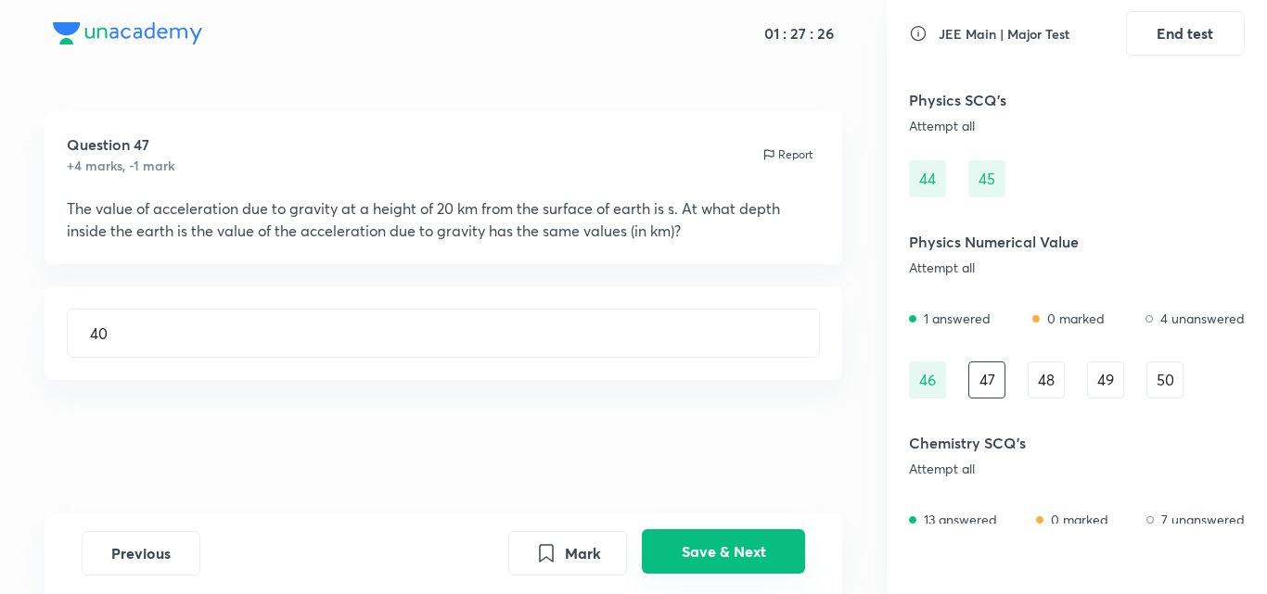
click at [717, 555] on button "Save & Next" at bounding box center [723, 552] width 163 height 45
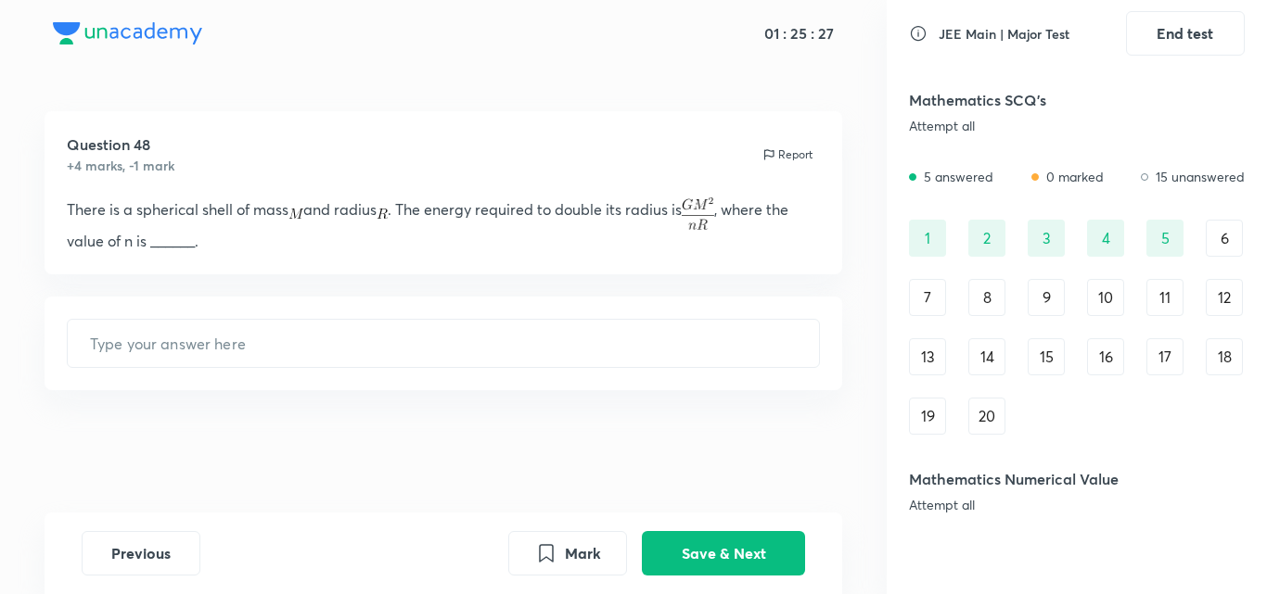
click at [1071, 311] on div "1 2 3 4 5 6 7 8 9 10 11 12 13 14 15 16 17 18 19 20" at bounding box center [1077, 327] width 336 height 215
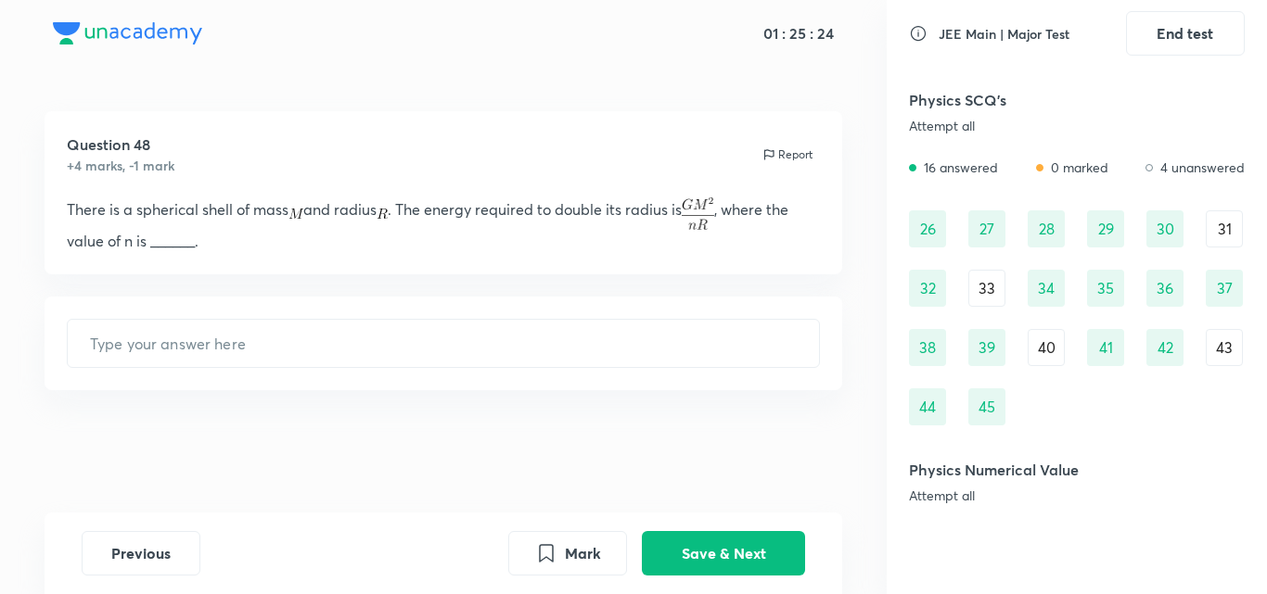
scroll to position [587, 0]
click at [1002, 285] on div "33" at bounding box center [986, 291] width 37 height 37
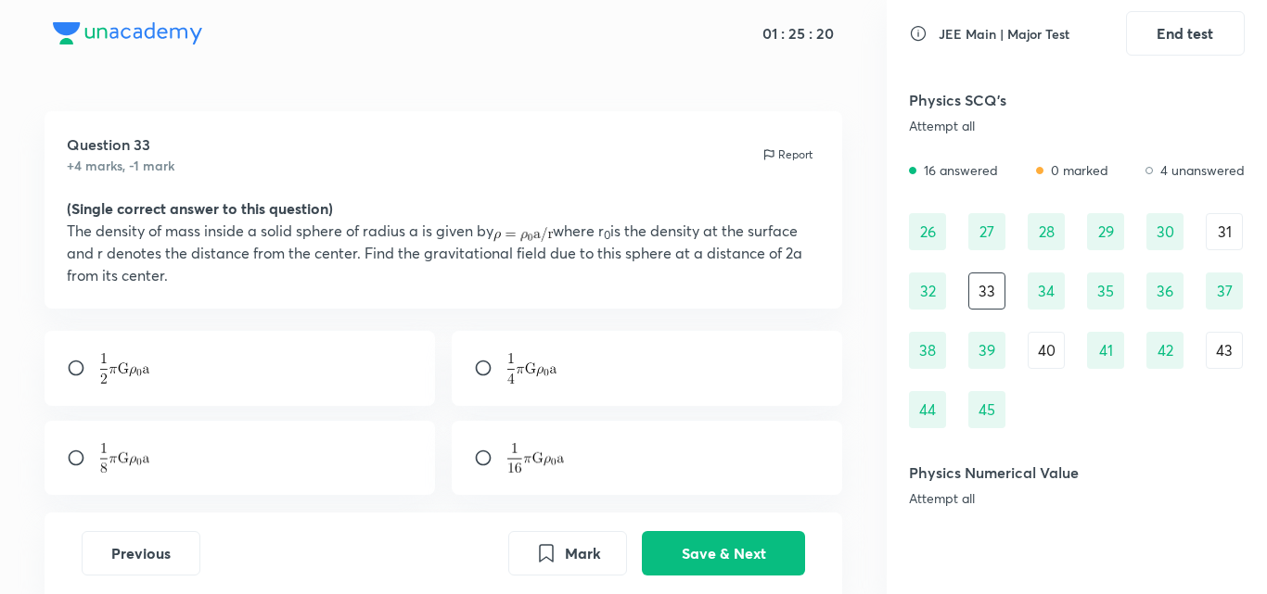
click at [1046, 341] on div "40" at bounding box center [1045, 350] width 37 height 37
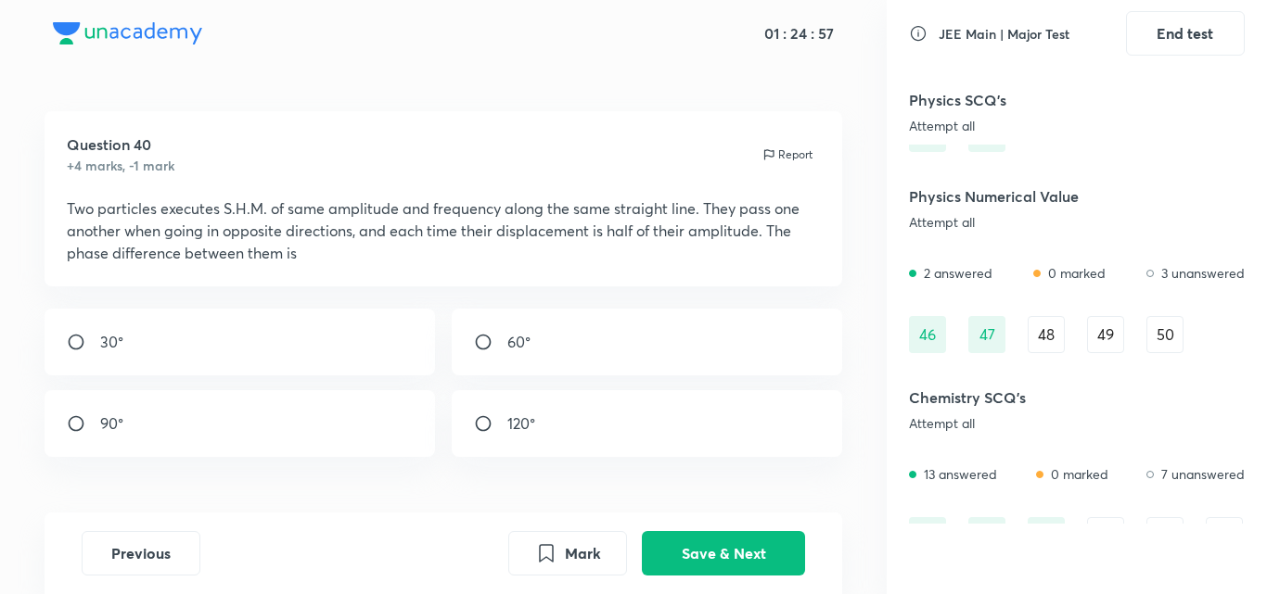
scroll to position [860, 0]
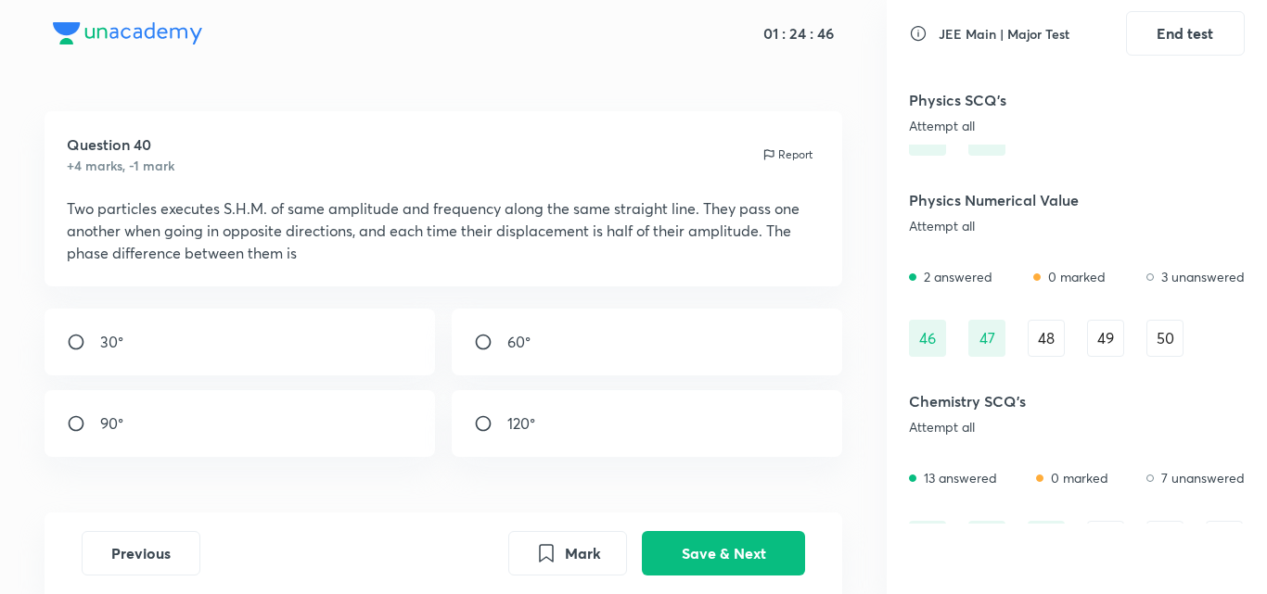
click at [1050, 344] on div "48" at bounding box center [1045, 338] width 37 height 37
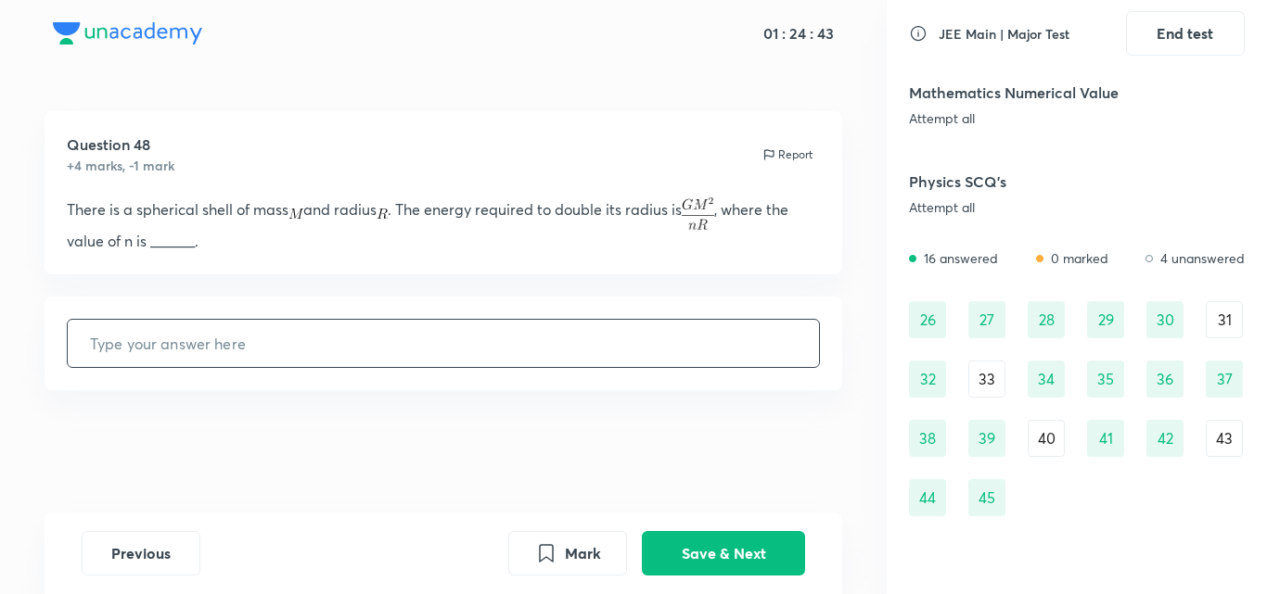
scroll to position [498, 0]
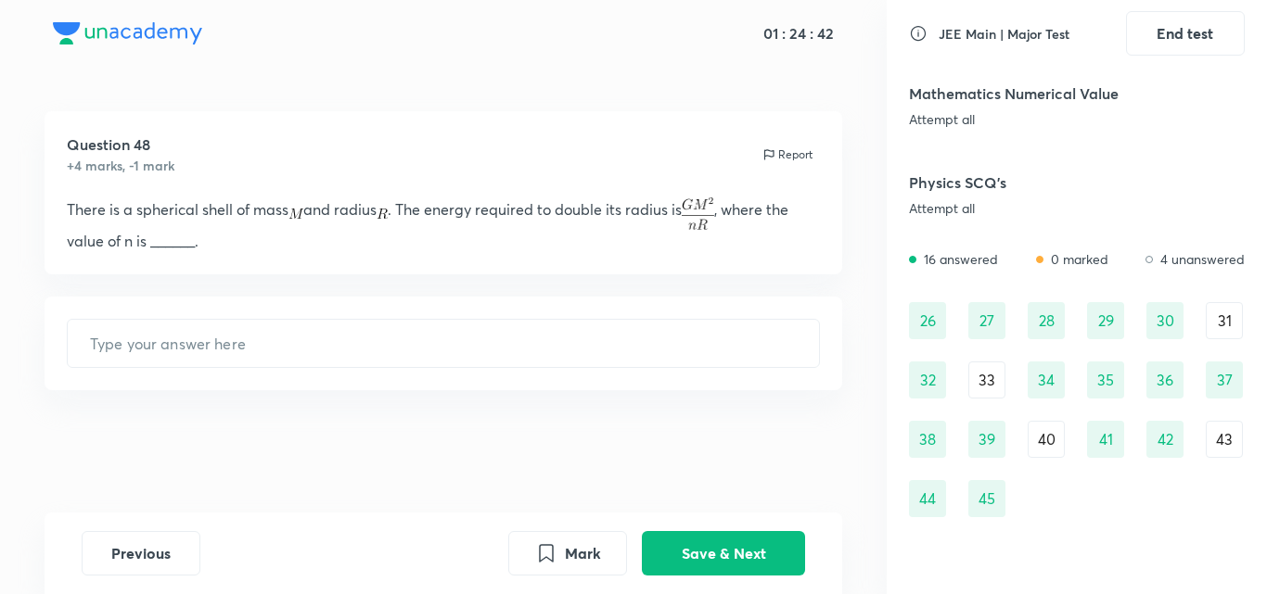
click at [1059, 431] on div "40" at bounding box center [1045, 439] width 37 height 37
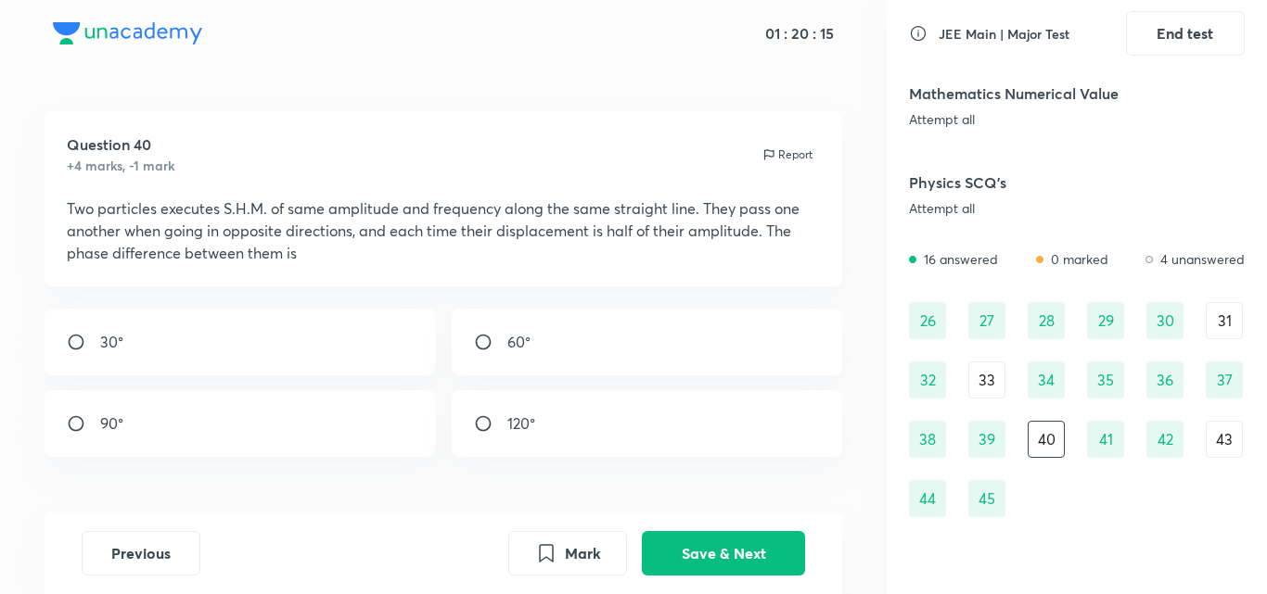
click at [1059, 431] on div "40" at bounding box center [1045, 439] width 37 height 37
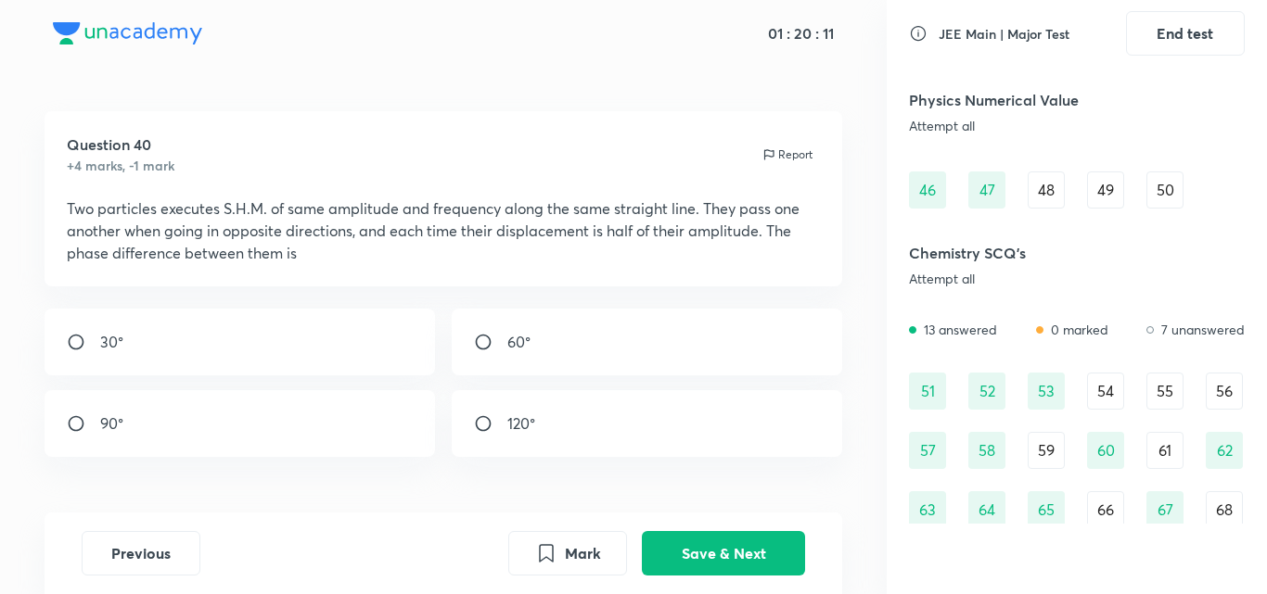
scroll to position [1016, 0]
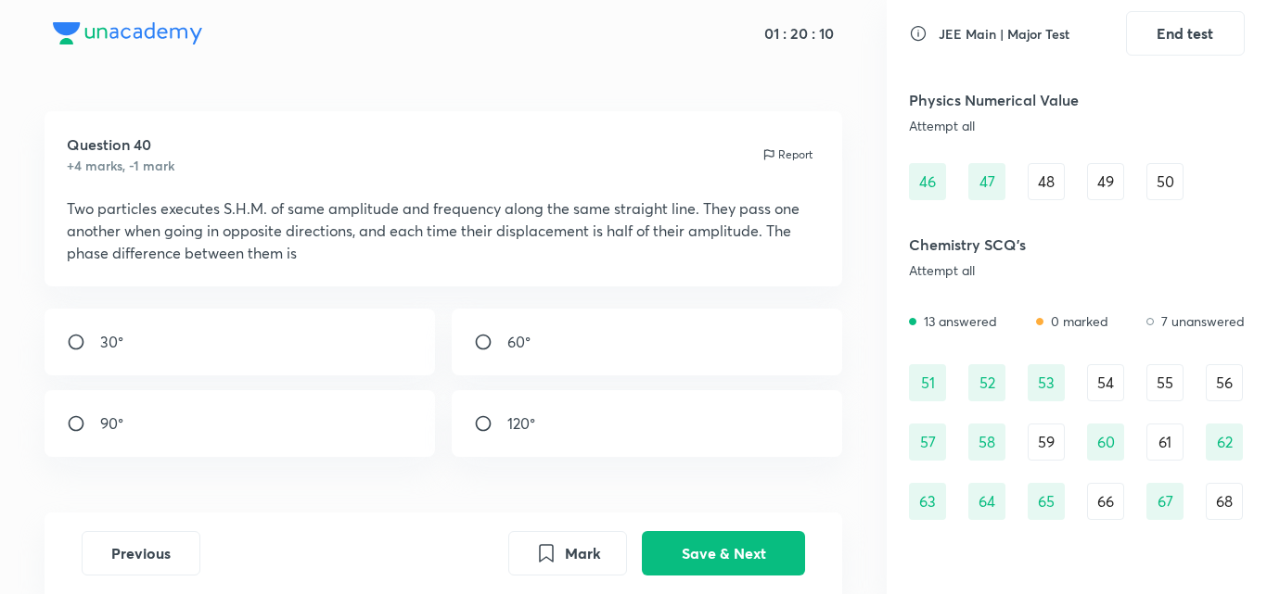
click at [1049, 191] on div "48" at bounding box center [1045, 181] width 37 height 37
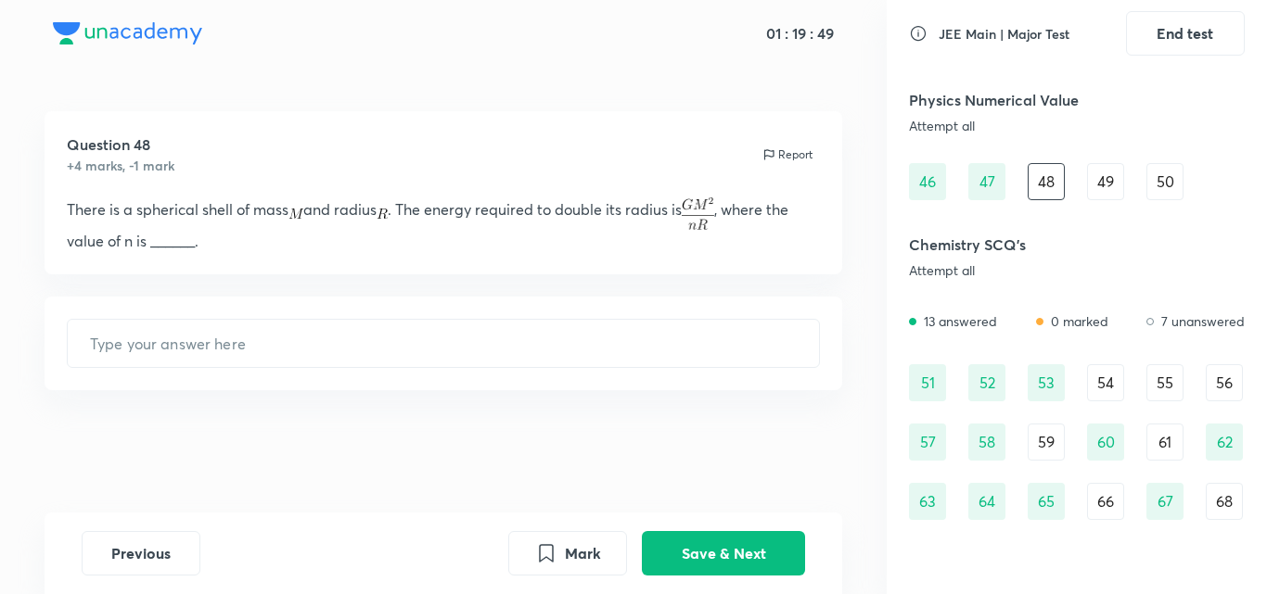
click at [1117, 177] on div "49" at bounding box center [1105, 181] width 37 height 37
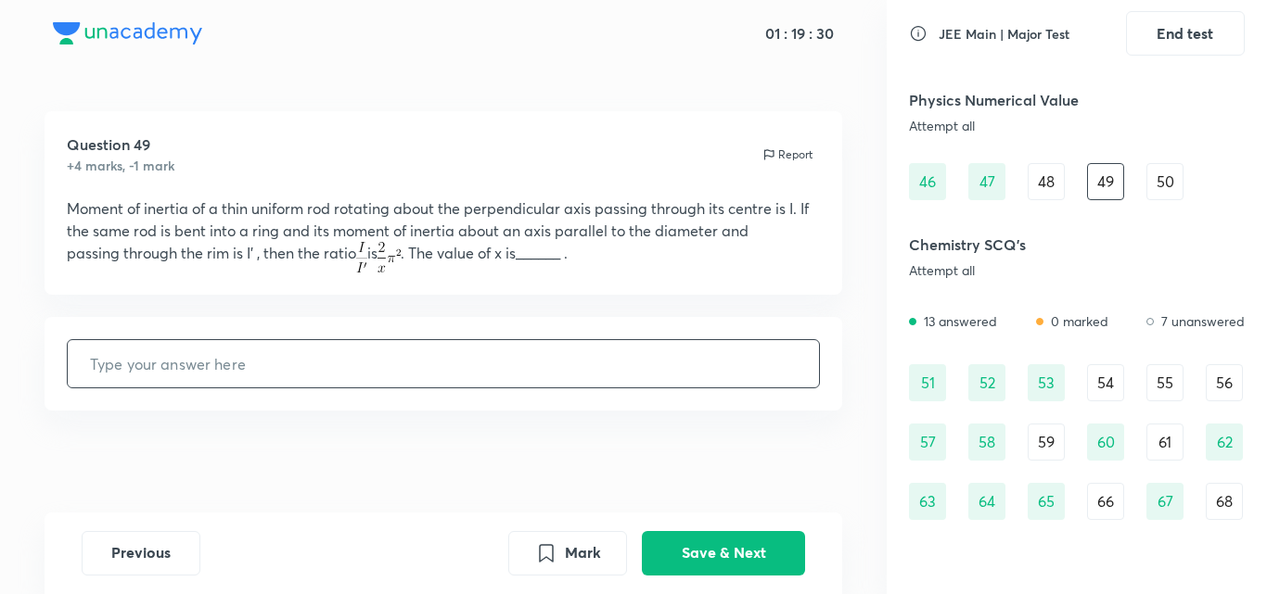
click at [312, 374] on input "text" at bounding box center [444, 363] width 752 height 47
type input "3"
click at [683, 537] on button "Save & Next" at bounding box center [723, 552] width 163 height 45
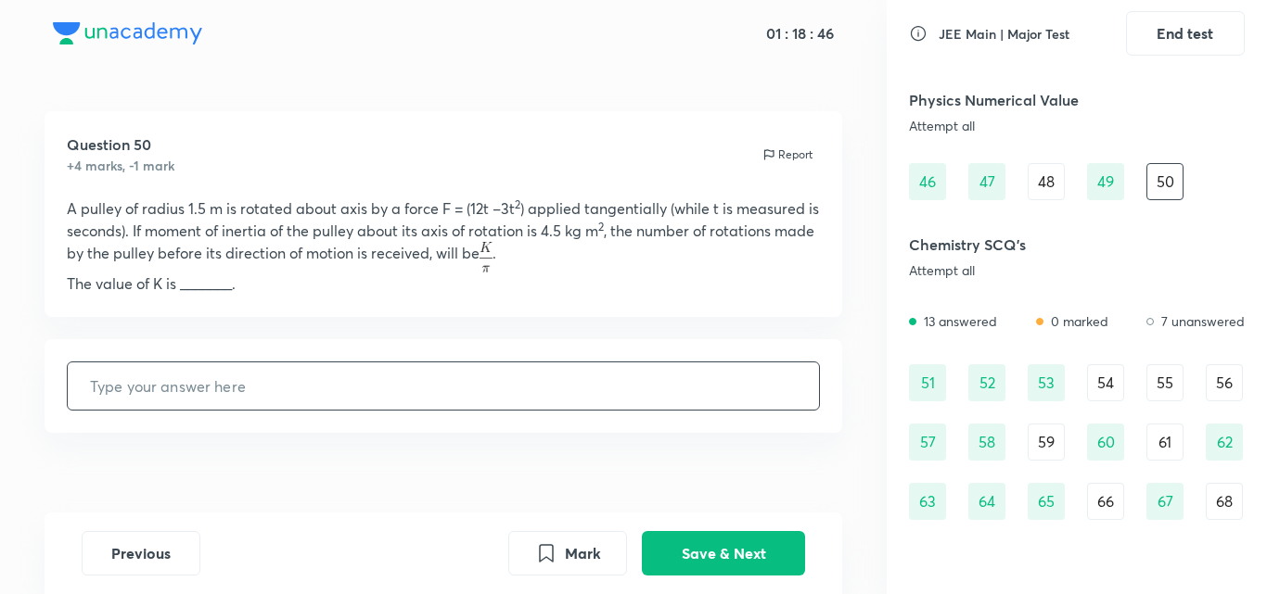
click at [749, 393] on input "text" at bounding box center [444, 386] width 752 height 47
type input "18"
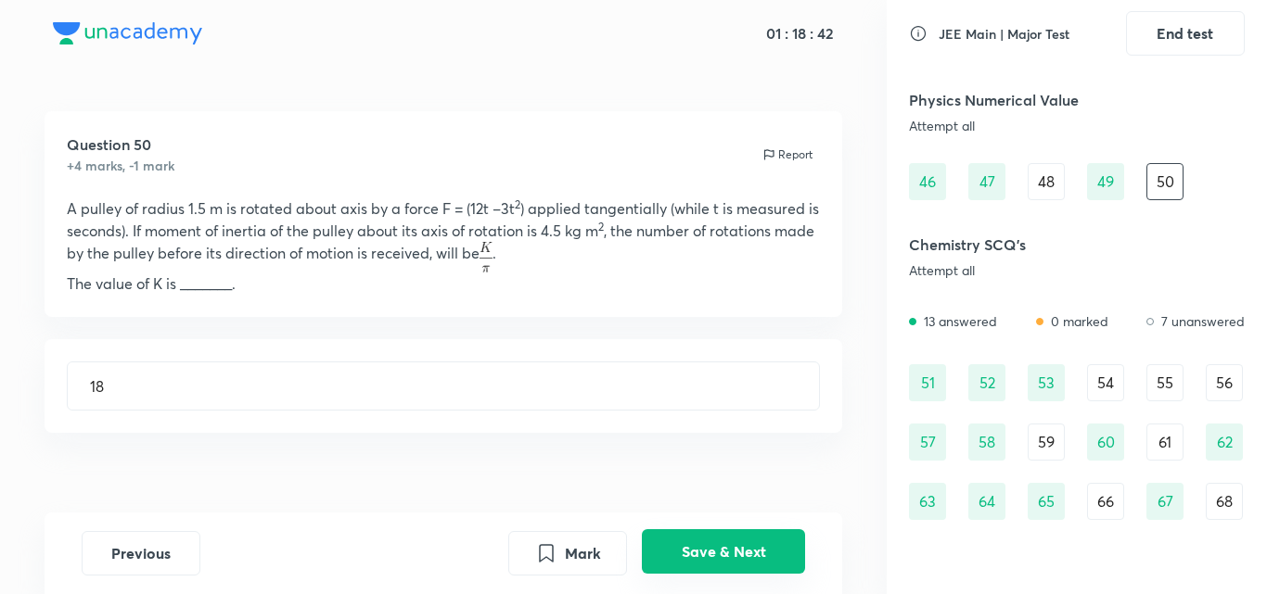
click at [727, 555] on button "Save & Next" at bounding box center [723, 552] width 163 height 45
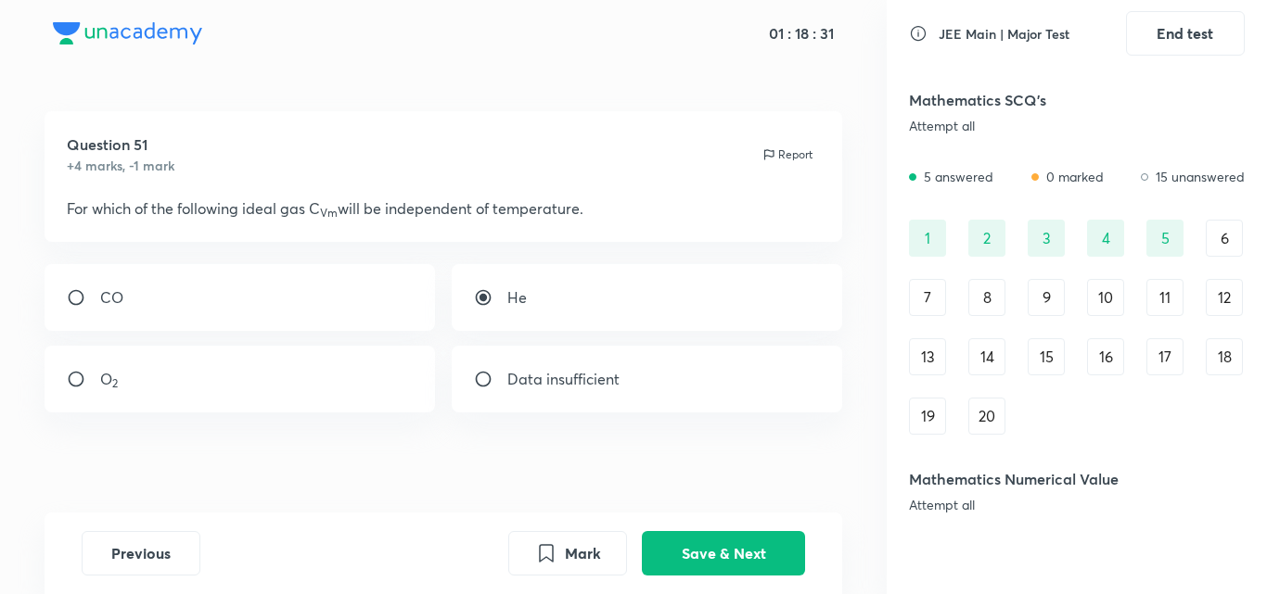
scroll to position [0, 0]
click at [1238, 228] on div "6" at bounding box center [1224, 238] width 37 height 37
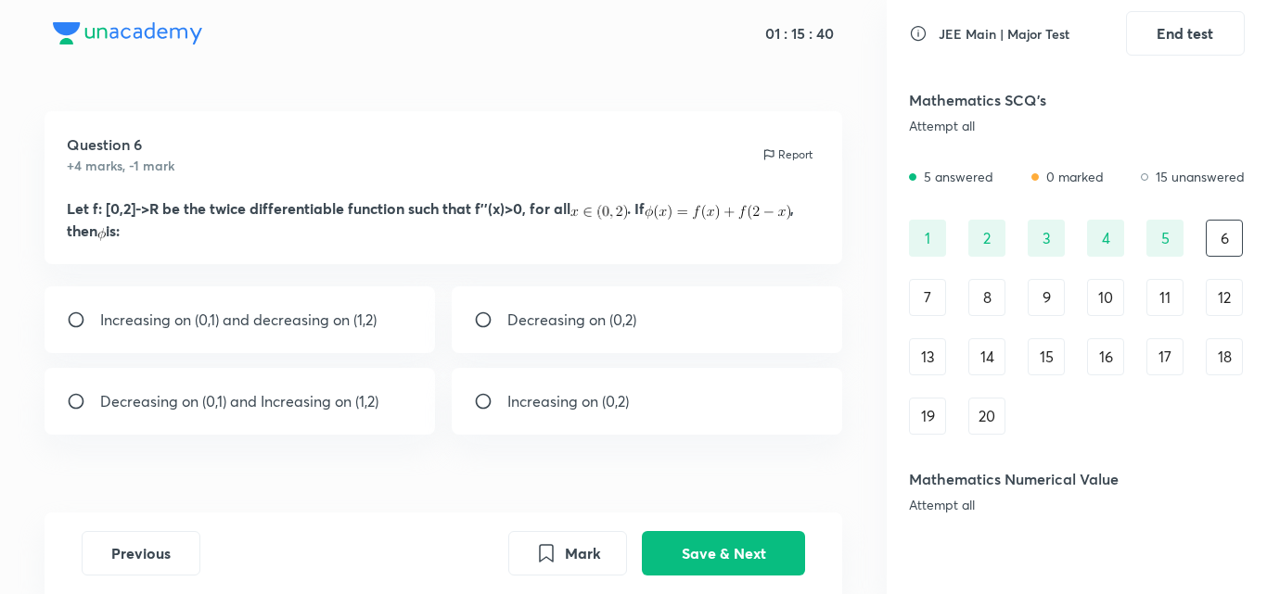
click at [130, 399] on p "Decreasing on (0,1) and Increasing on (1,2)" at bounding box center [239, 401] width 278 height 22
radio input "true"
click at [694, 555] on button "Save & Next" at bounding box center [723, 552] width 163 height 45
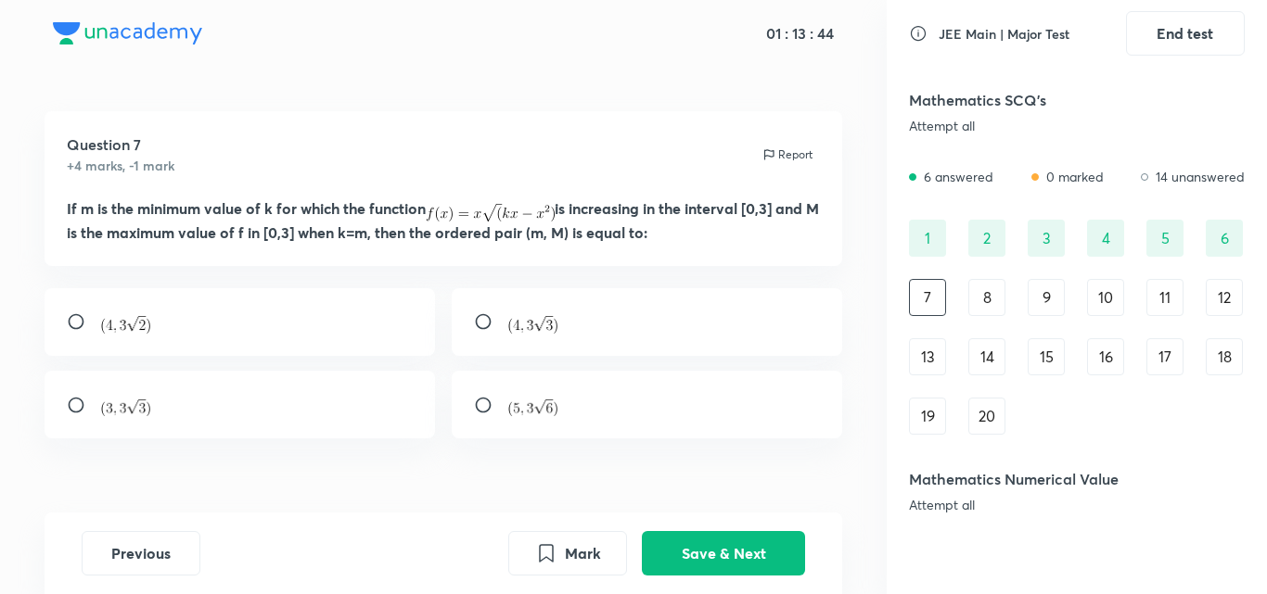
click at [493, 322] on input "radio" at bounding box center [490, 322] width 33 height 19
radio input "true"
click at [725, 538] on button "Save & Next" at bounding box center [723, 552] width 163 height 45
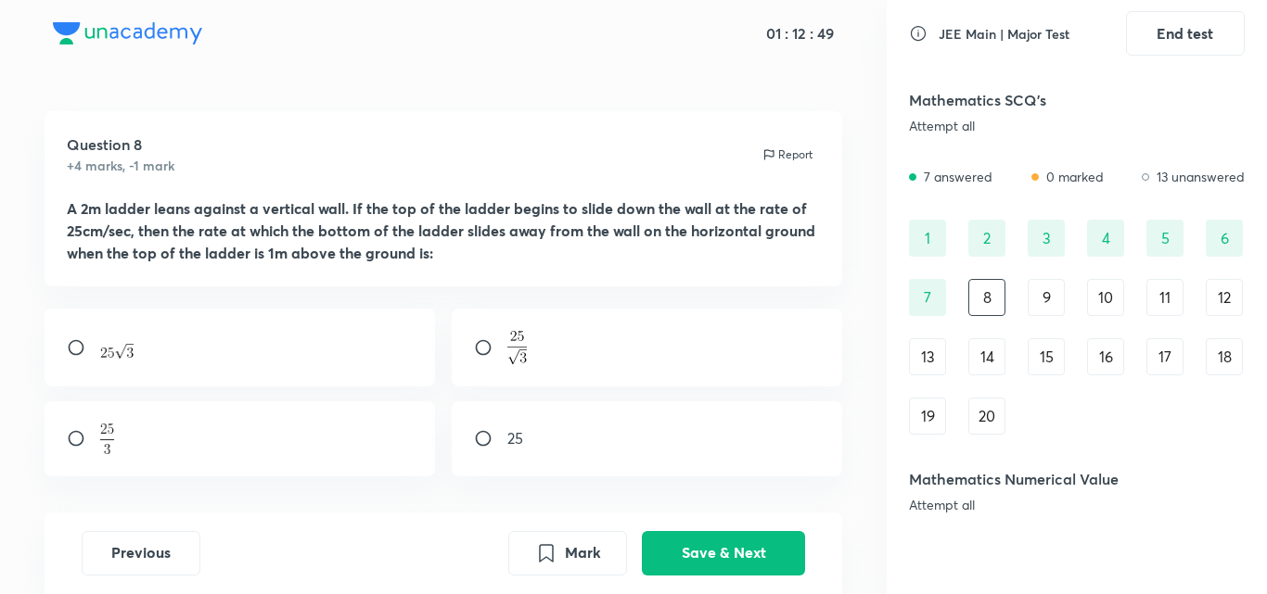
click at [489, 347] on input "radio" at bounding box center [490, 347] width 33 height 19
radio input "true"
click at [736, 535] on button "Save & Next" at bounding box center [723, 552] width 163 height 45
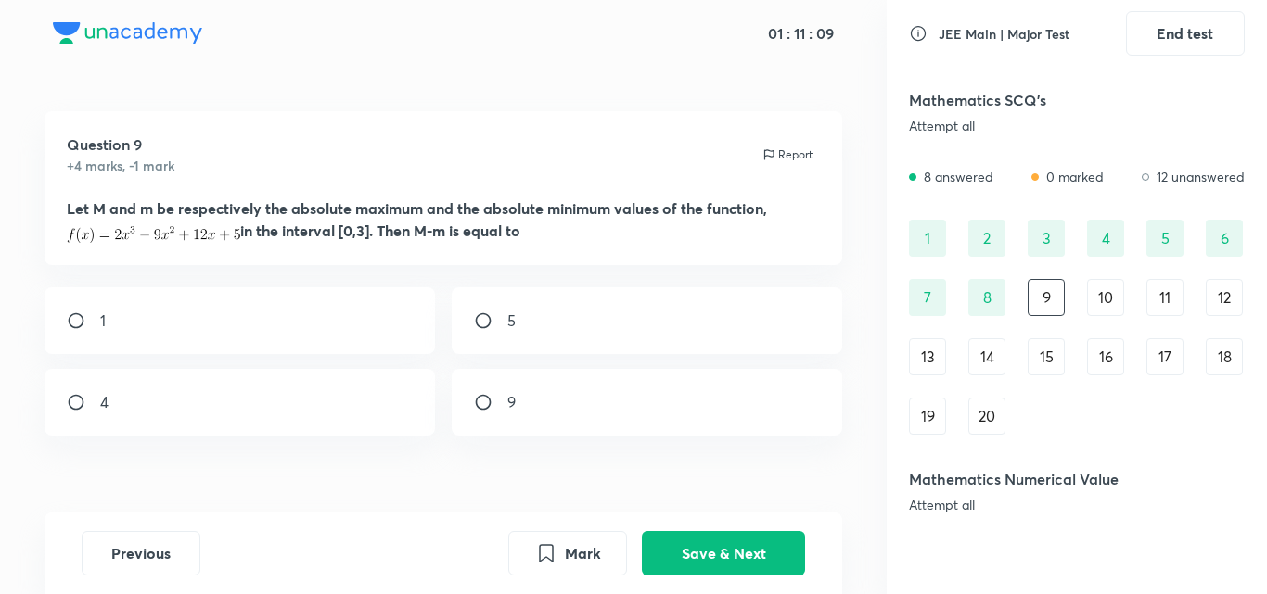
click at [507, 412] on p "9" at bounding box center [511, 402] width 8 height 22
radio input "true"
click at [742, 547] on button "Save & Next" at bounding box center [723, 552] width 163 height 45
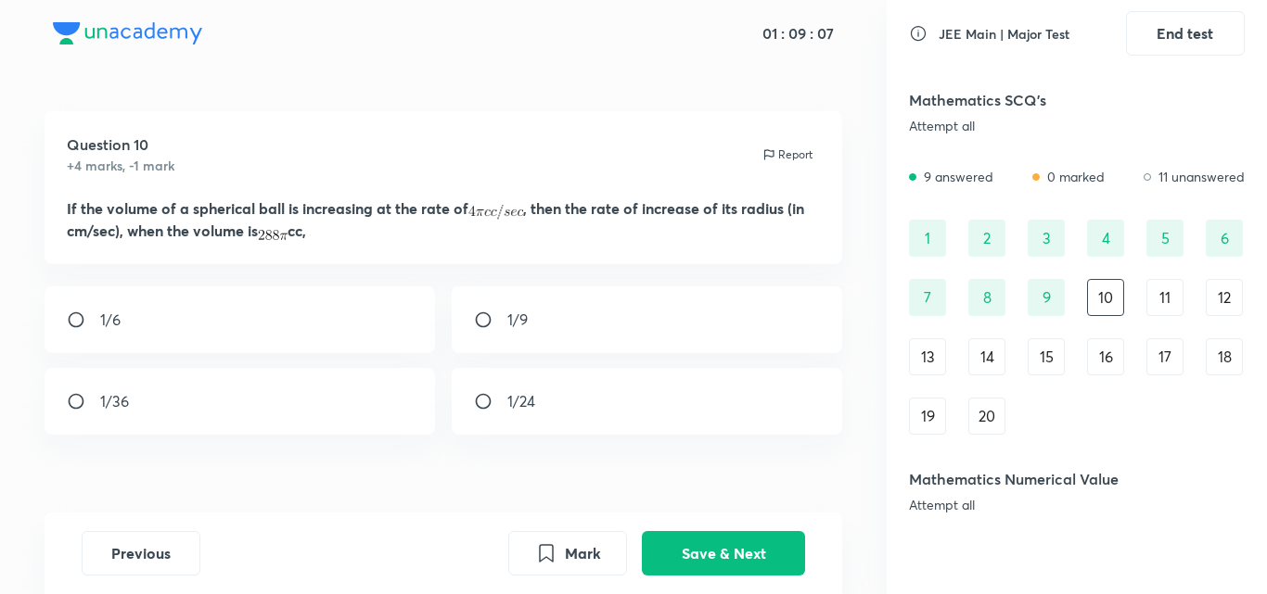
click at [72, 393] on input "radio" at bounding box center [83, 401] width 33 height 19
radio input "true"
click at [684, 541] on button "Save & Next" at bounding box center [723, 552] width 163 height 45
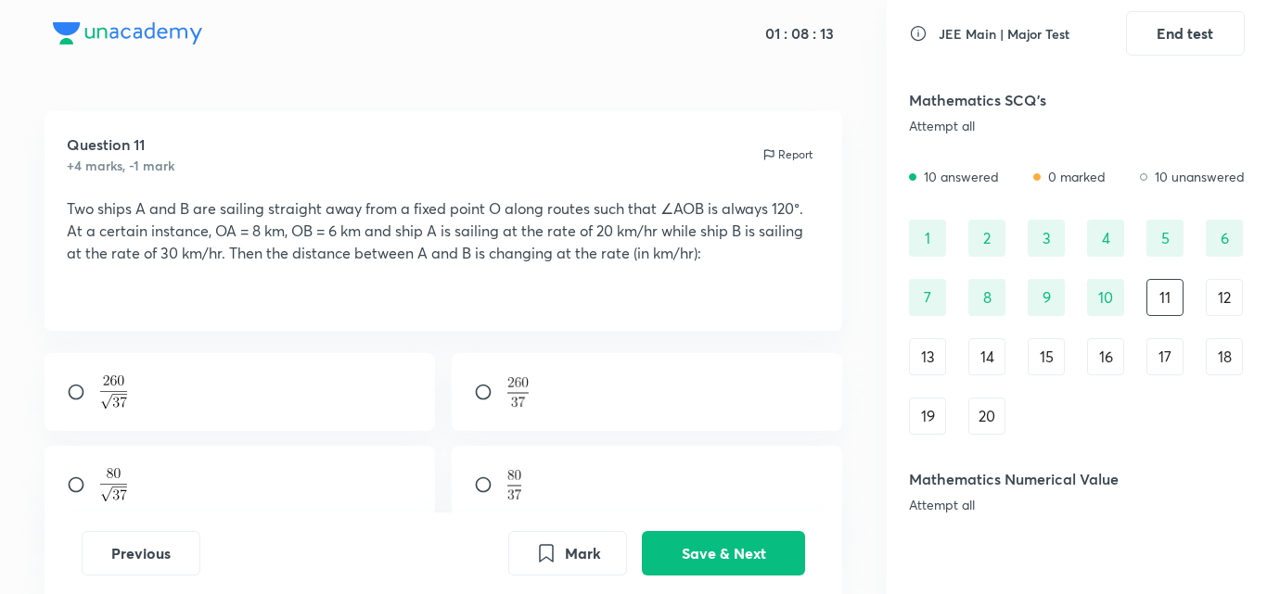
click at [80, 393] on input "radio" at bounding box center [83, 392] width 33 height 19
radio input "true"
click at [685, 561] on button "Save & Next" at bounding box center [723, 552] width 163 height 45
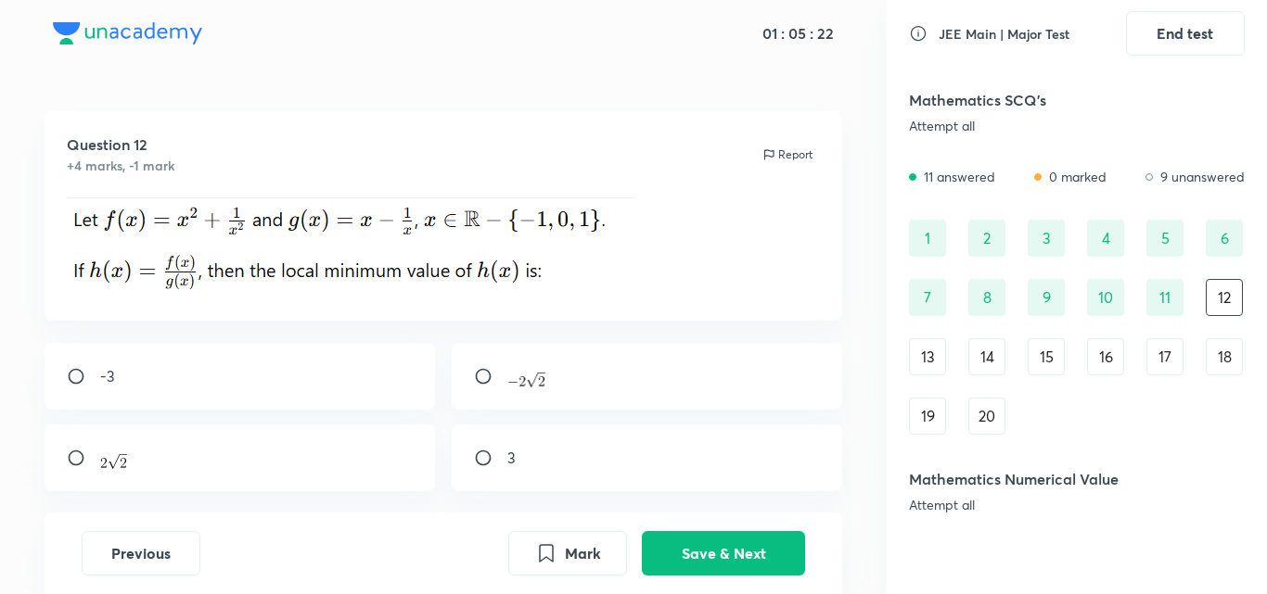
click at [85, 447] on div at bounding box center [240, 458] width 391 height 67
radio input "true"
click at [683, 530] on button "Save & Next" at bounding box center [723, 552] width 163 height 45
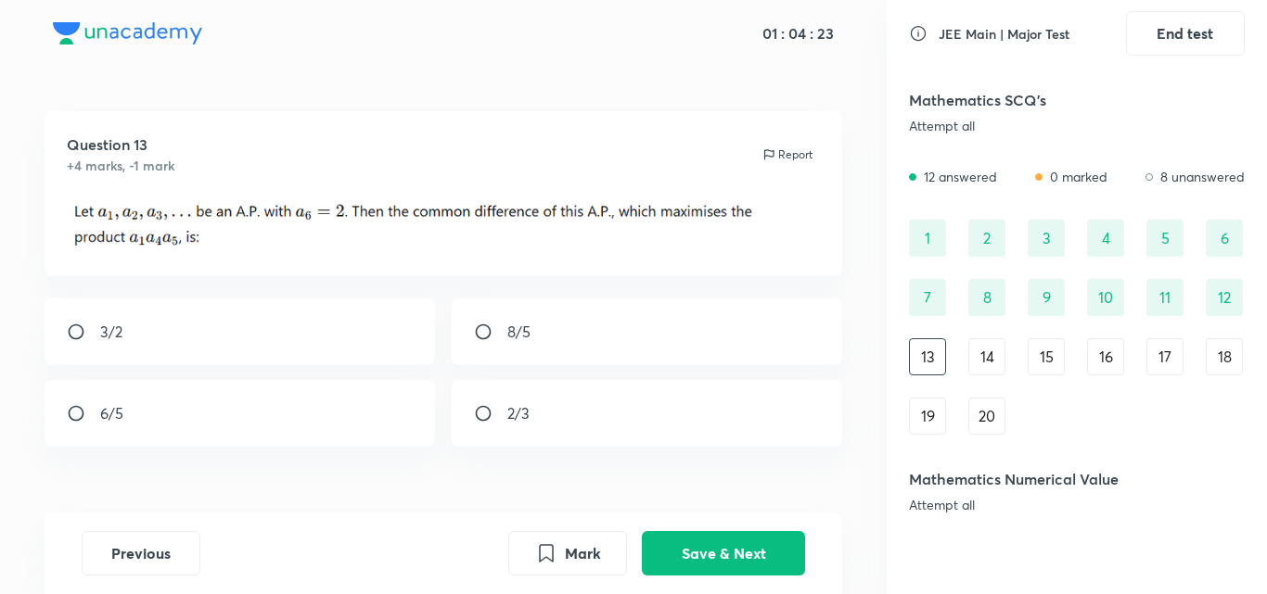
click at [485, 342] on div "8/5" at bounding box center [647, 332] width 391 height 67
radio input "true"
click at [717, 565] on button "Save & Next" at bounding box center [723, 552] width 163 height 45
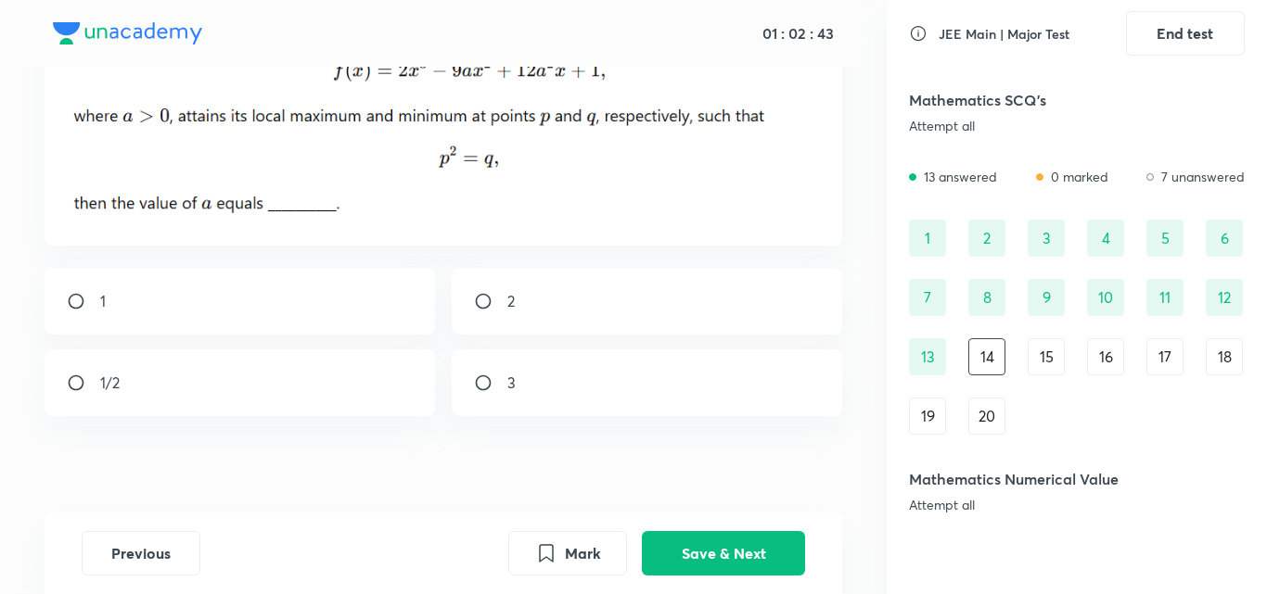
scroll to position [185, 0]
click at [470, 300] on div "2" at bounding box center [647, 302] width 391 height 67
radio input "true"
click at [719, 572] on button "Save & Next" at bounding box center [723, 552] width 163 height 45
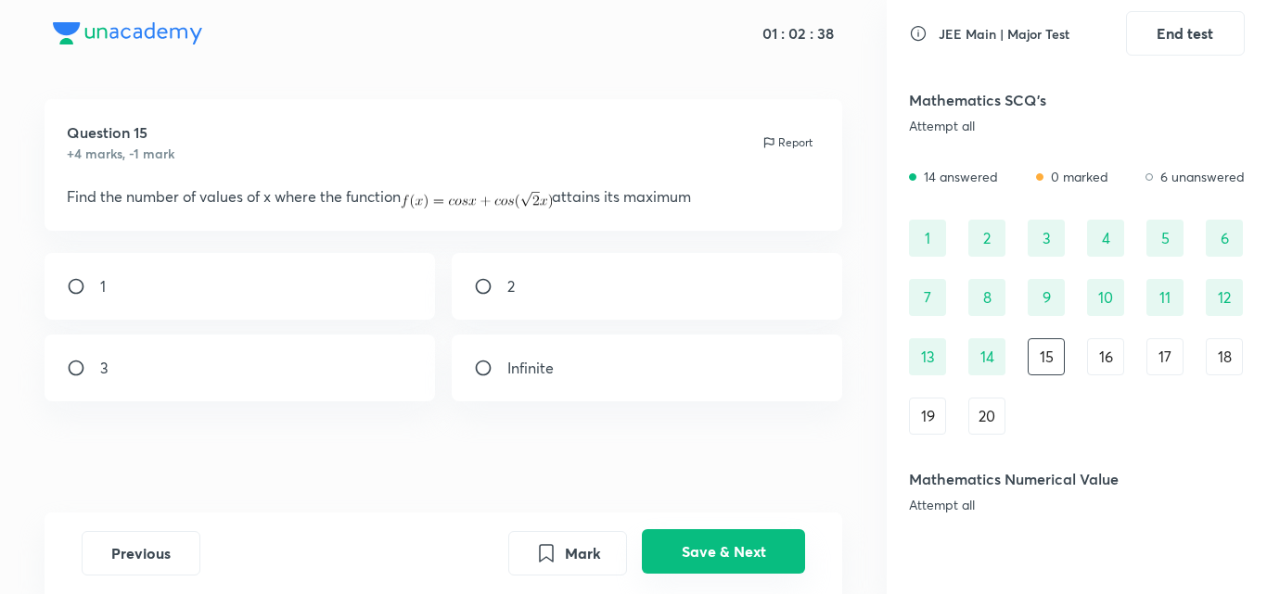
scroll to position [12, 0]
click at [489, 280] on input "radio" at bounding box center [490, 286] width 33 height 19
radio input "true"
click at [713, 564] on button "Save & Next" at bounding box center [723, 552] width 163 height 45
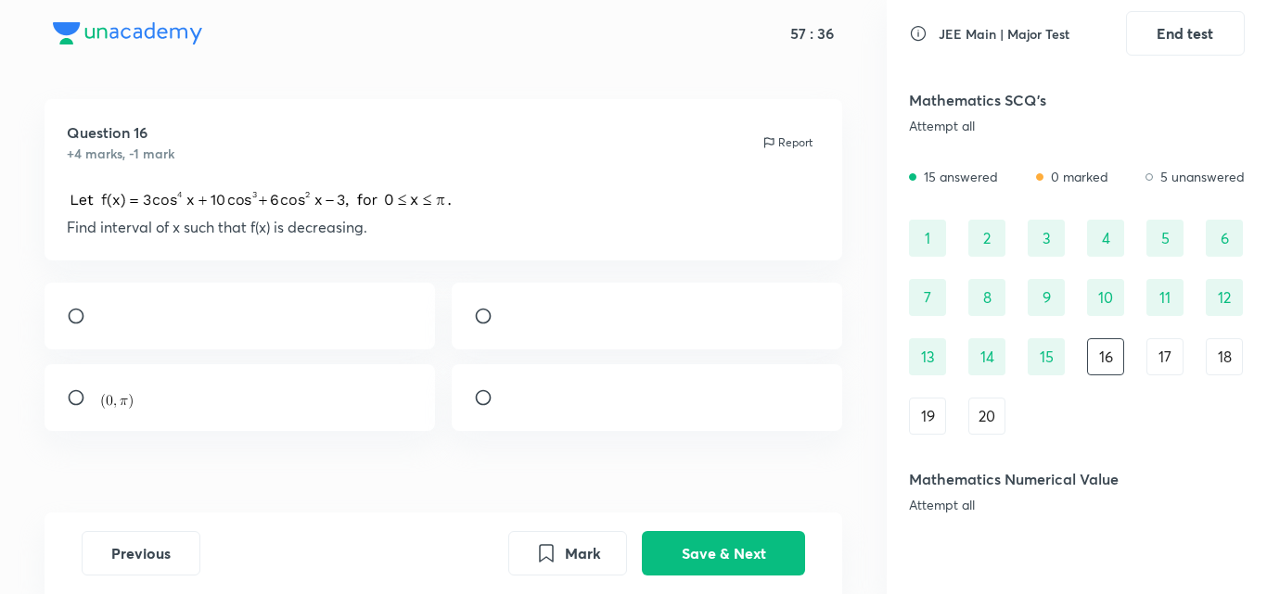
click at [1152, 369] on div "17" at bounding box center [1164, 356] width 37 height 37
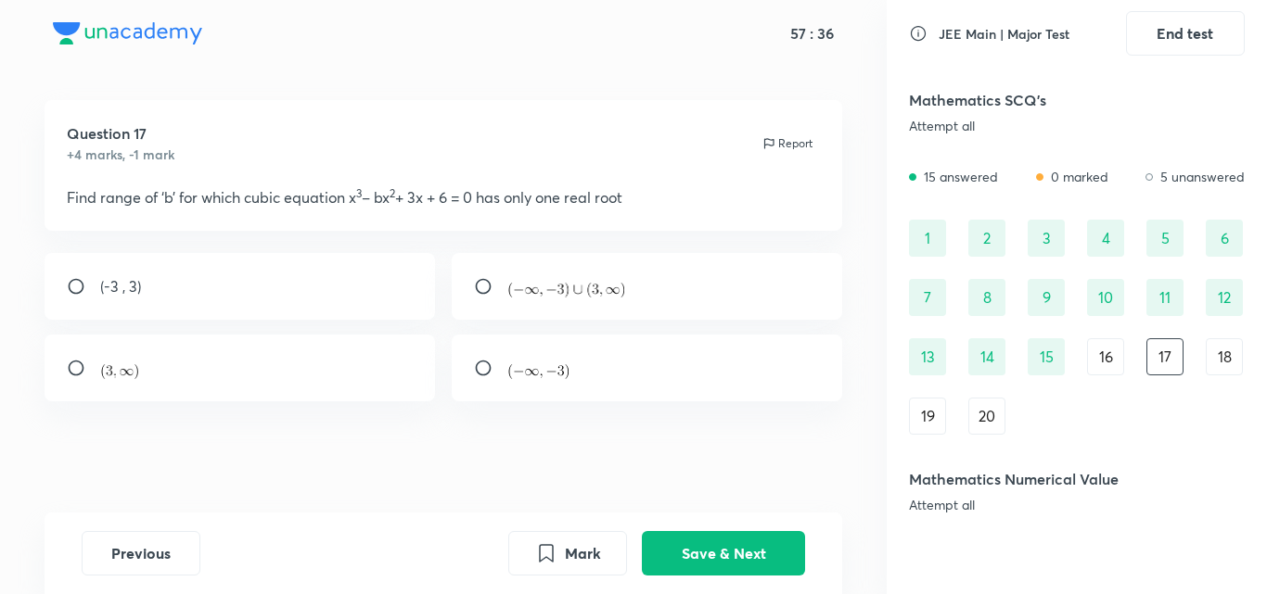
scroll to position [11, 0]
click at [1206, 353] on div "18" at bounding box center [1224, 356] width 37 height 37
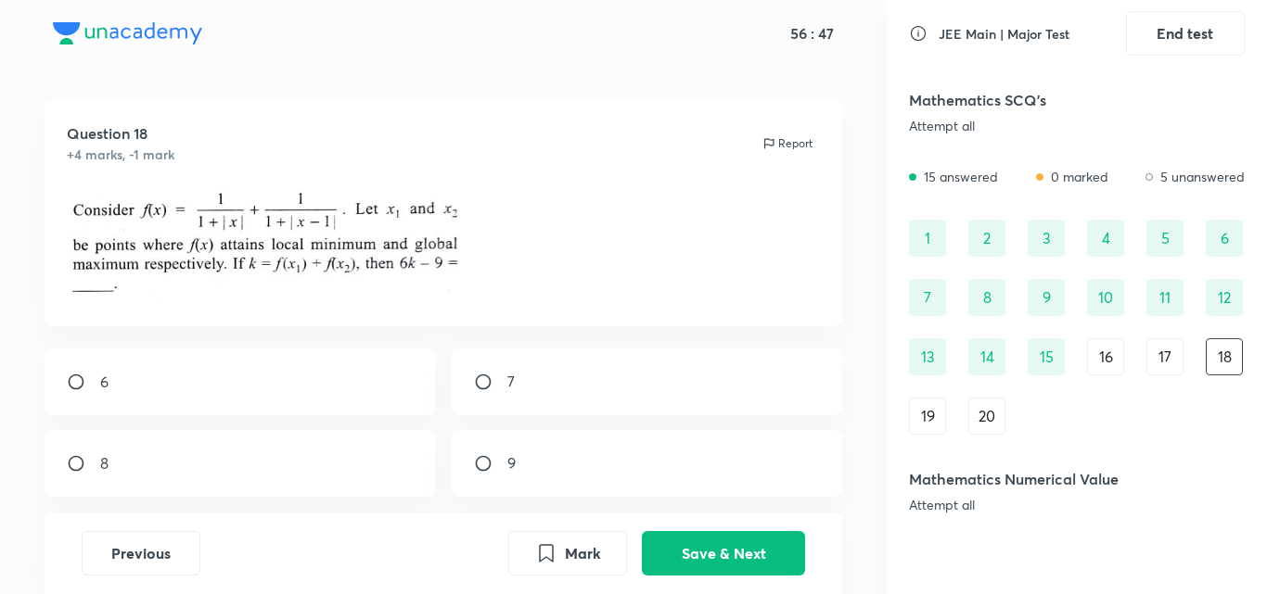
scroll to position [12, 0]
click at [84, 459] on input "radio" at bounding box center [83, 462] width 33 height 19
radio input "true"
click at [744, 555] on button "Save & Next" at bounding box center [723, 552] width 163 height 45
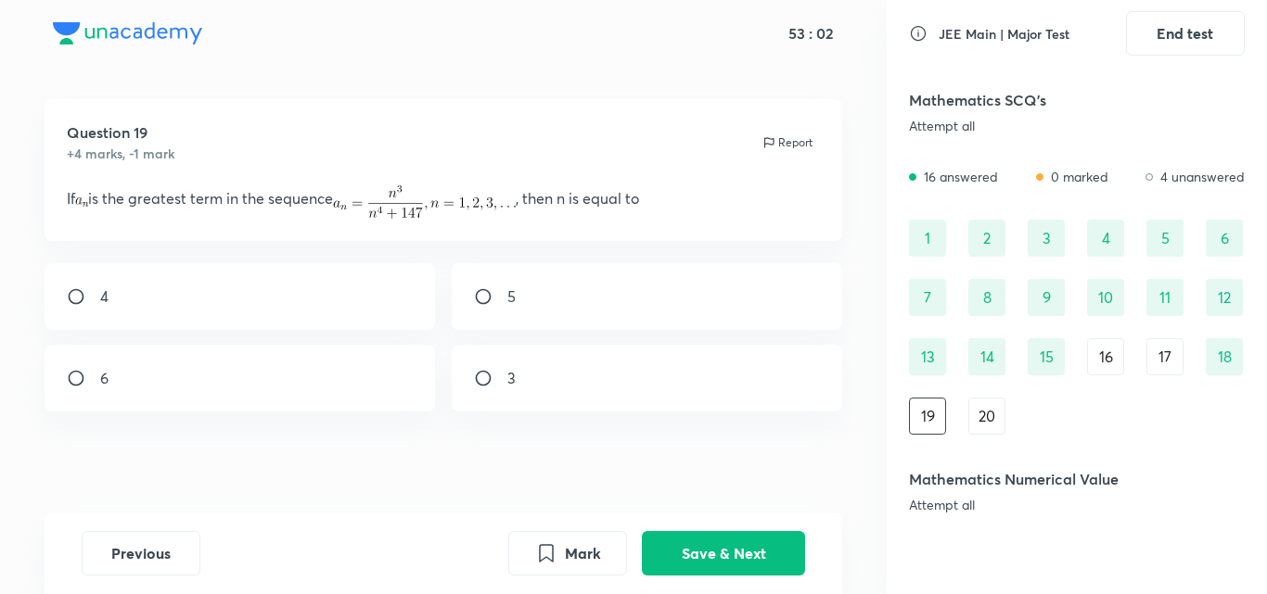
click at [484, 293] on input "radio" at bounding box center [490, 296] width 33 height 19
radio input "true"
click at [736, 537] on button "Save & Next" at bounding box center [723, 552] width 163 height 45
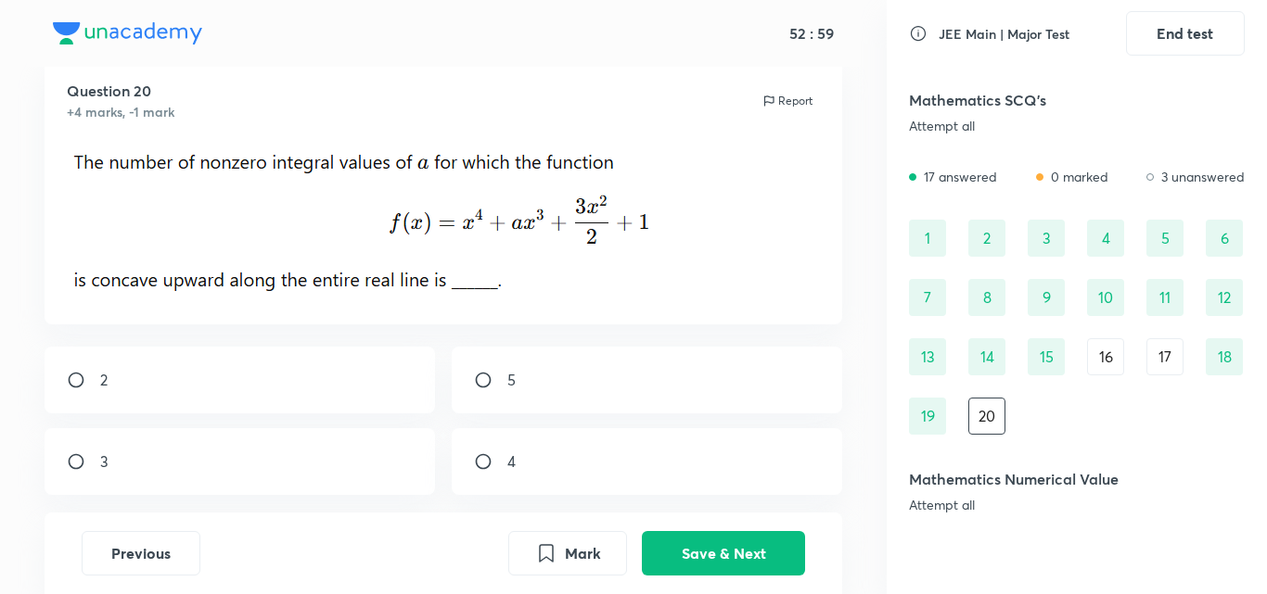
scroll to position [55, 0]
click at [483, 459] on input "radio" at bounding box center [490, 461] width 33 height 19
radio input "true"
click at [679, 557] on button "Save & Next" at bounding box center [723, 552] width 163 height 45
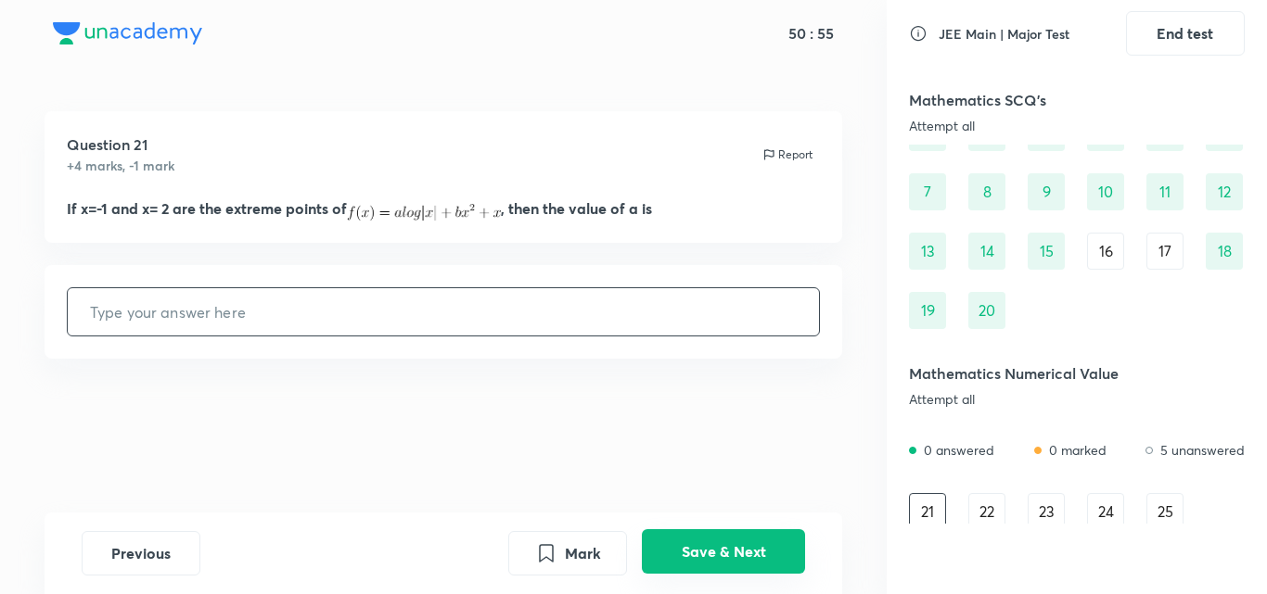
scroll to position [112, 0]
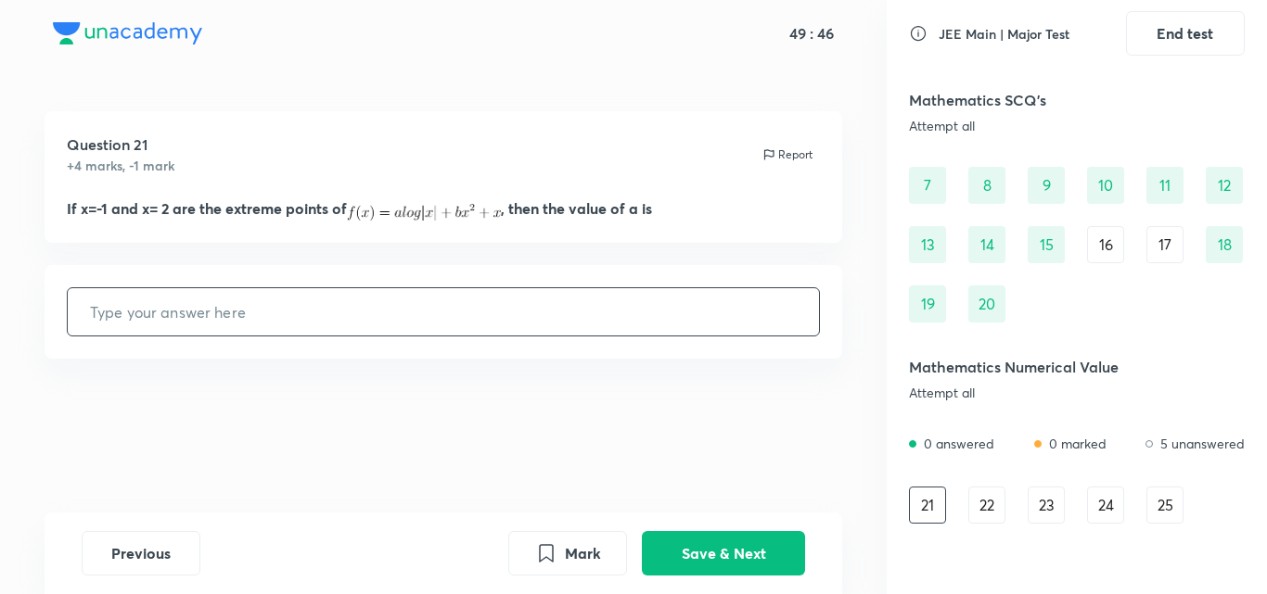
click at [540, 310] on input "text" at bounding box center [444, 311] width 752 height 47
type input "2"
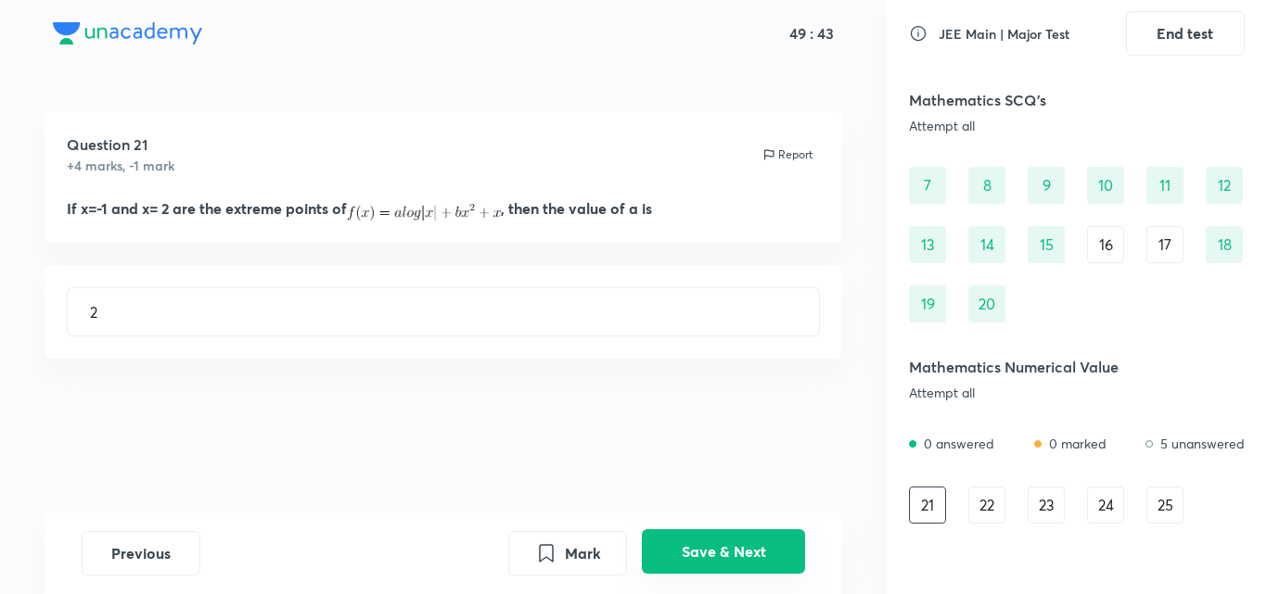
click at [708, 535] on button "Save & Next" at bounding box center [723, 552] width 163 height 45
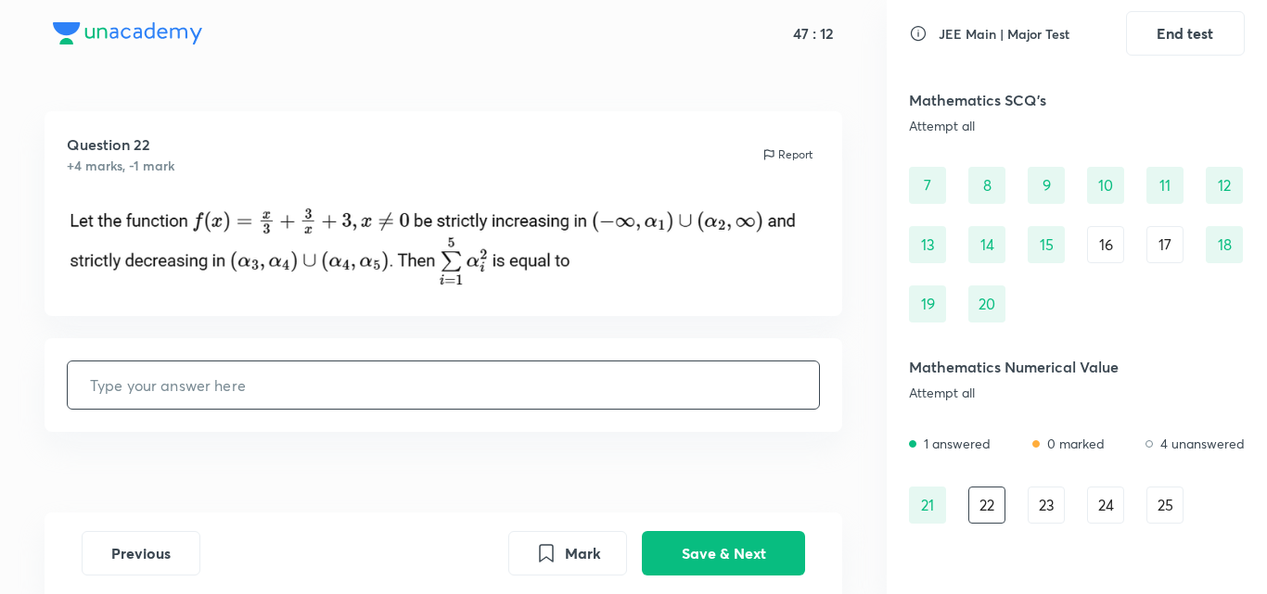
click at [301, 393] on input "text" at bounding box center [444, 385] width 752 height 47
type input "36"
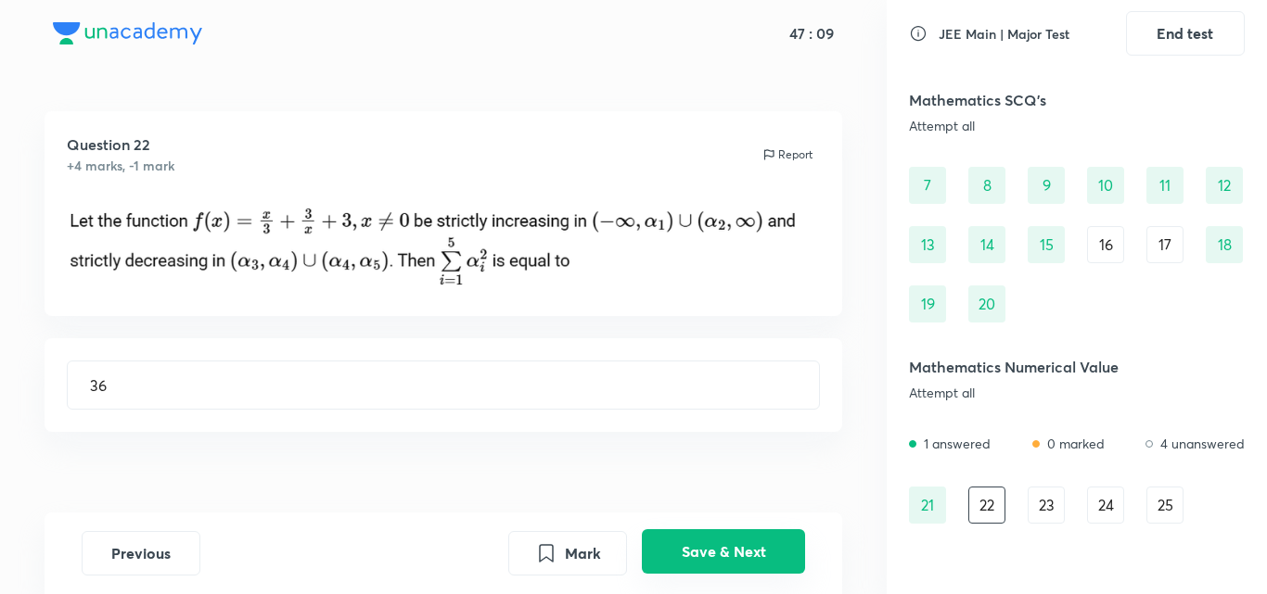
click at [684, 537] on button "Save & Next" at bounding box center [723, 552] width 163 height 45
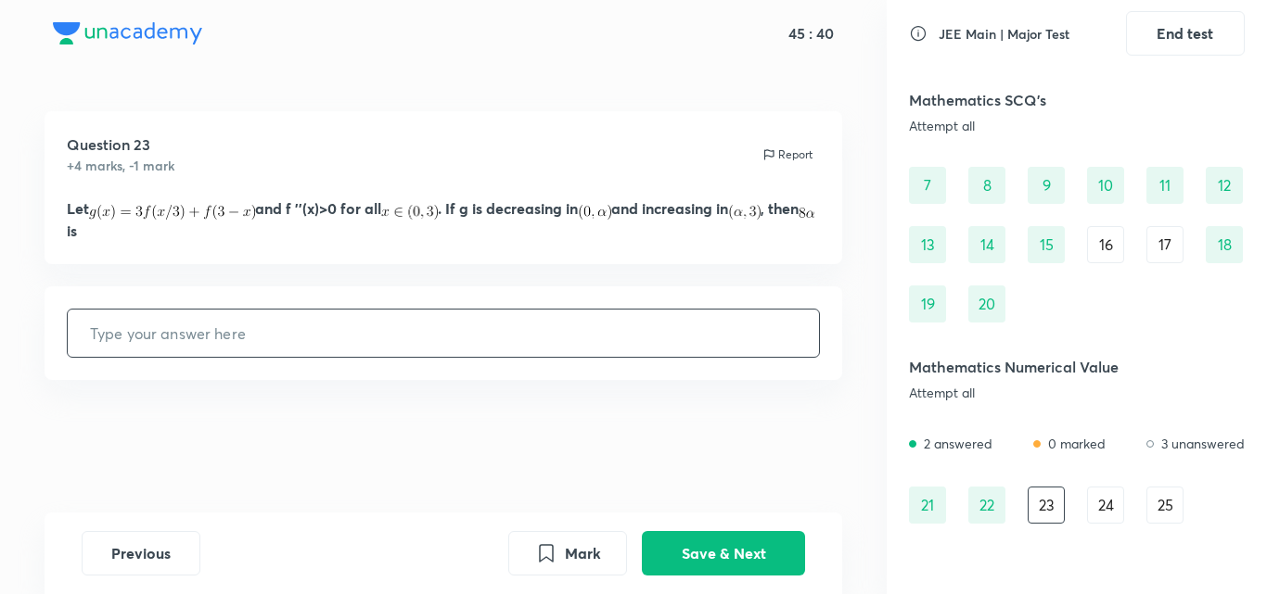
click at [665, 353] on input "text" at bounding box center [444, 333] width 752 height 47
type input "18"
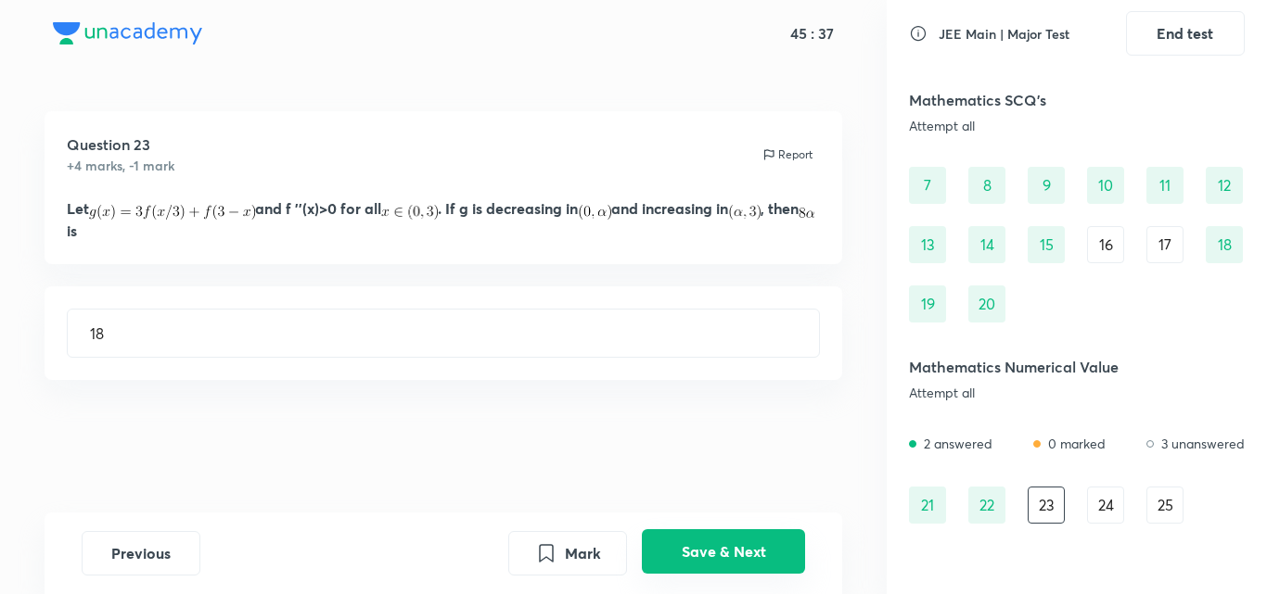
click at [706, 548] on button "Save & Next" at bounding box center [723, 552] width 163 height 45
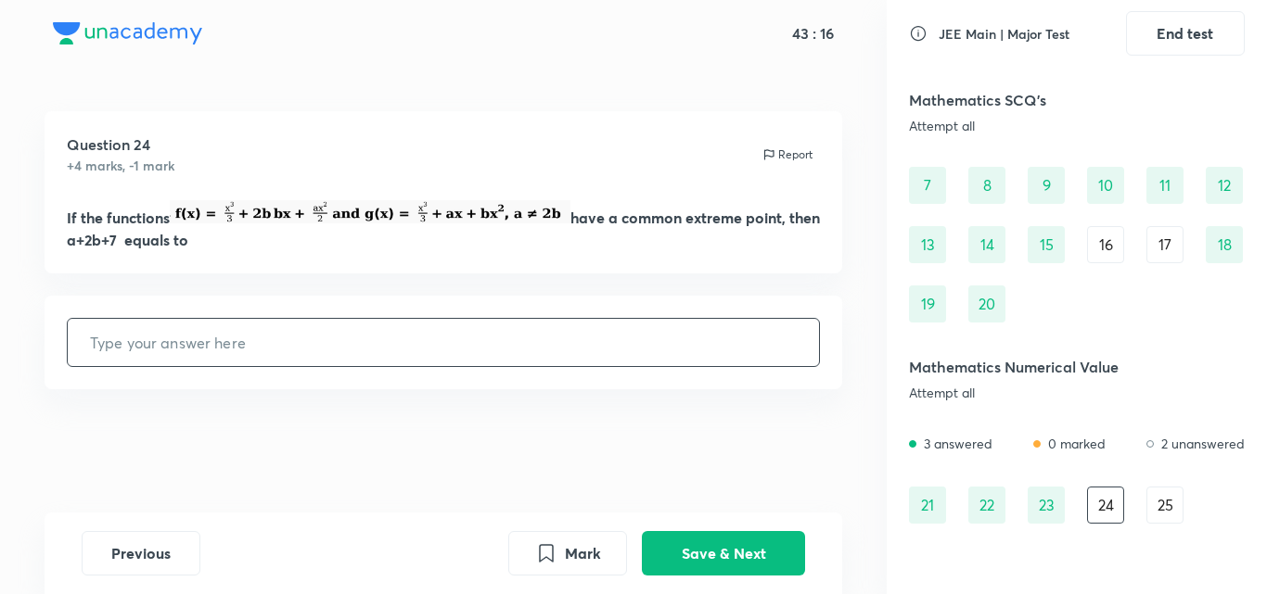
click at [439, 342] on input "text" at bounding box center [444, 342] width 752 height 47
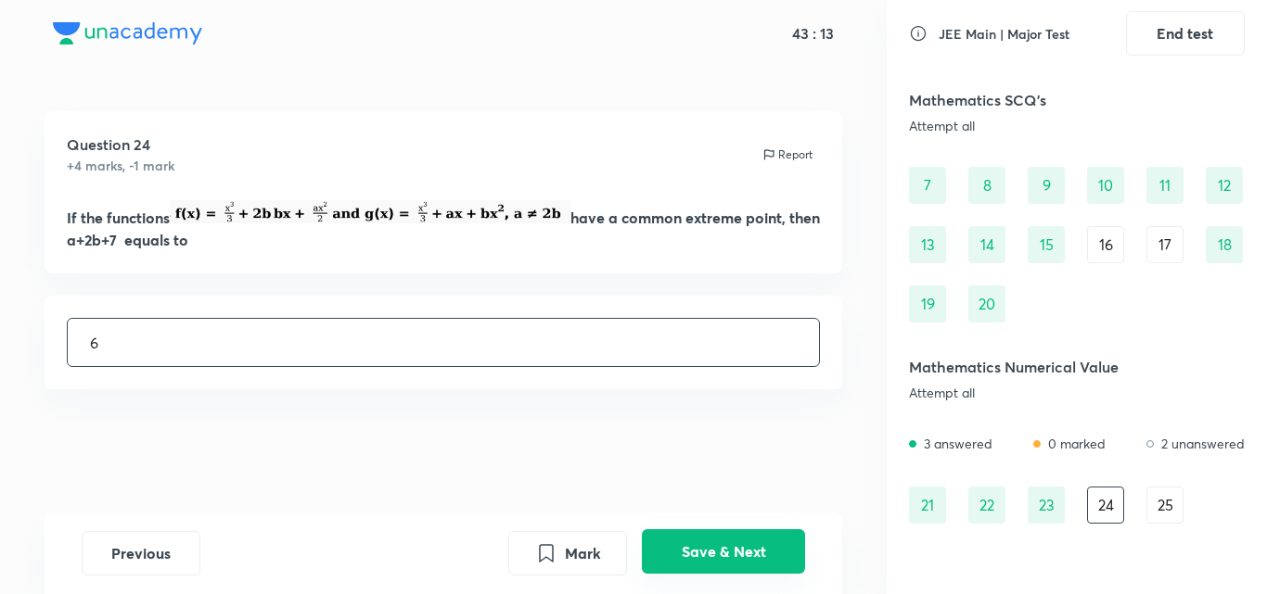
type input "6"
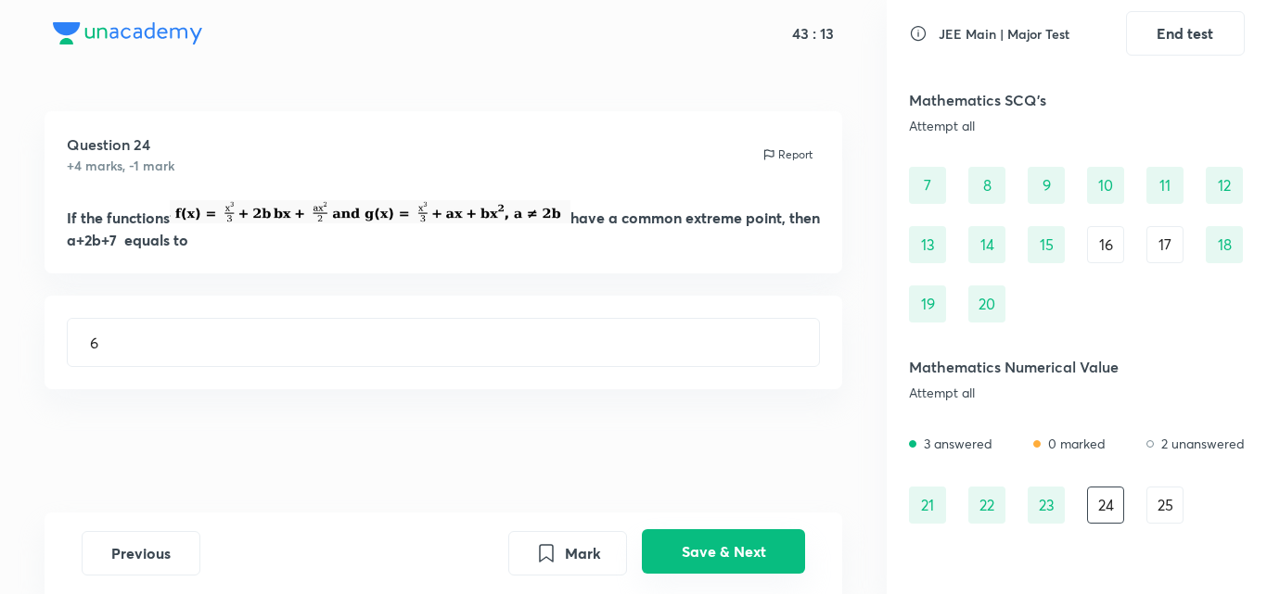
click at [708, 561] on button "Save & Next" at bounding box center [723, 552] width 163 height 45
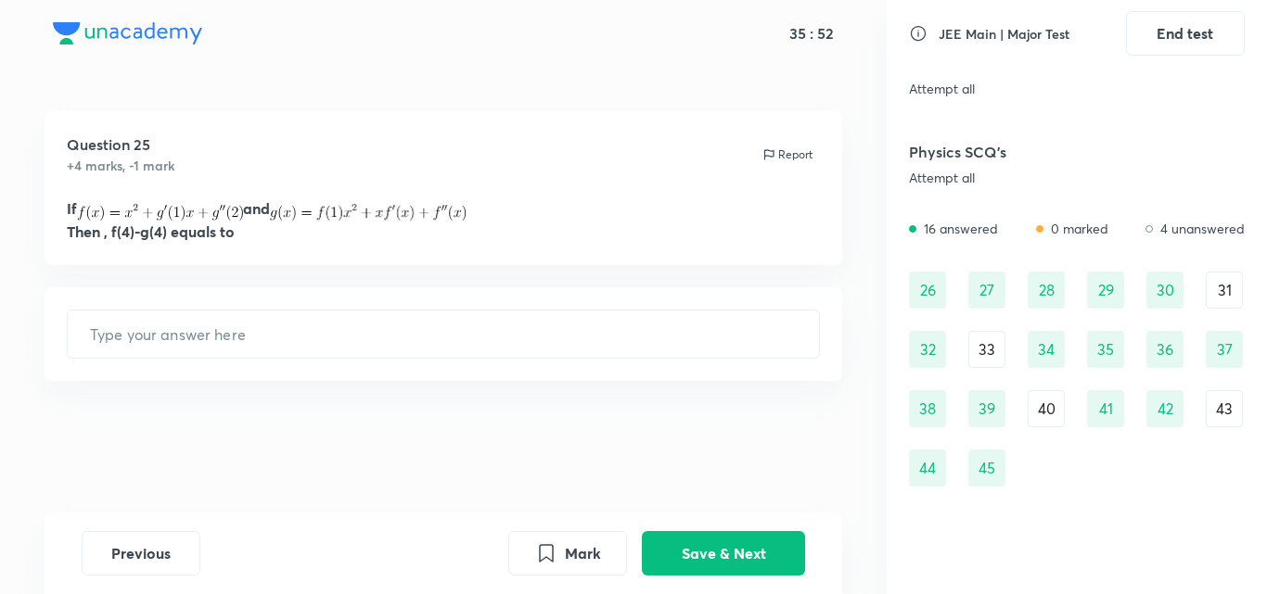
scroll to position [530, 0]
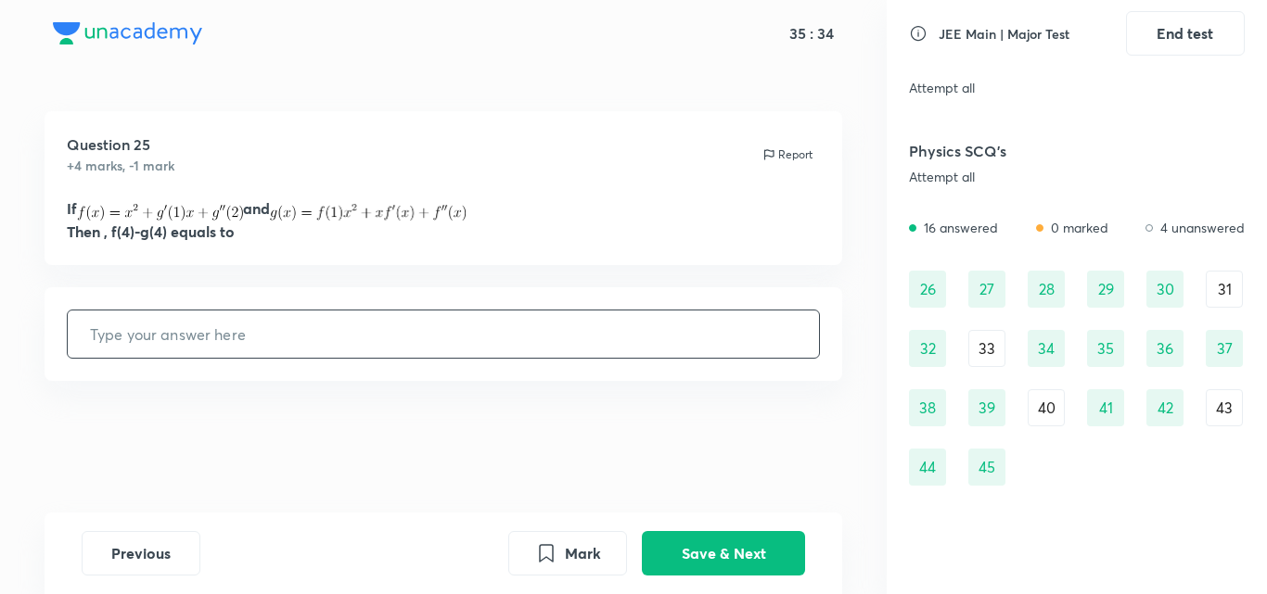
click at [457, 316] on input "text" at bounding box center [444, 334] width 752 height 47
type input "14"
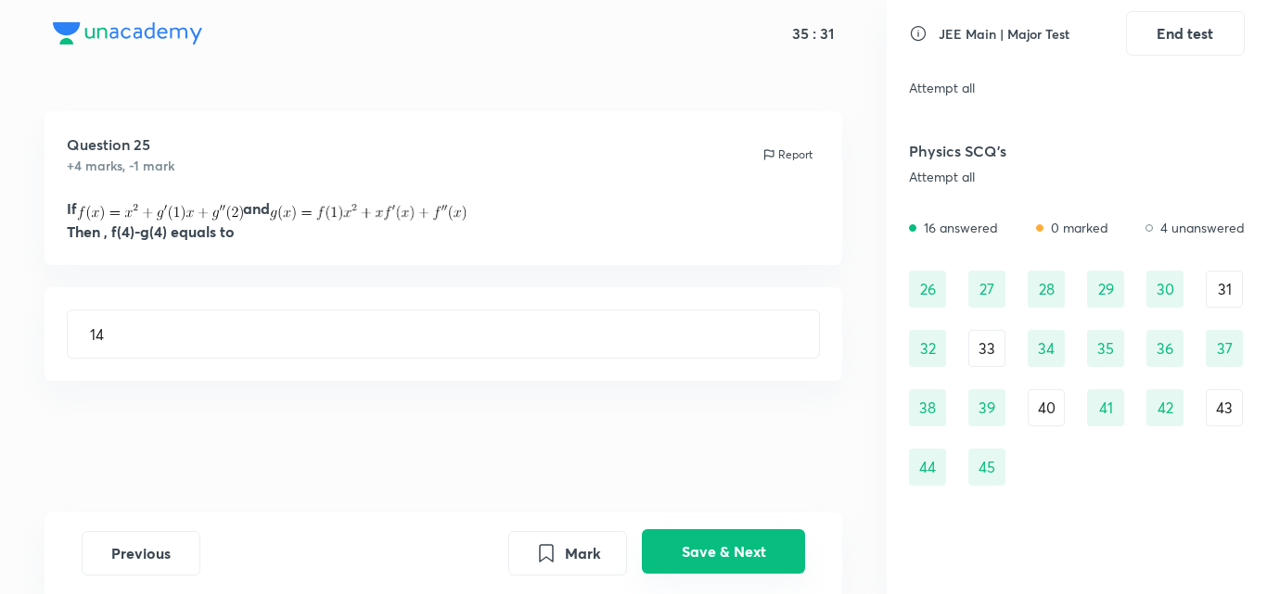
click at [710, 573] on button "Save & Next" at bounding box center [723, 552] width 163 height 45
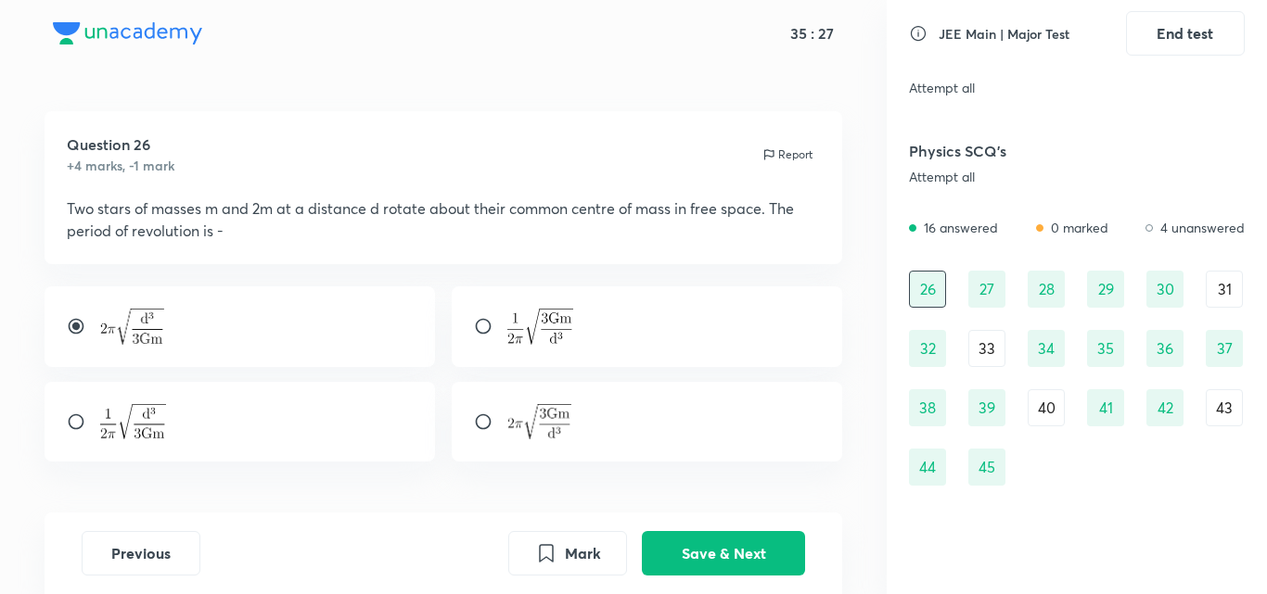
click at [1219, 280] on div "31" at bounding box center [1224, 289] width 37 height 37
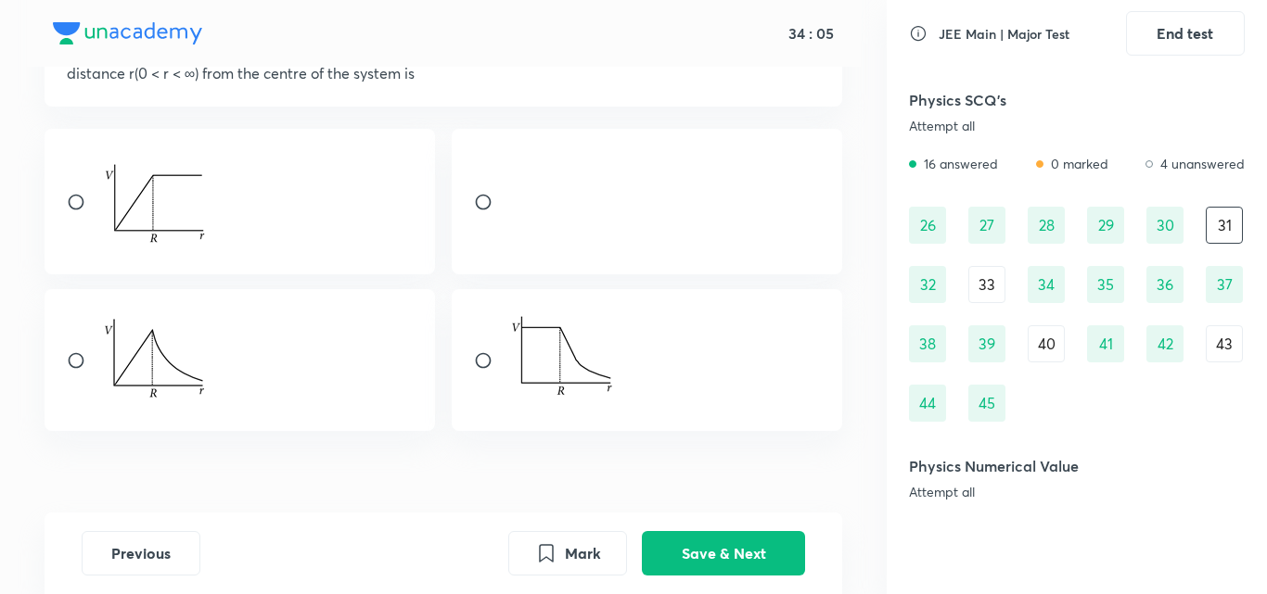
scroll to position [245, 0]
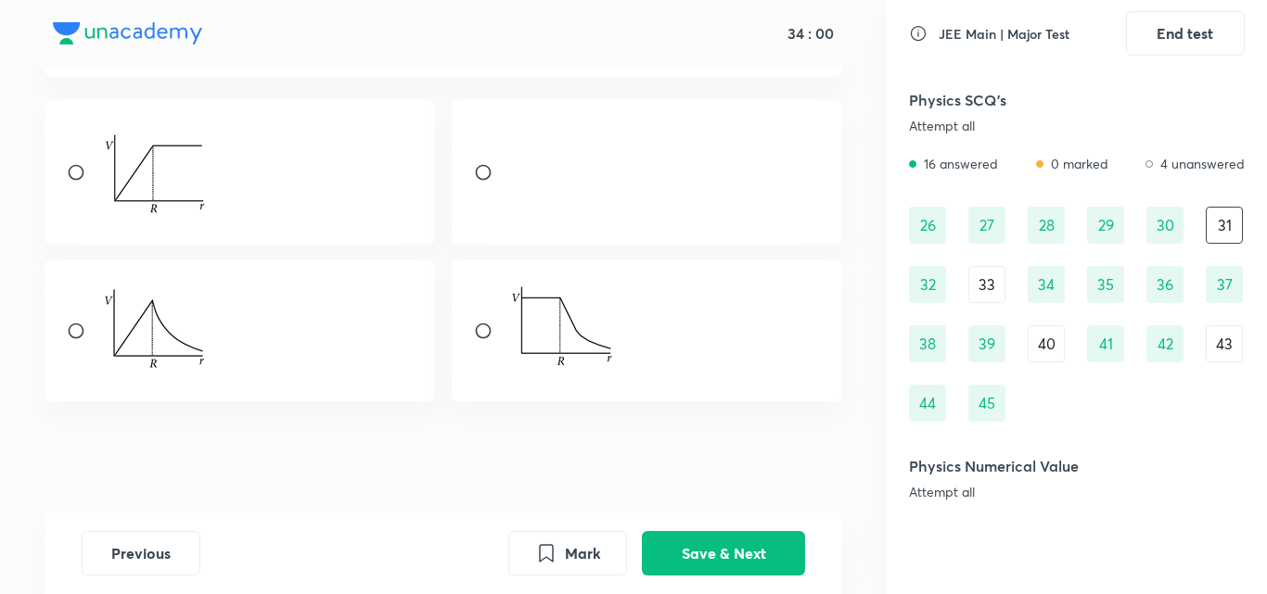
click at [83, 325] on input "radio" at bounding box center [83, 331] width 33 height 19
radio input "true"
click at [697, 548] on button "Save & Next" at bounding box center [723, 552] width 163 height 45
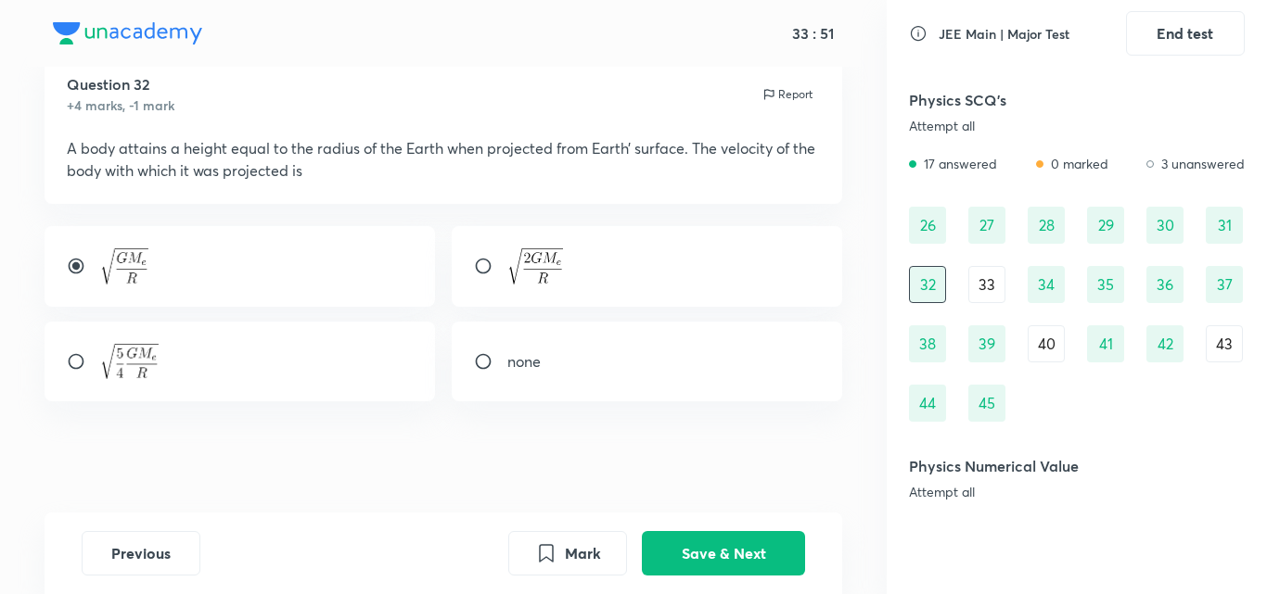
click at [983, 288] on div "33" at bounding box center [986, 284] width 37 height 37
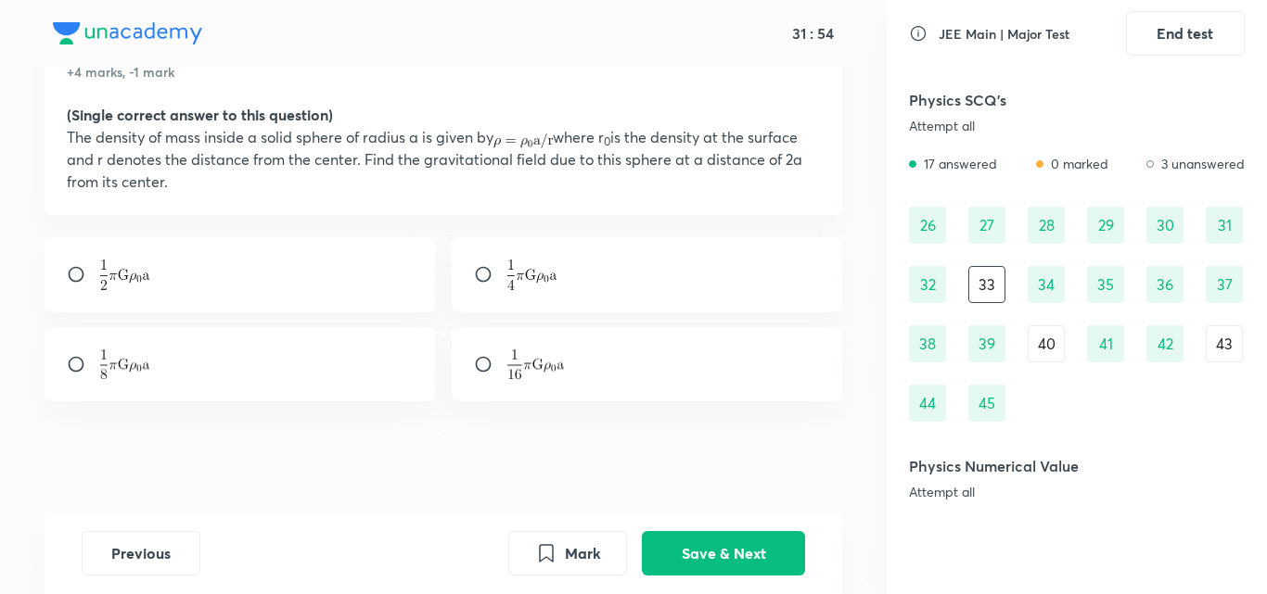
scroll to position [92, 0]
click at [70, 266] on div at bounding box center [240, 276] width 391 height 75
radio input "true"
click at [715, 563] on button "Save & Next" at bounding box center [723, 552] width 163 height 45
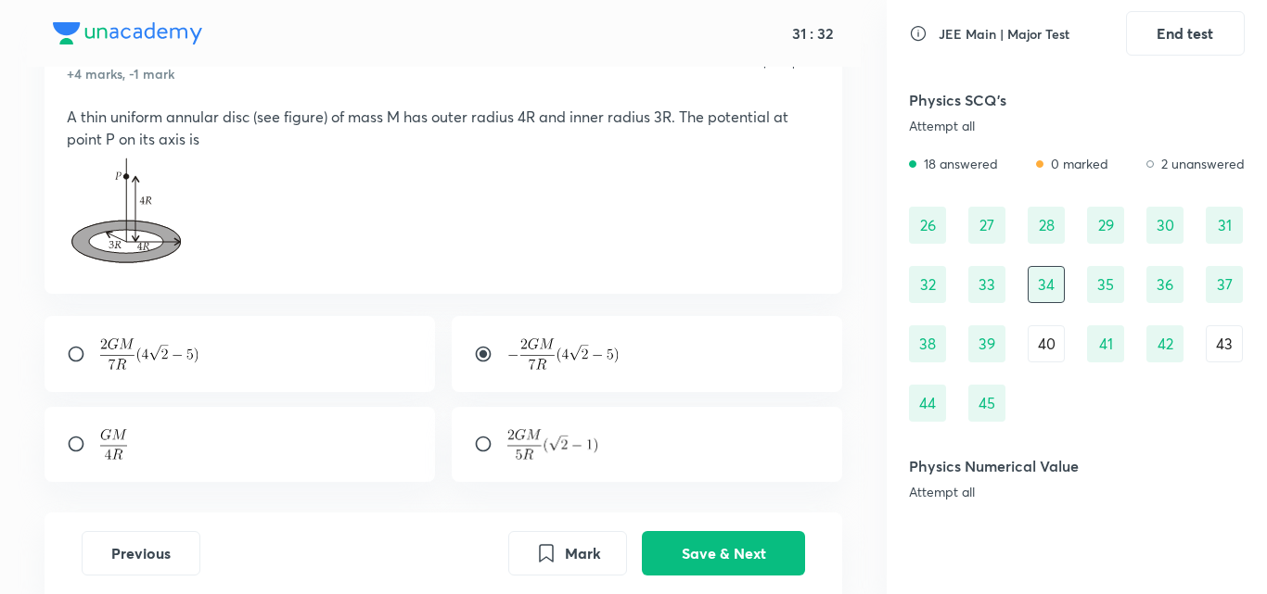
scroll to position [70, 0]
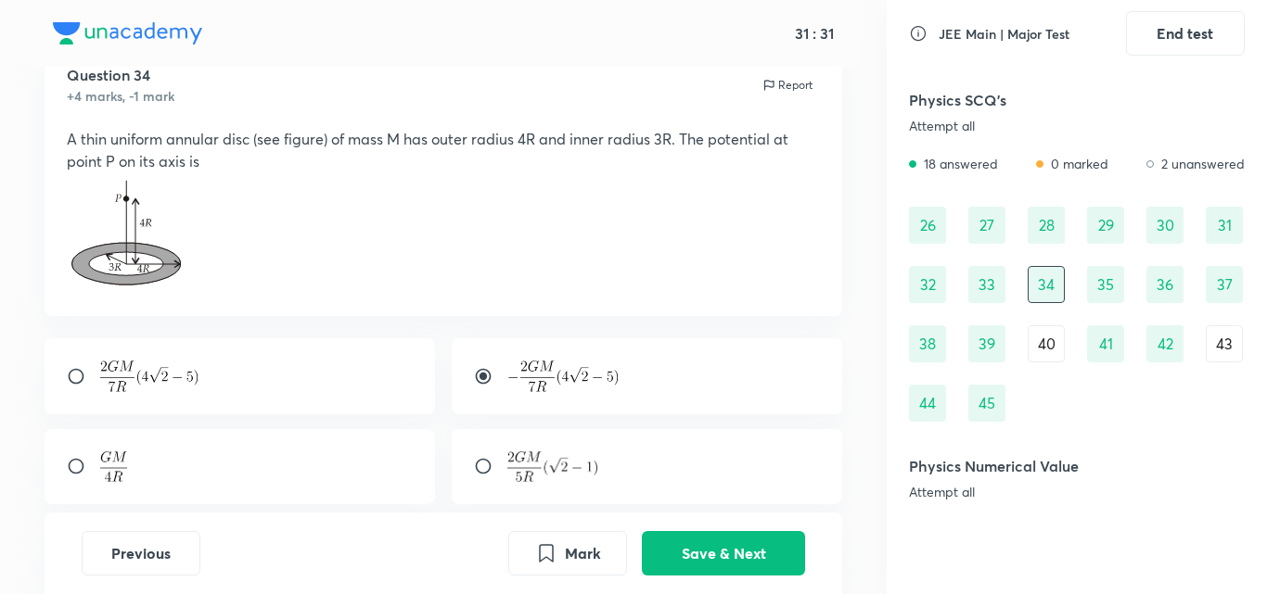
click at [1038, 337] on div "40" at bounding box center [1045, 343] width 37 height 37
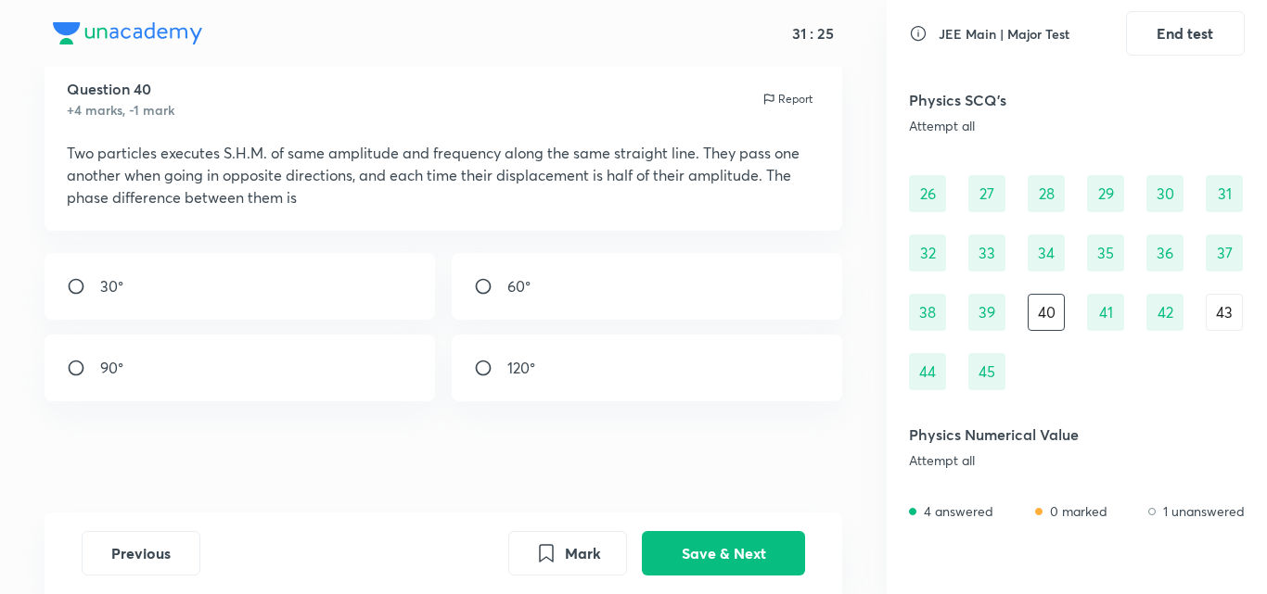
scroll to position [624, 0]
click at [504, 368] on input "radio" at bounding box center [490, 368] width 33 height 19
radio input "true"
click at [735, 556] on button "Save & Next" at bounding box center [723, 552] width 163 height 45
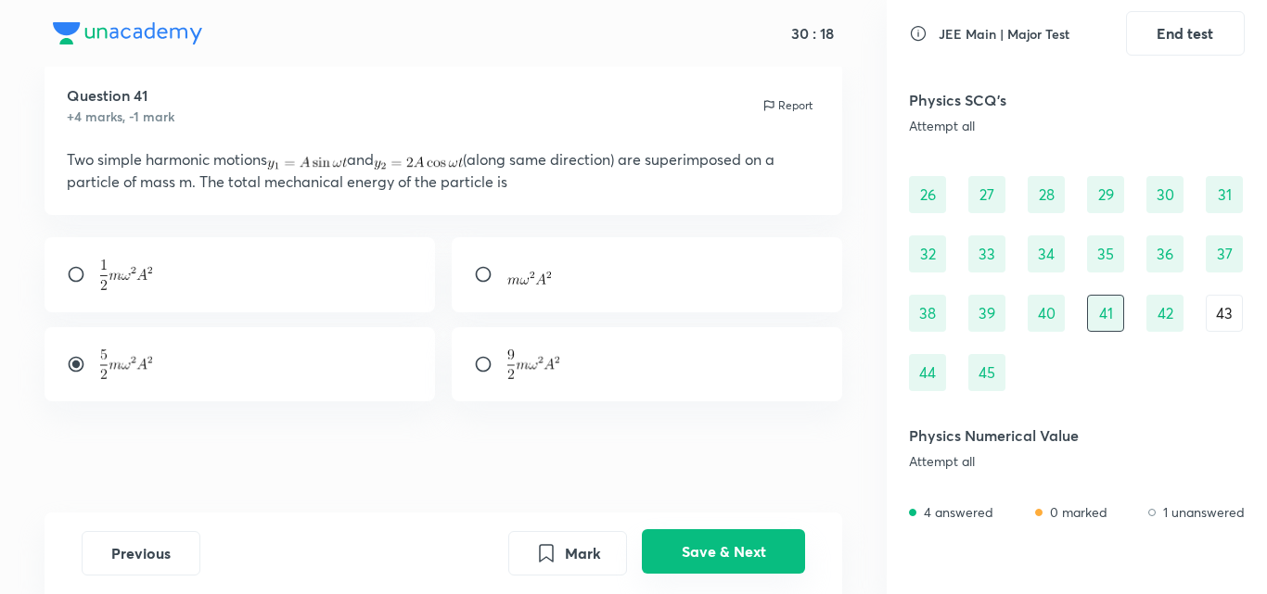
scroll to position [49, 0]
click at [1233, 313] on div "43" at bounding box center [1224, 313] width 37 height 37
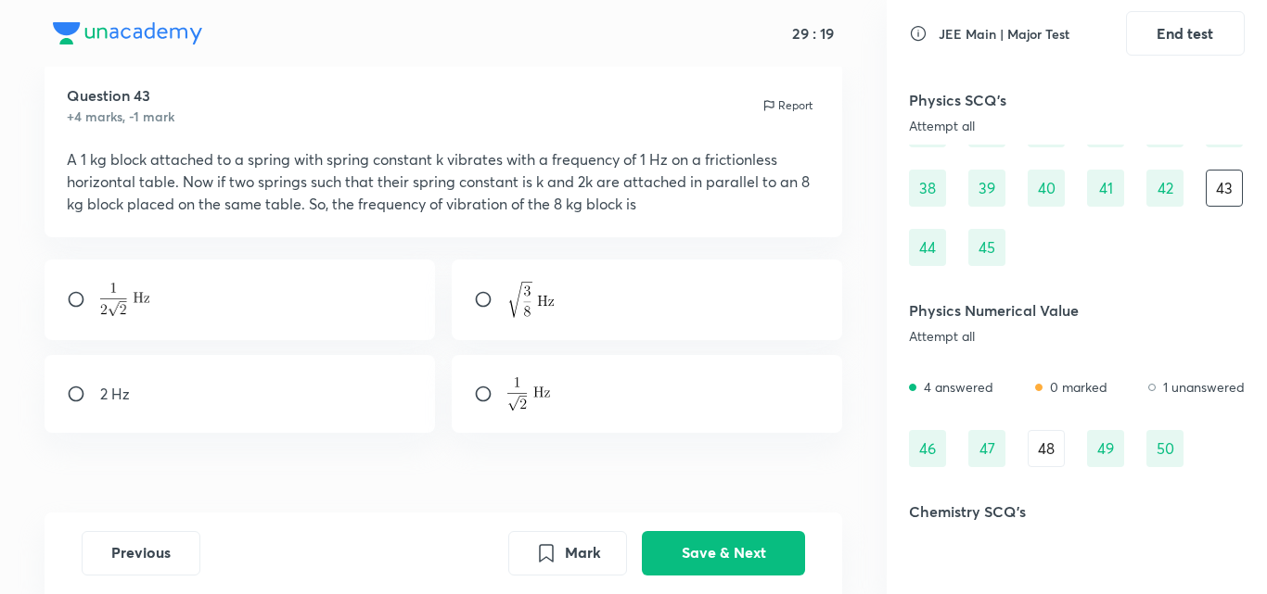
scroll to position [750, 0]
click at [1036, 437] on div "48" at bounding box center [1045, 447] width 37 height 37
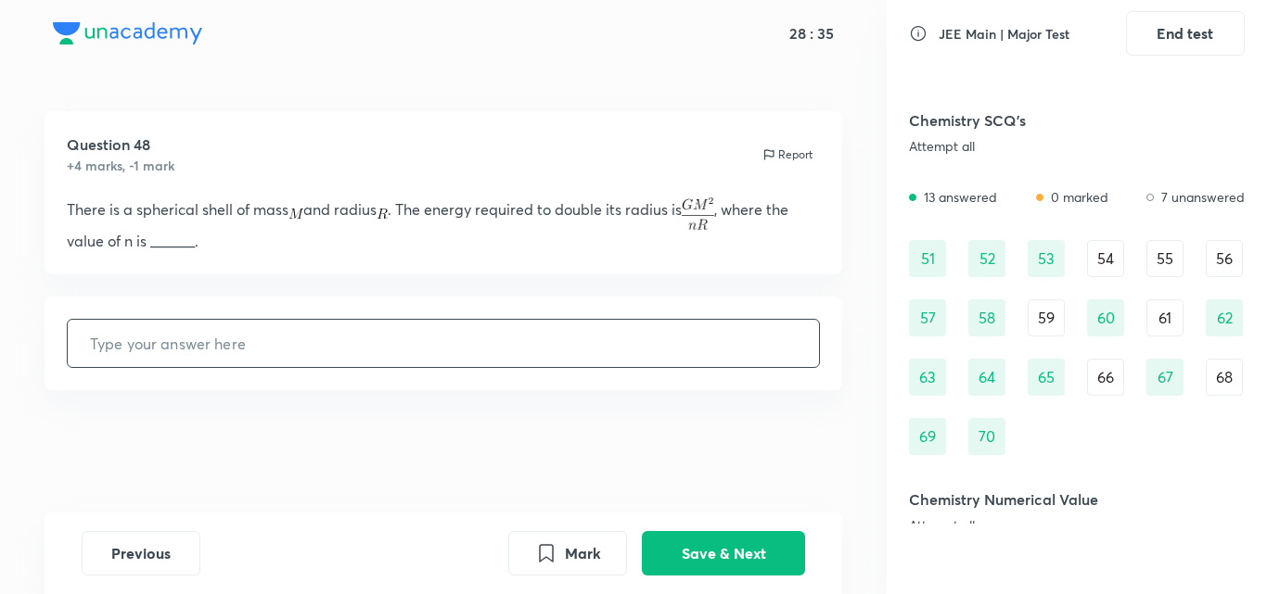
scroll to position [1155, 0]
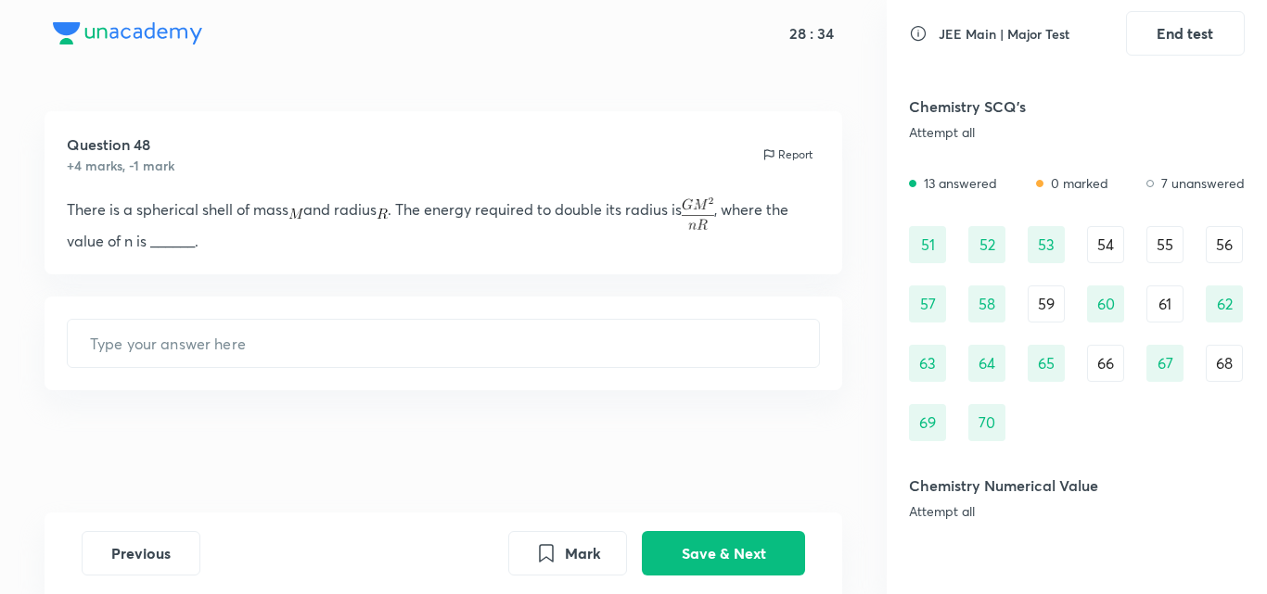
click at [1106, 255] on div "54" at bounding box center [1105, 244] width 37 height 37
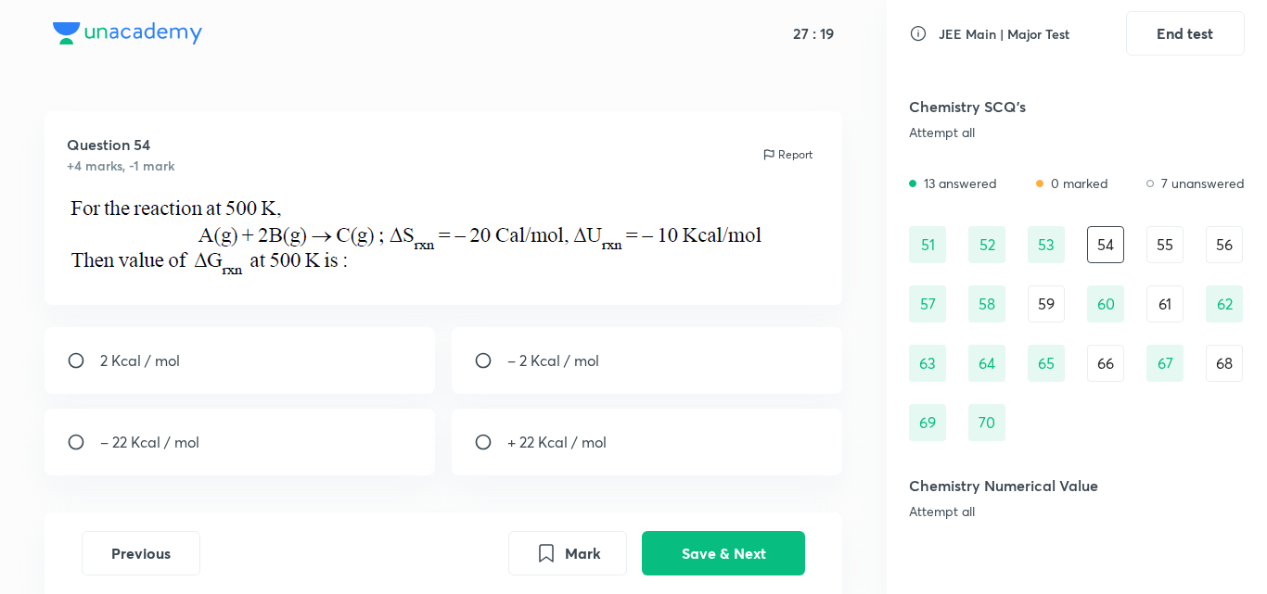
click at [1171, 256] on div "55" at bounding box center [1164, 244] width 37 height 37
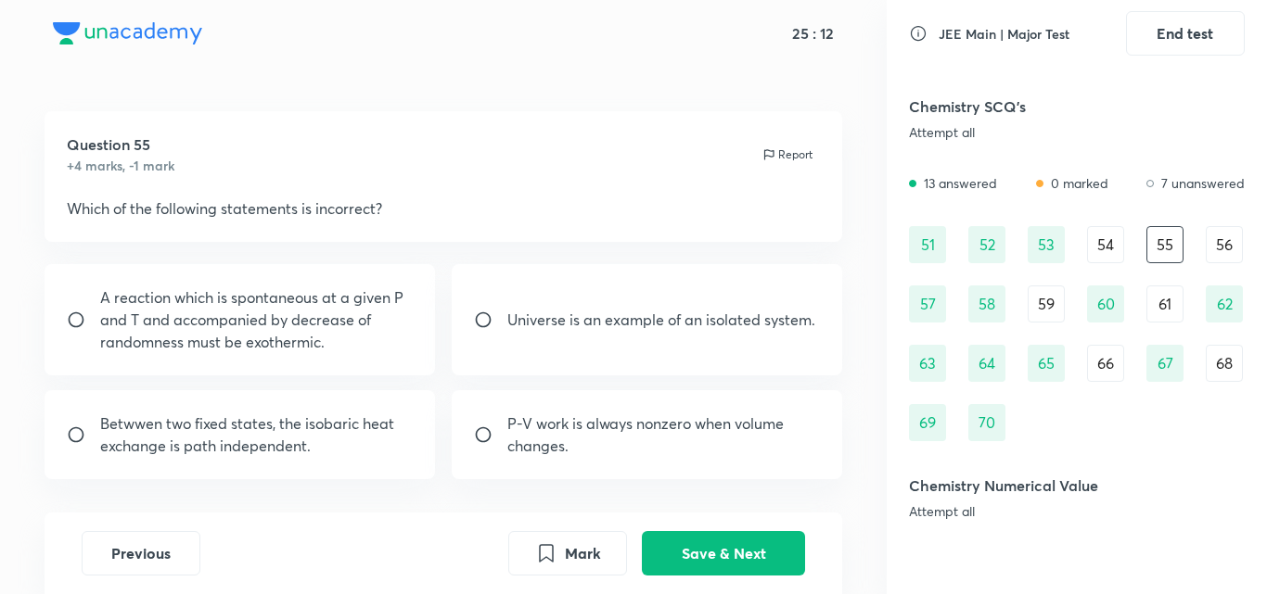
click at [497, 432] on input "radio" at bounding box center [490, 435] width 33 height 19
radio input "true"
click at [747, 548] on button "Save & Next" at bounding box center [723, 552] width 163 height 45
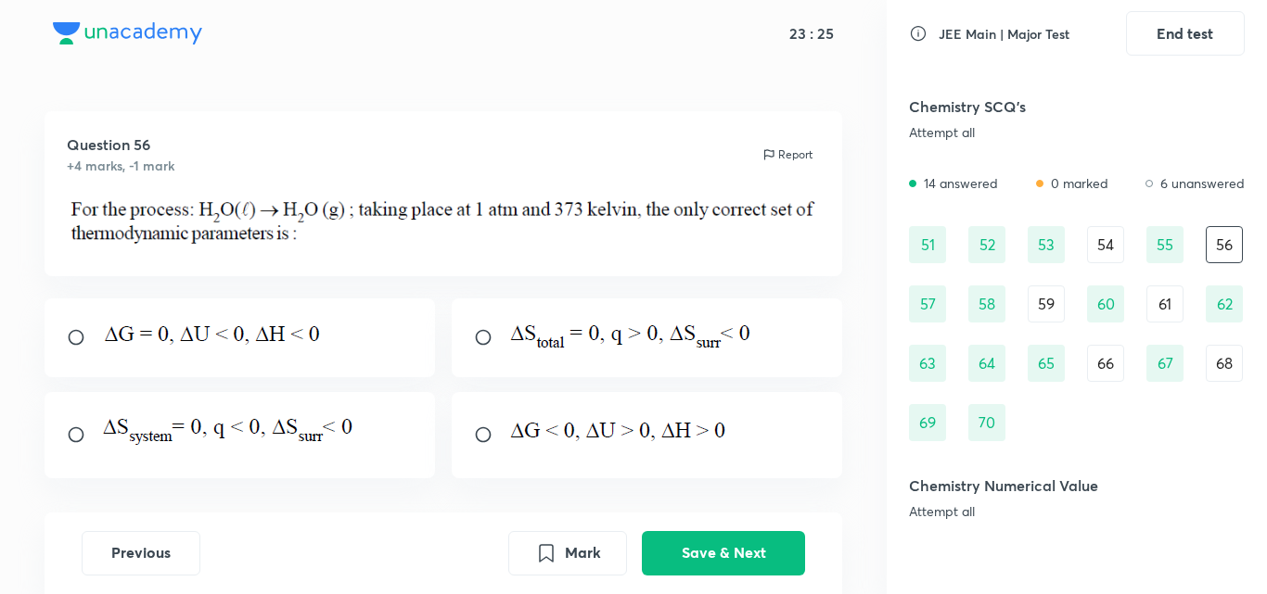
click at [1046, 295] on div "59" at bounding box center [1045, 304] width 37 height 37
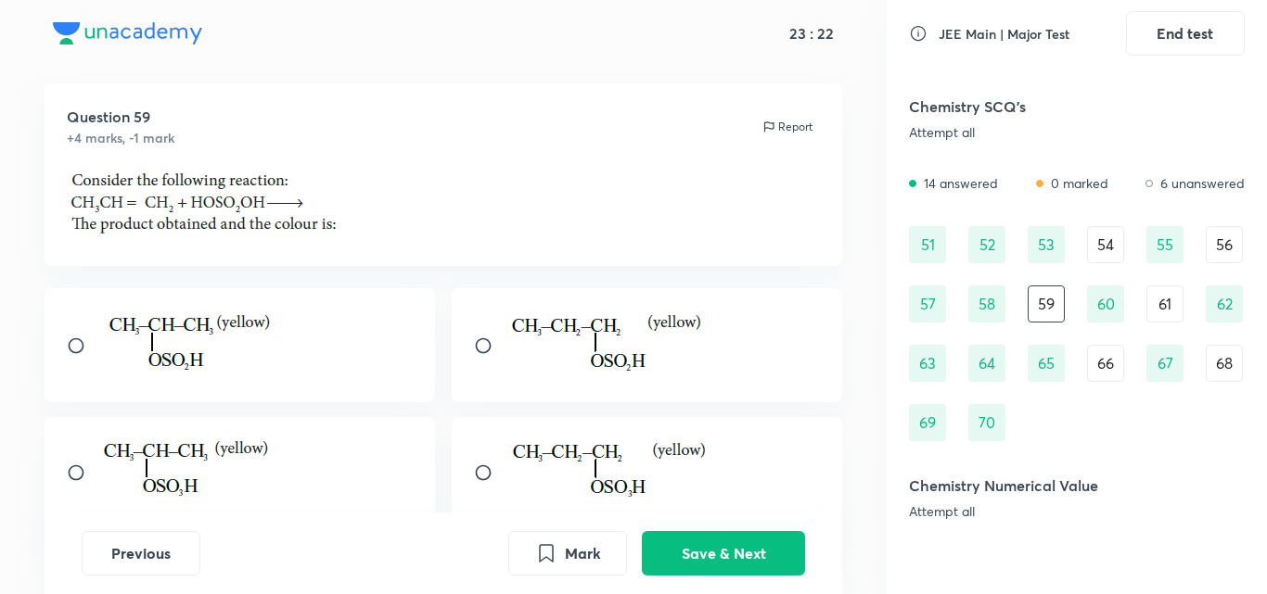
scroll to position [29, 0]
click at [98, 466] on input "radio" at bounding box center [83, 472] width 33 height 19
radio input "true"
click at [689, 544] on button "Save & Next" at bounding box center [723, 552] width 163 height 45
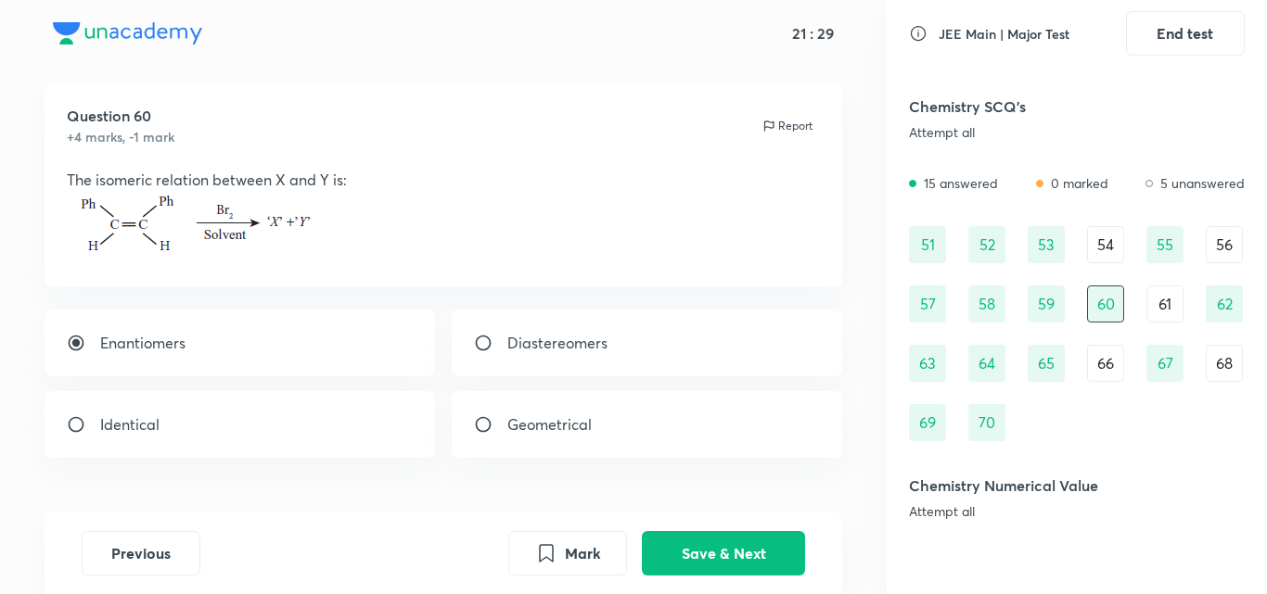
click at [1169, 312] on div "61" at bounding box center [1164, 304] width 37 height 37
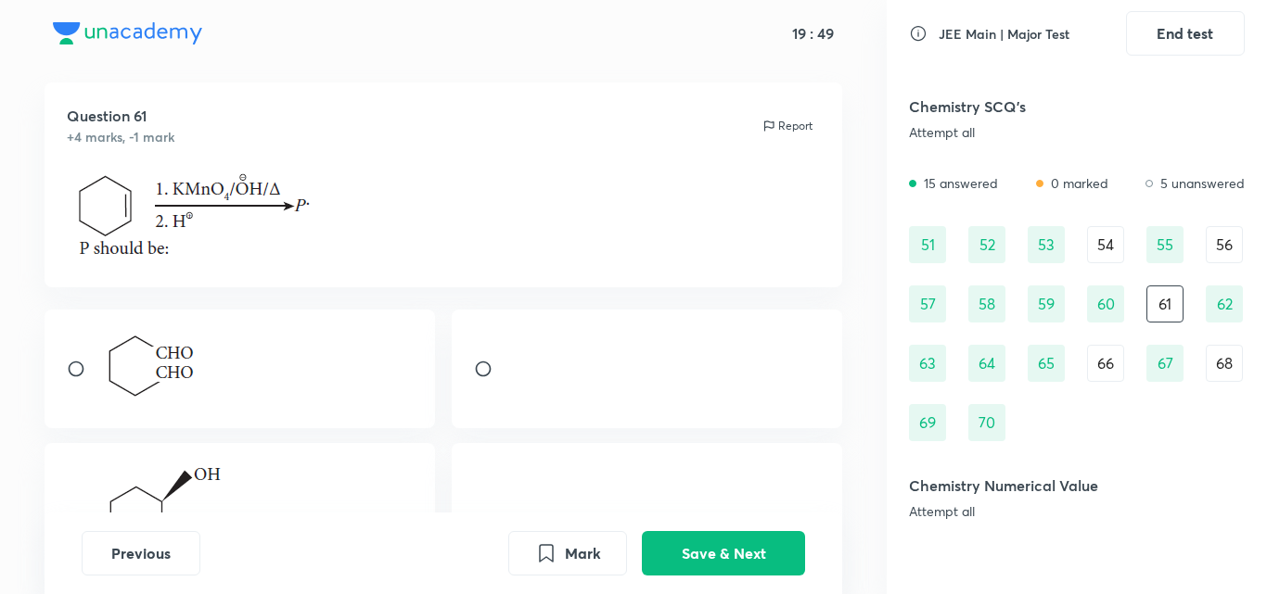
click at [1120, 364] on div "66" at bounding box center [1105, 363] width 37 height 37
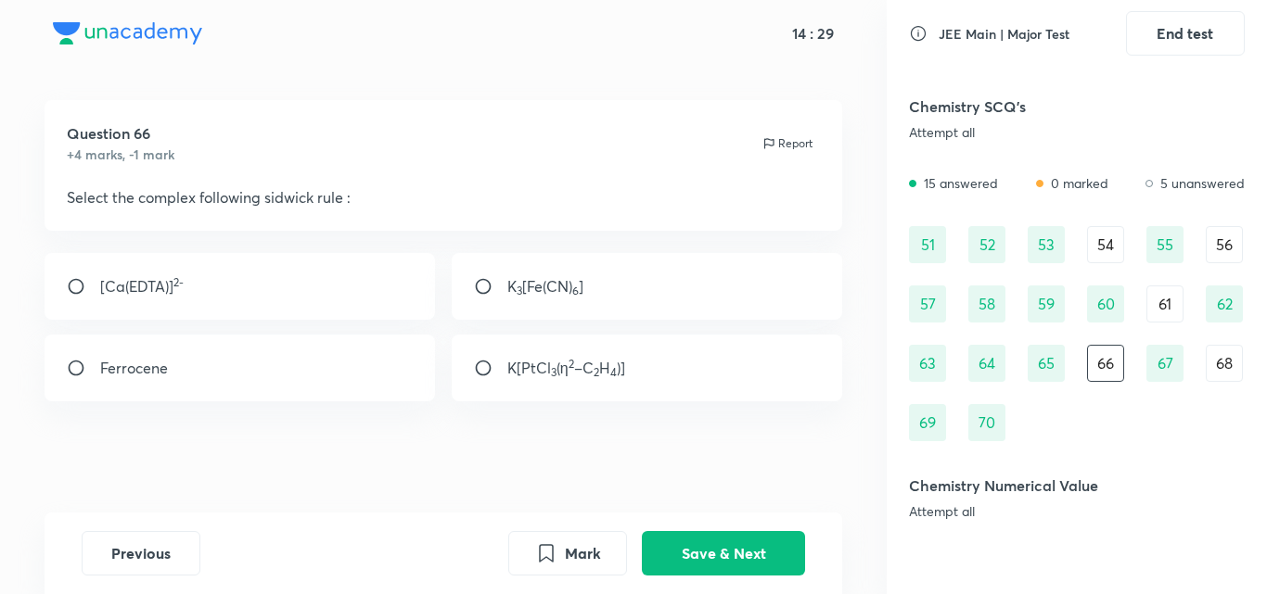
click at [57, 374] on div "Ferrocene" at bounding box center [240, 368] width 391 height 67
radio input "true"
click at [774, 548] on button "Save & Next" at bounding box center [723, 552] width 163 height 45
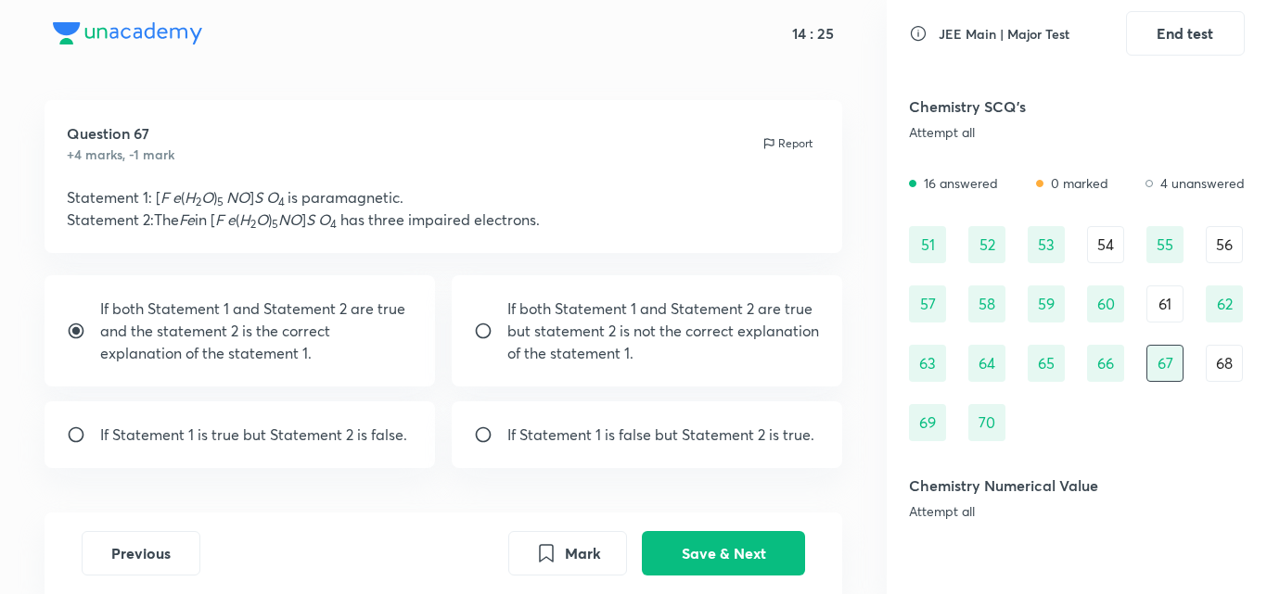
click at [1241, 358] on div "68" at bounding box center [1224, 363] width 37 height 37
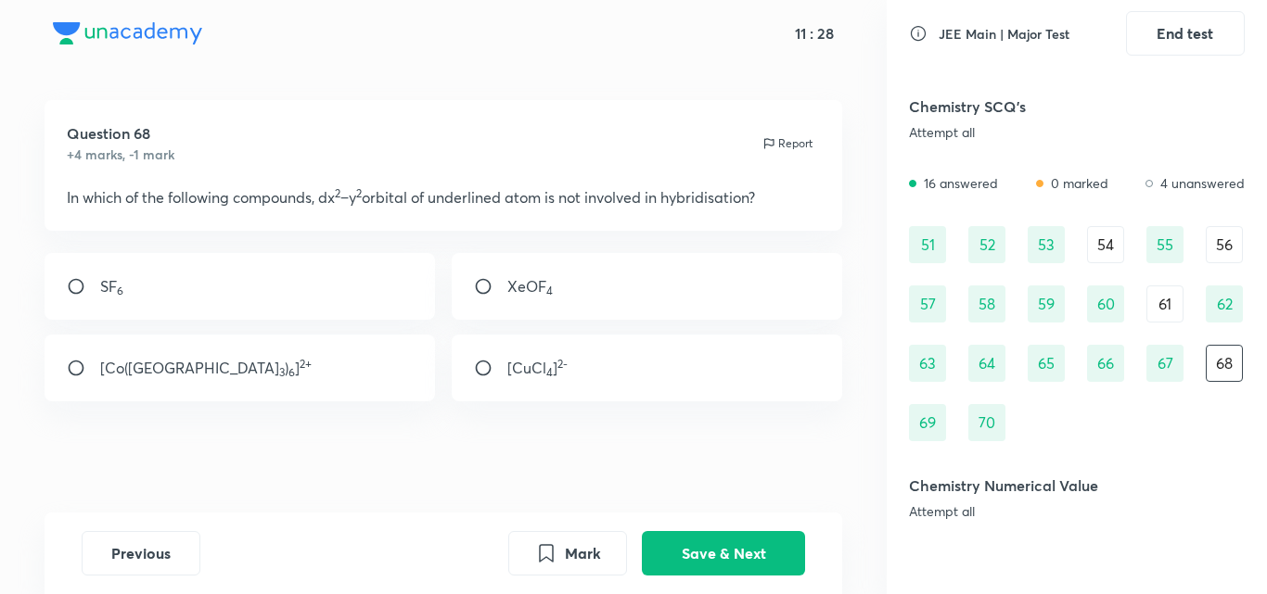
click at [482, 373] on input "radio" at bounding box center [490, 368] width 33 height 19
radio input "true"
click at [746, 557] on button "Save & Next" at bounding box center [723, 552] width 163 height 45
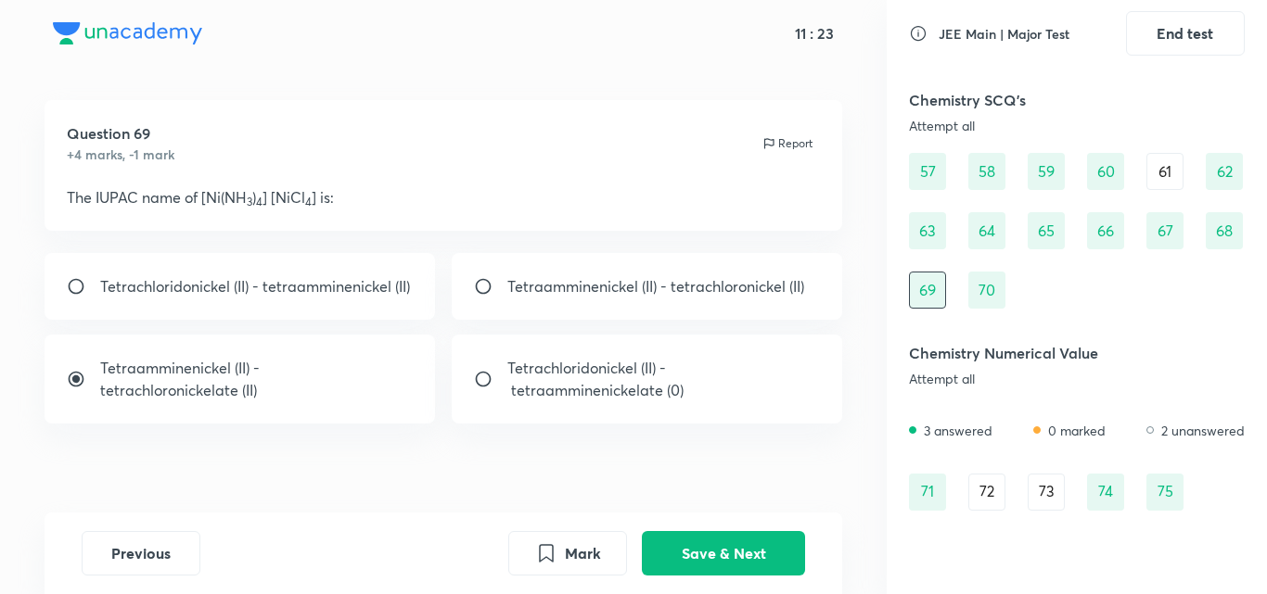
scroll to position [1293, 0]
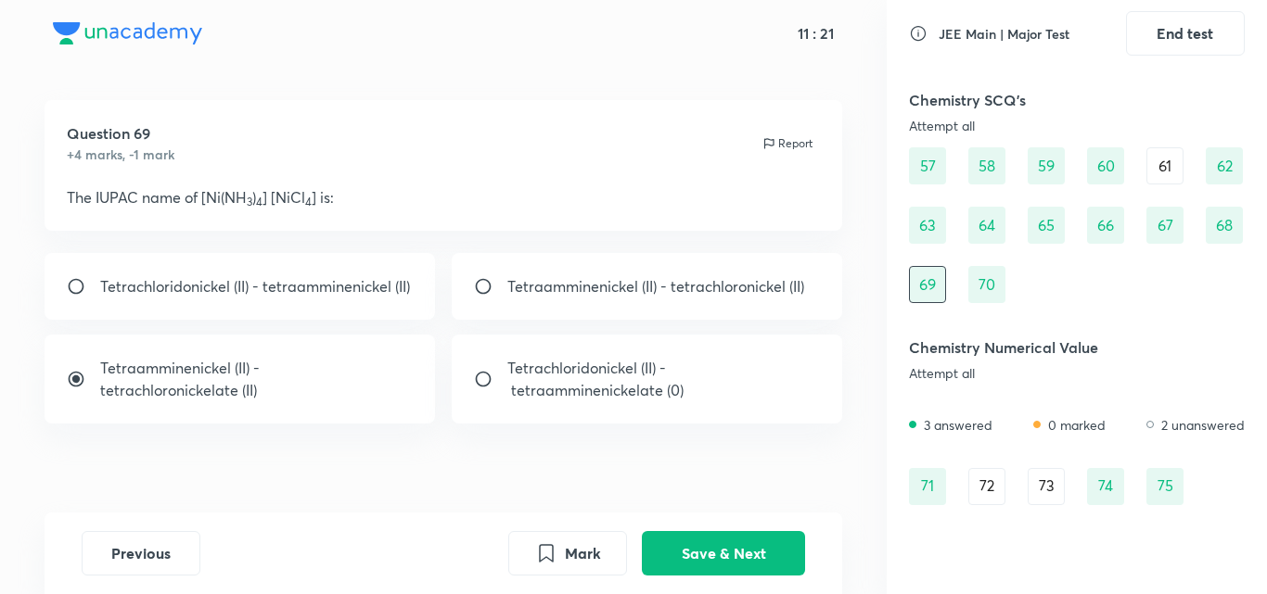
click at [990, 481] on div "72" at bounding box center [986, 486] width 37 height 37
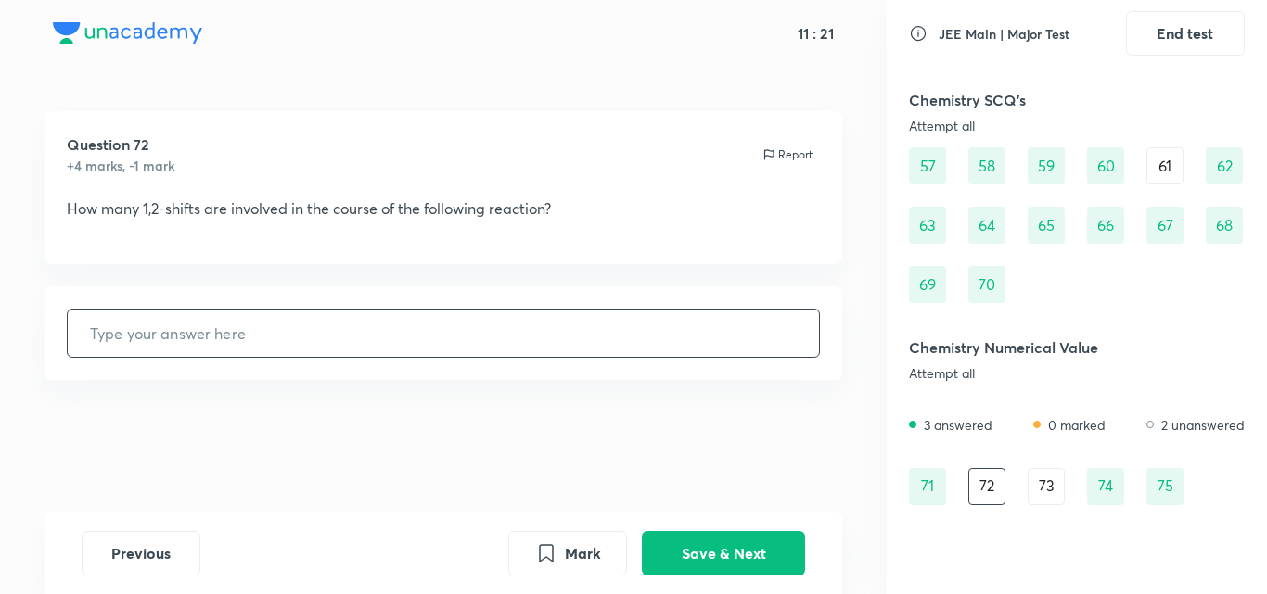
scroll to position [0, 0]
click at [1049, 478] on div "73" at bounding box center [1045, 486] width 37 height 37
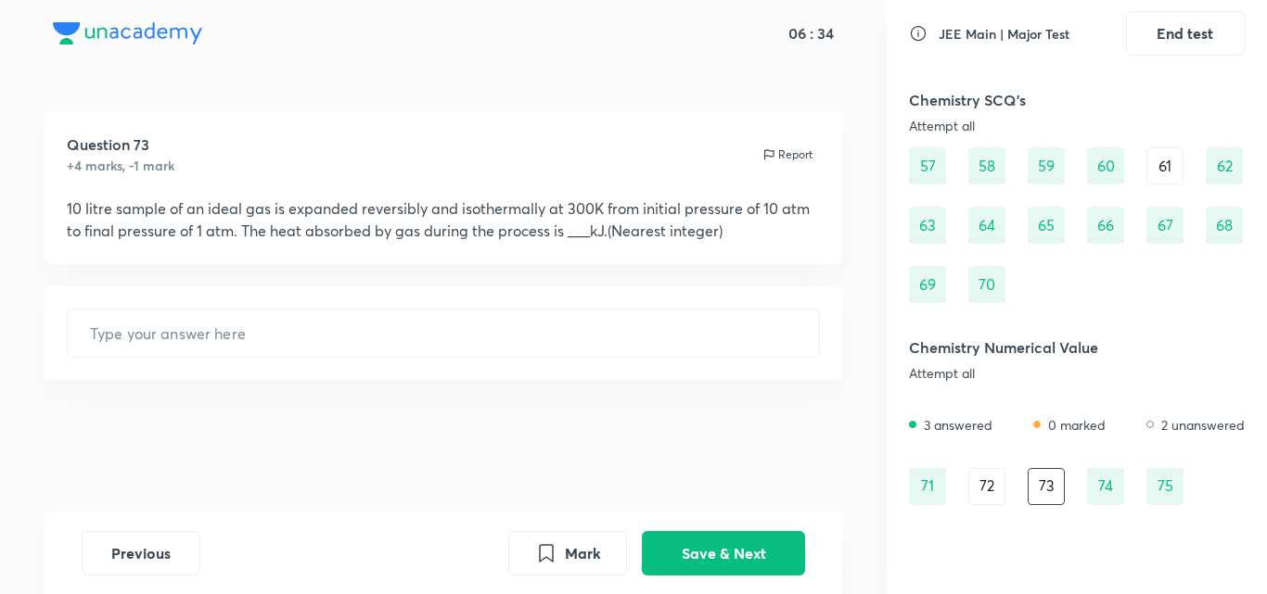
click at [989, 488] on div "72" at bounding box center [986, 486] width 37 height 37
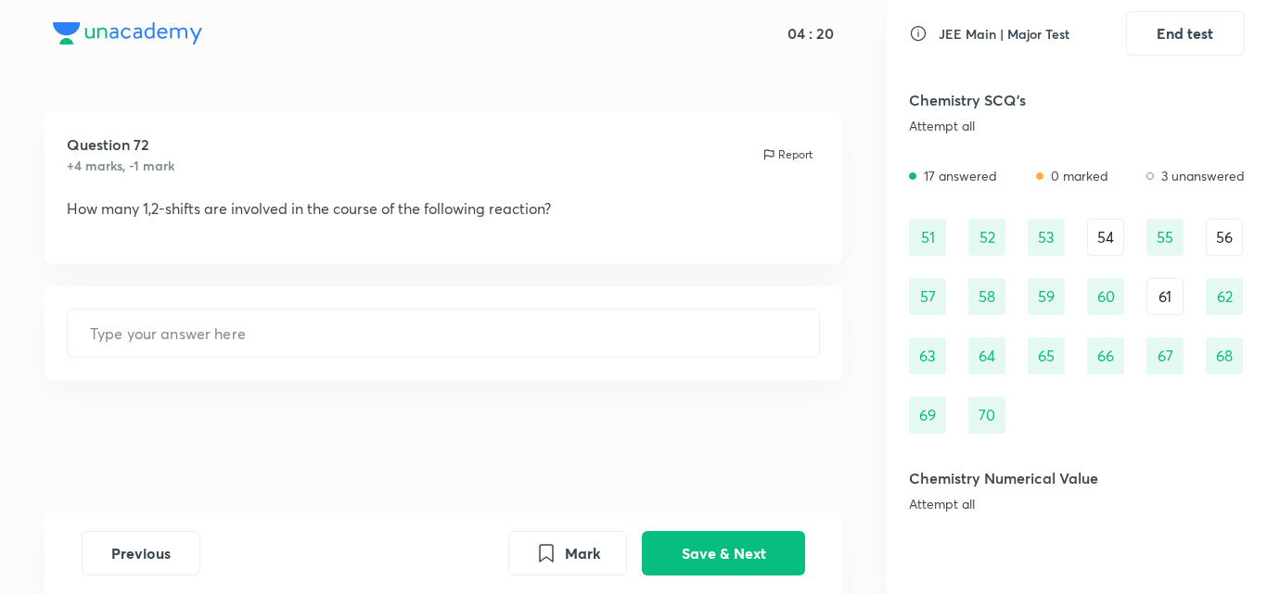
scroll to position [1161, 0]
click at [1163, 308] on div "61" at bounding box center [1164, 297] width 37 height 37
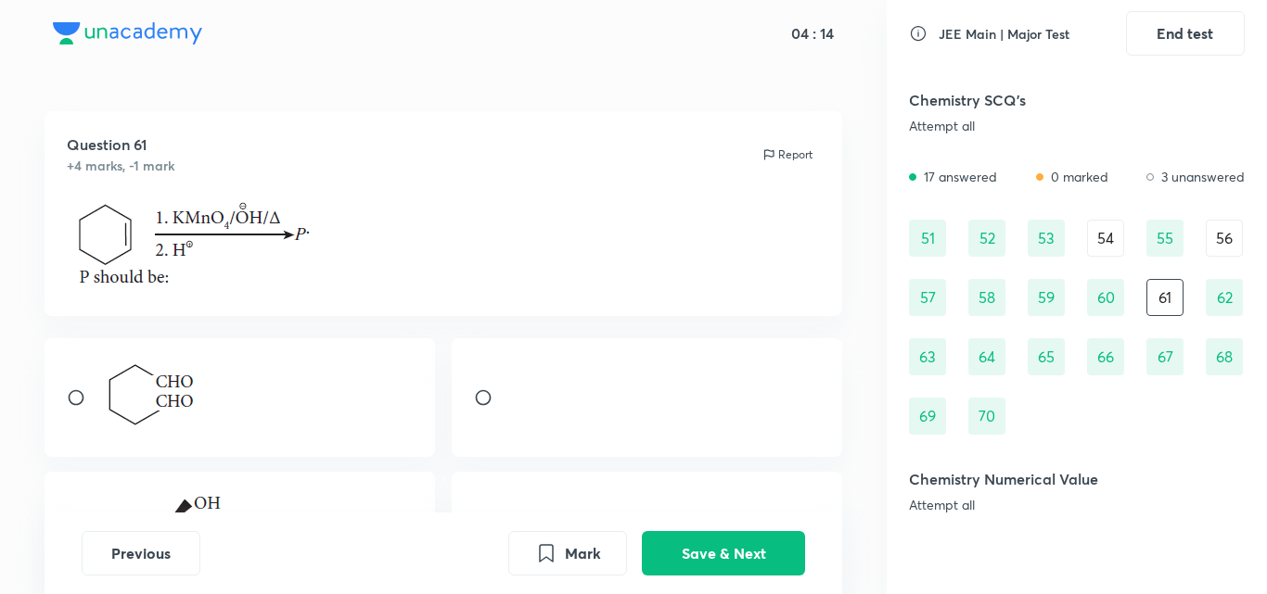
click at [1208, 237] on div "56" at bounding box center [1224, 238] width 37 height 37
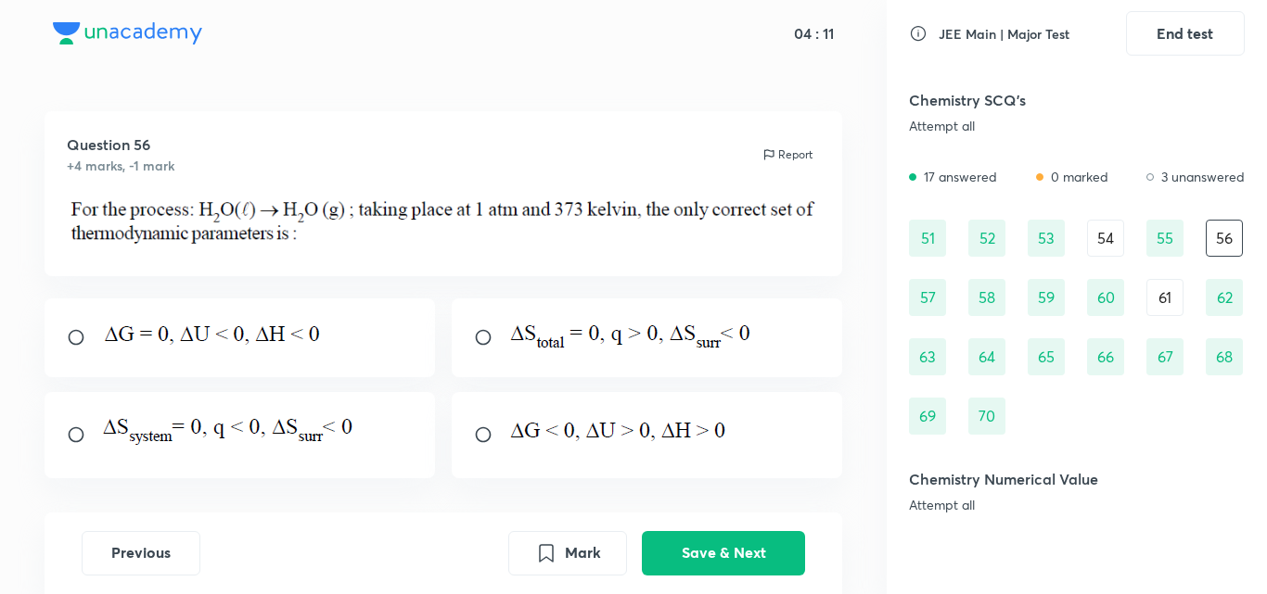
click at [1091, 239] on div "54" at bounding box center [1105, 238] width 37 height 37
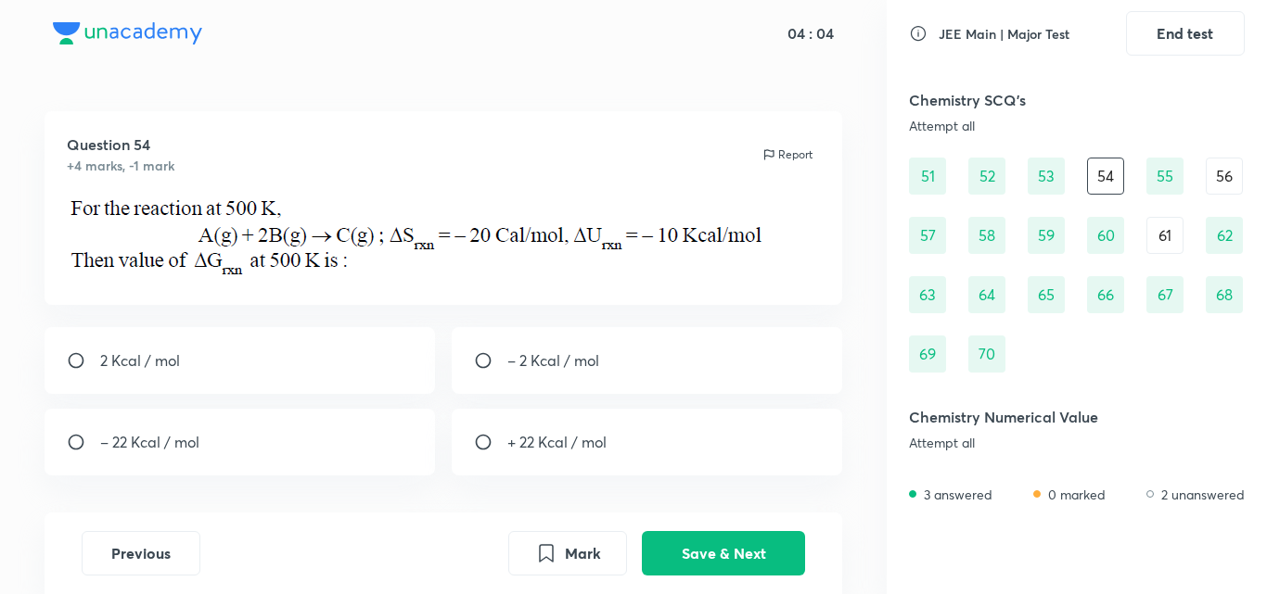
scroll to position [1222, 0]
click at [928, 171] on div "51" at bounding box center [927, 177] width 37 height 37
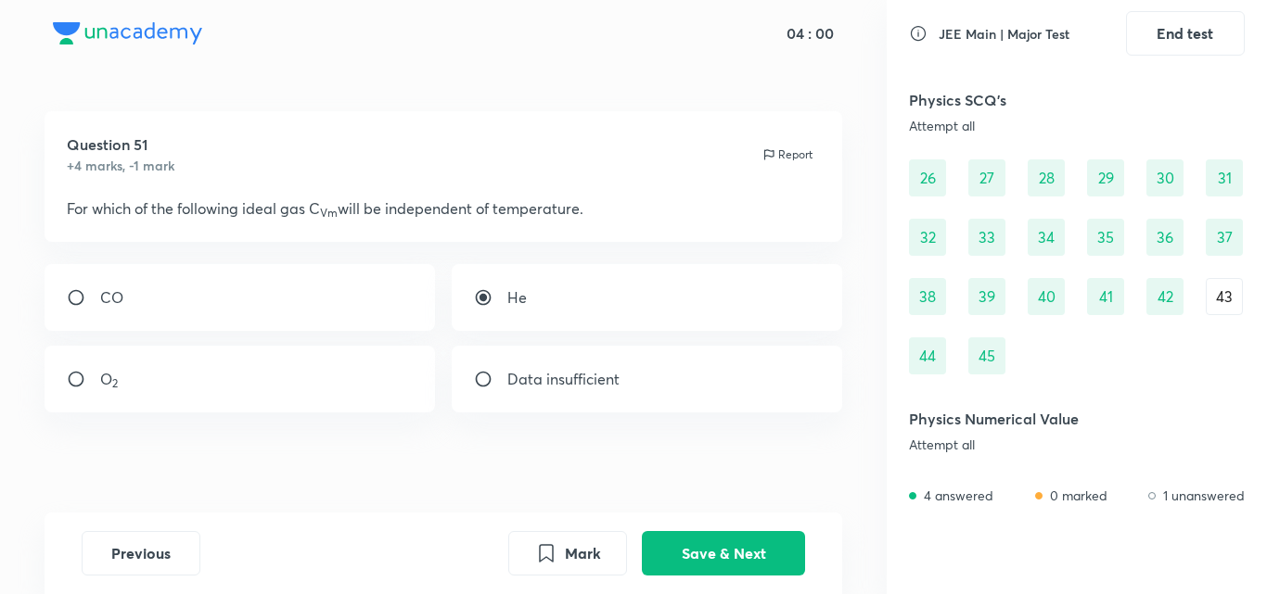
scroll to position [640, 0]
click at [1239, 287] on div "43" at bounding box center [1224, 297] width 37 height 37
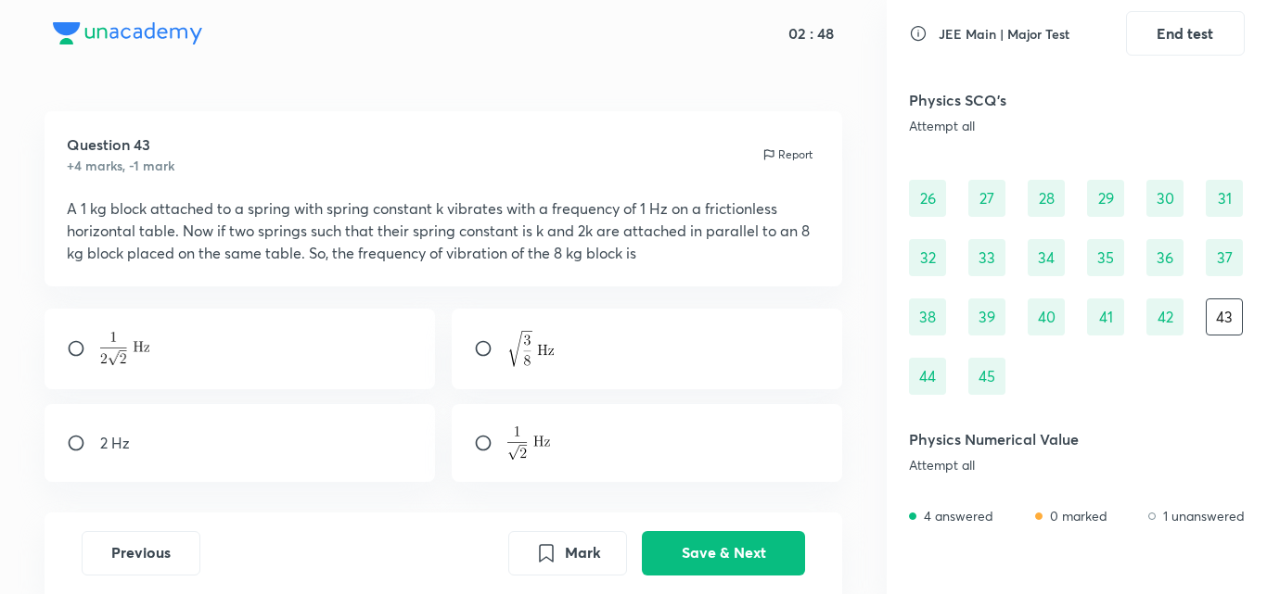
scroll to position [0, 0]
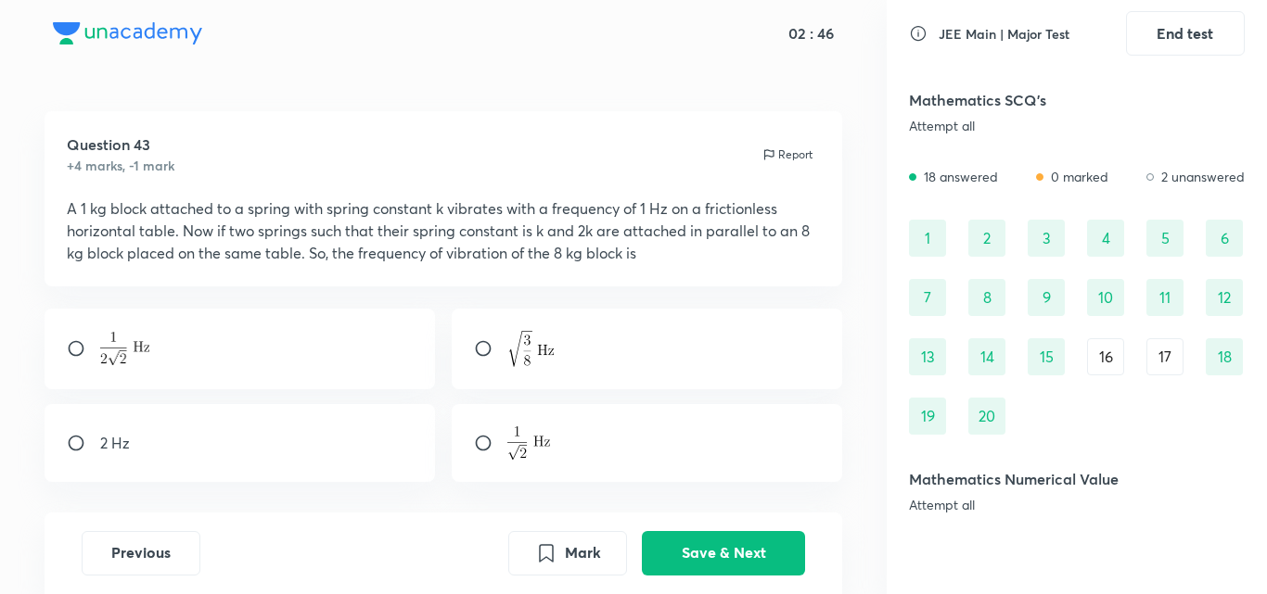
click at [1110, 349] on div "16" at bounding box center [1105, 356] width 37 height 37
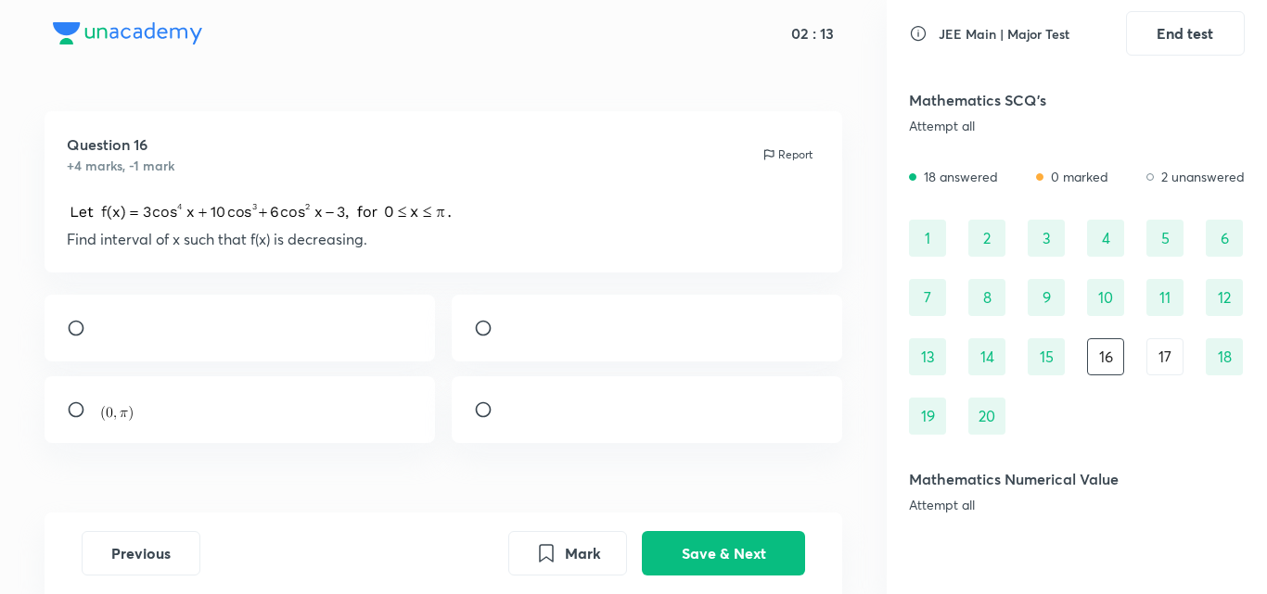
click at [1148, 361] on div "17" at bounding box center [1164, 356] width 37 height 37
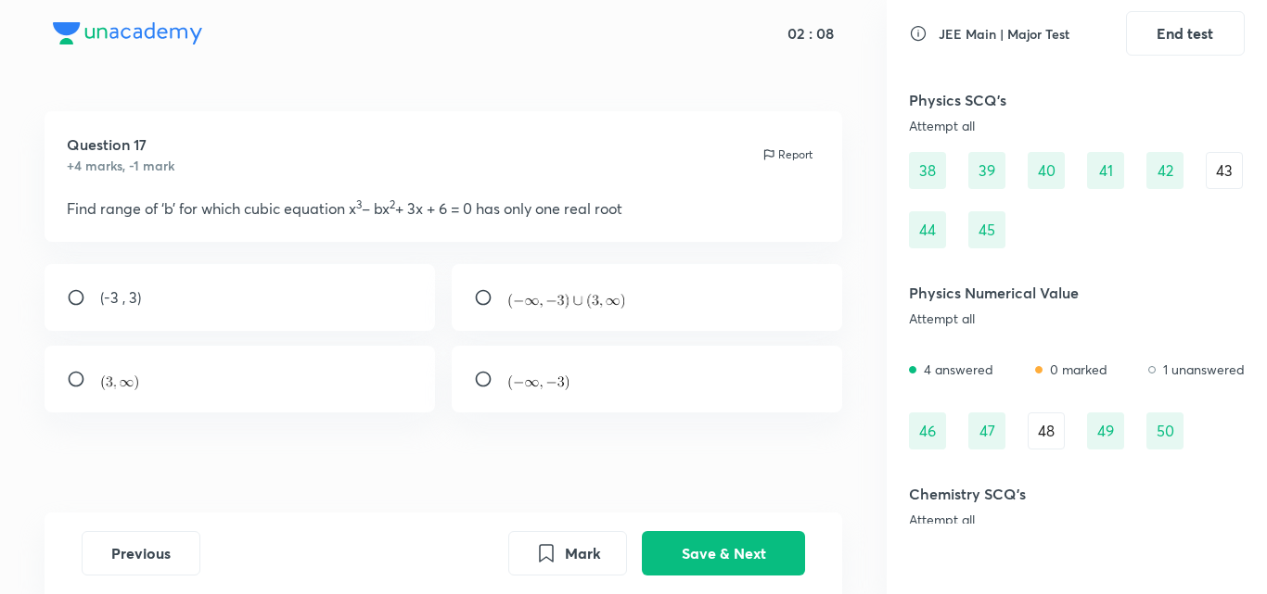
scroll to position [768, 0]
click at [1232, 167] on div "43" at bounding box center [1224, 169] width 37 height 37
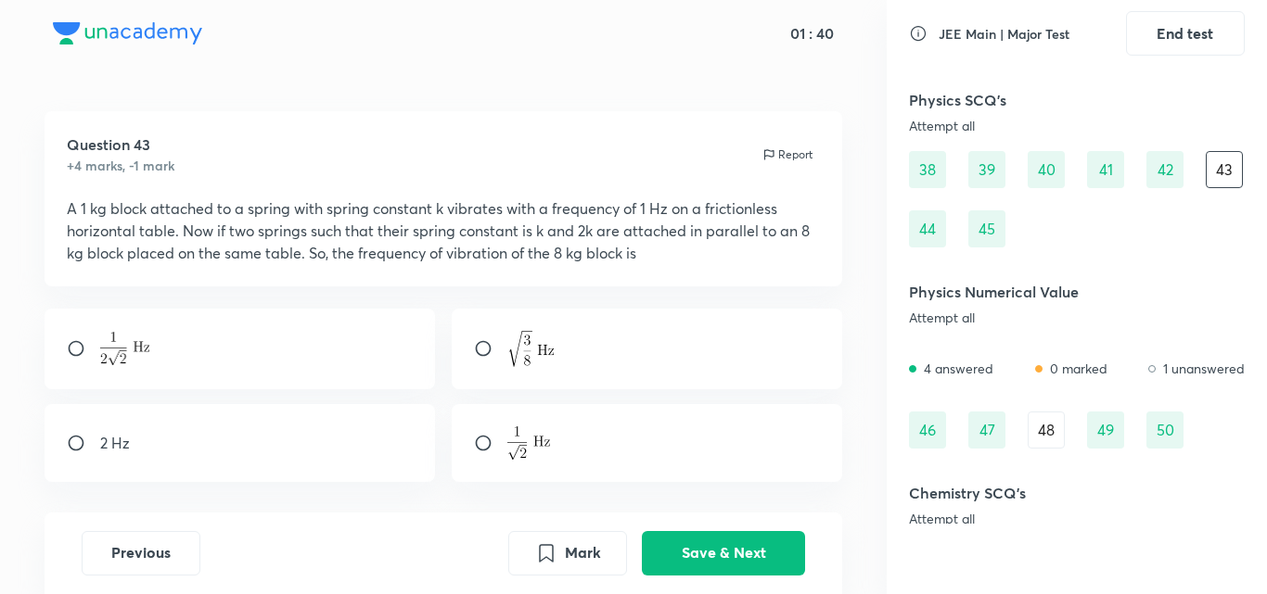
scroll to position [848, 0]
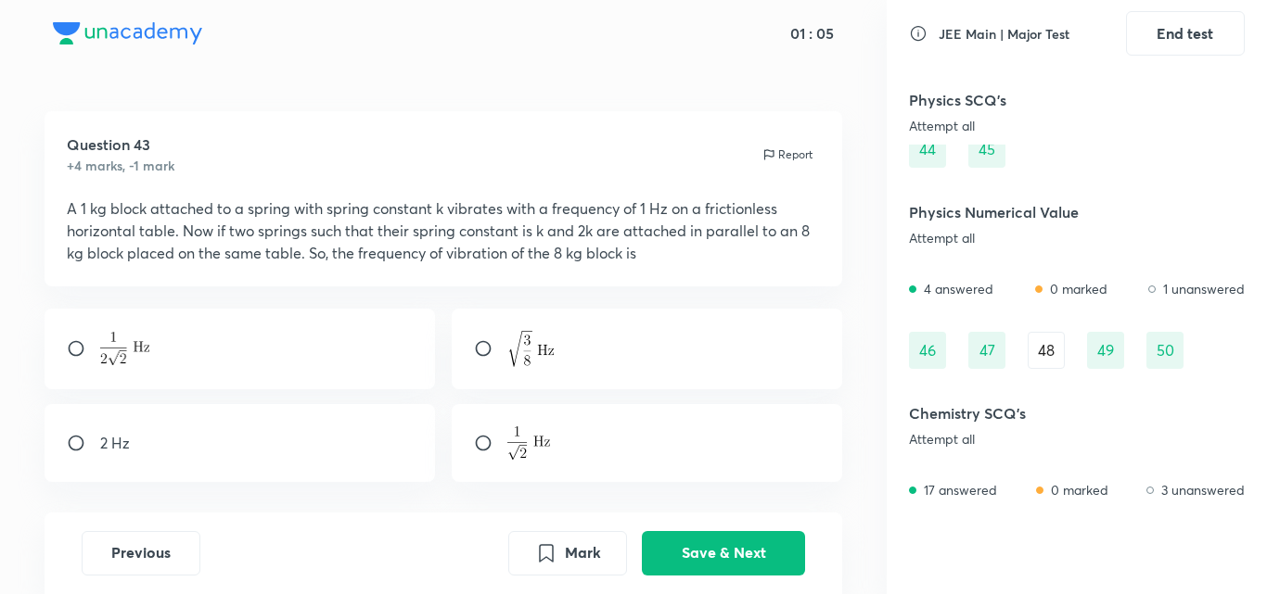
click at [1060, 354] on div "48" at bounding box center [1045, 350] width 37 height 37
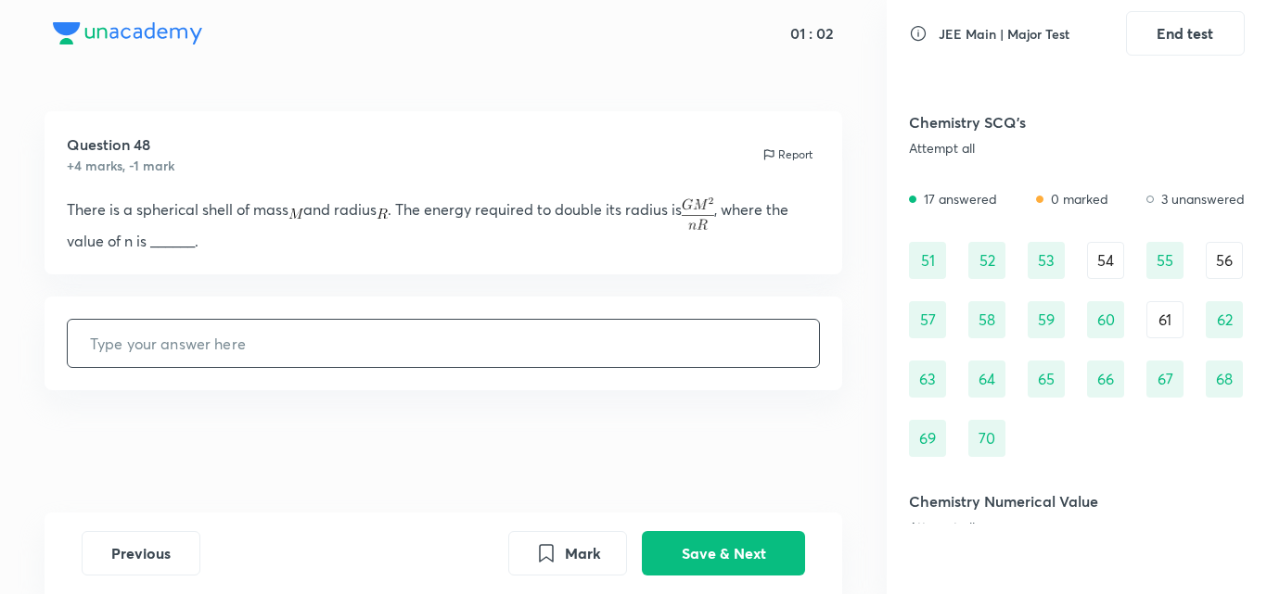
scroll to position [1140, 0]
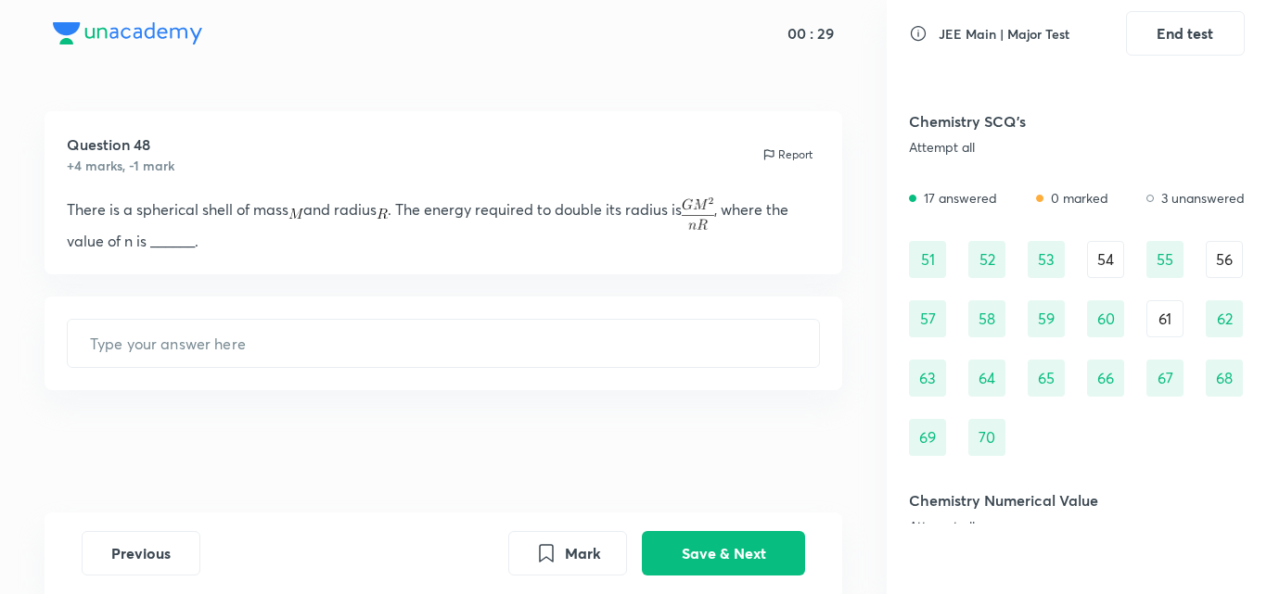
click at [1113, 251] on div "54" at bounding box center [1105, 259] width 37 height 37
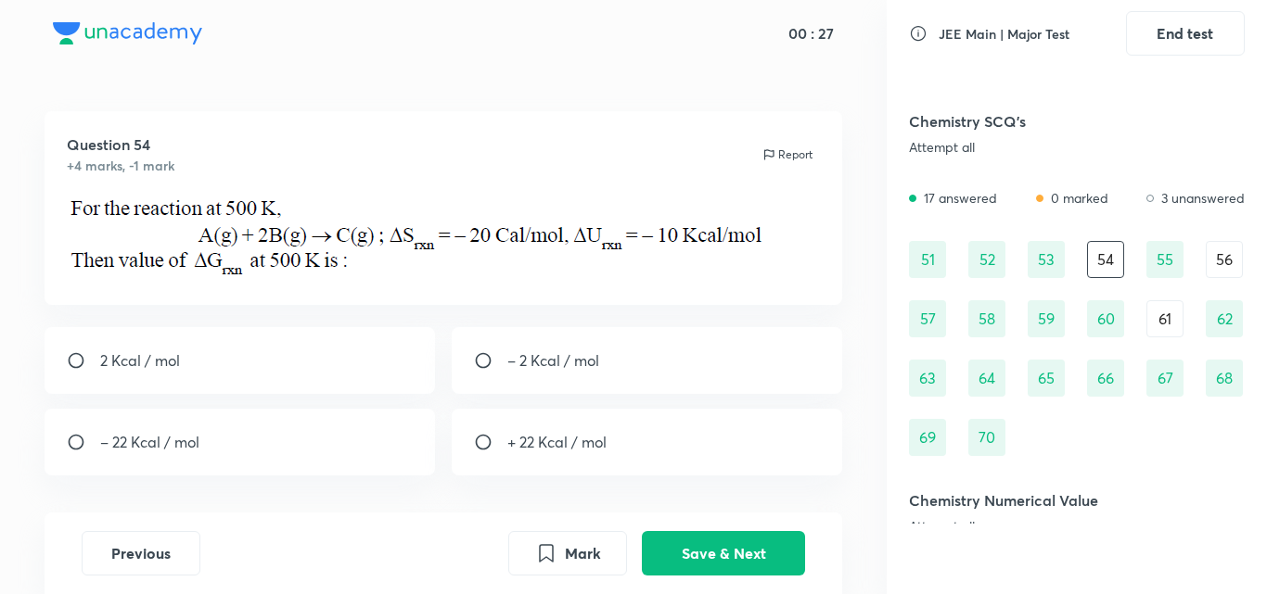
click at [918, 250] on div "51" at bounding box center [927, 259] width 37 height 37
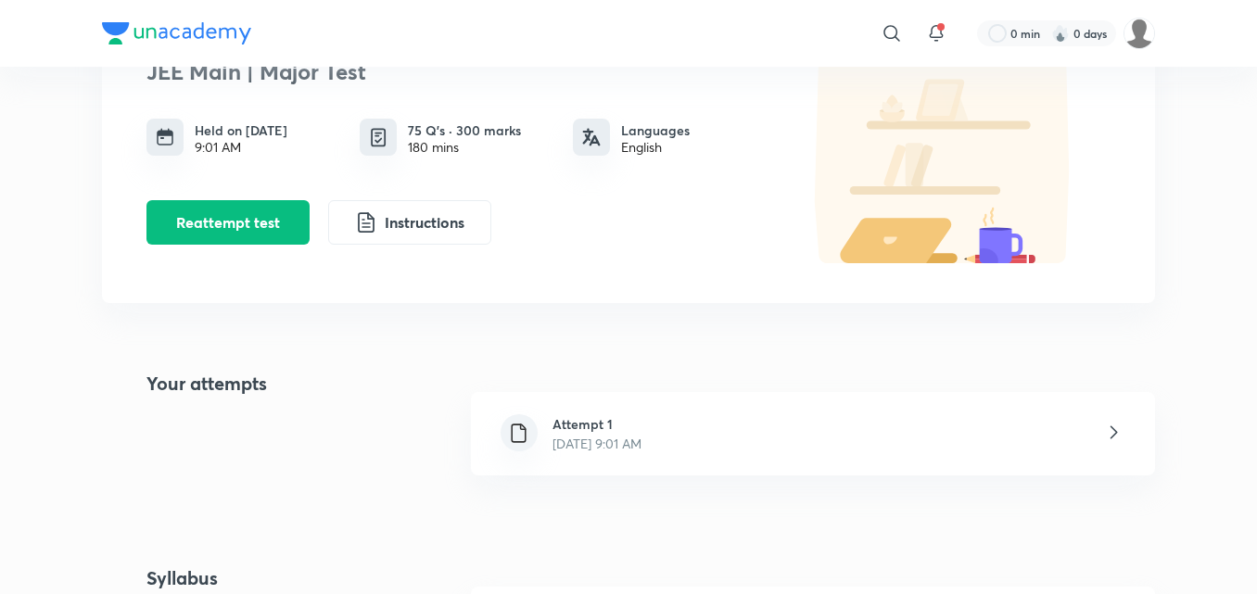
scroll to position [150, 0]
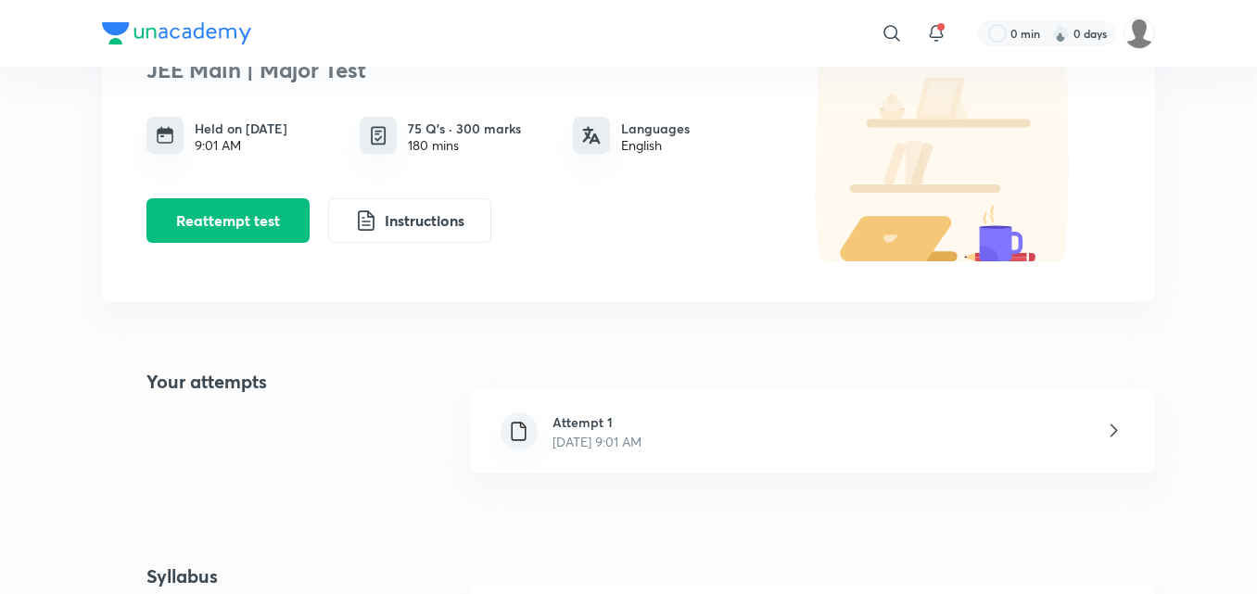
click at [626, 427] on h6 "Attempt 1" at bounding box center [597, 422] width 89 height 19
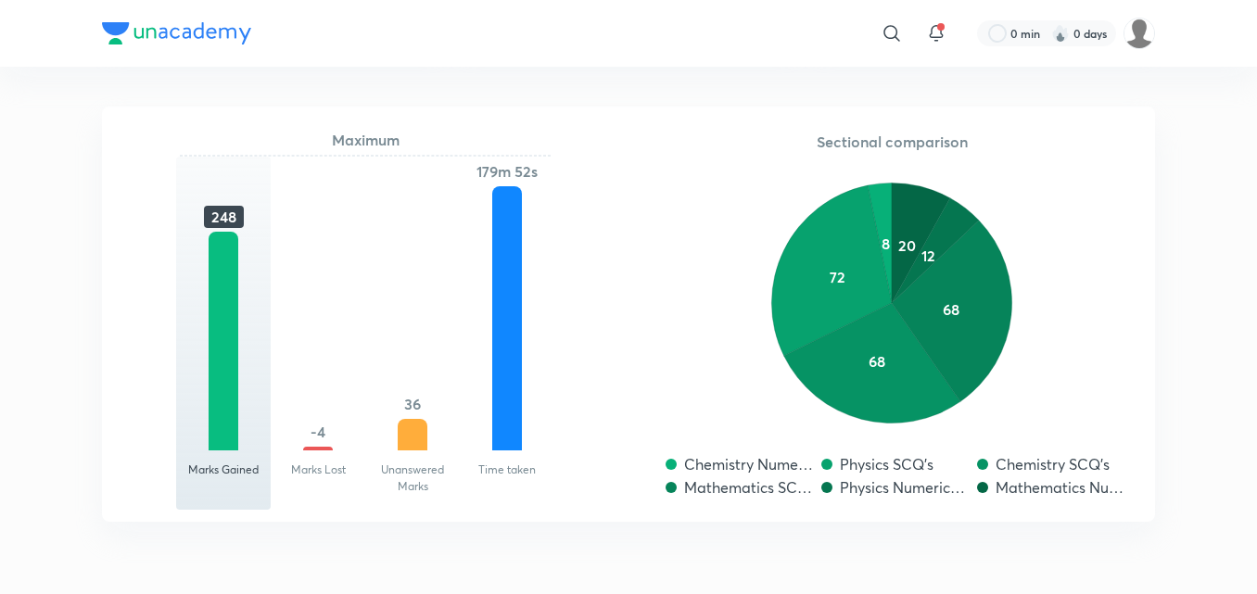
scroll to position [1959, 0]
click at [314, 448] on div at bounding box center [318, 450] width 30 height 4
